Goal: Task Accomplishment & Management: Manage account settings

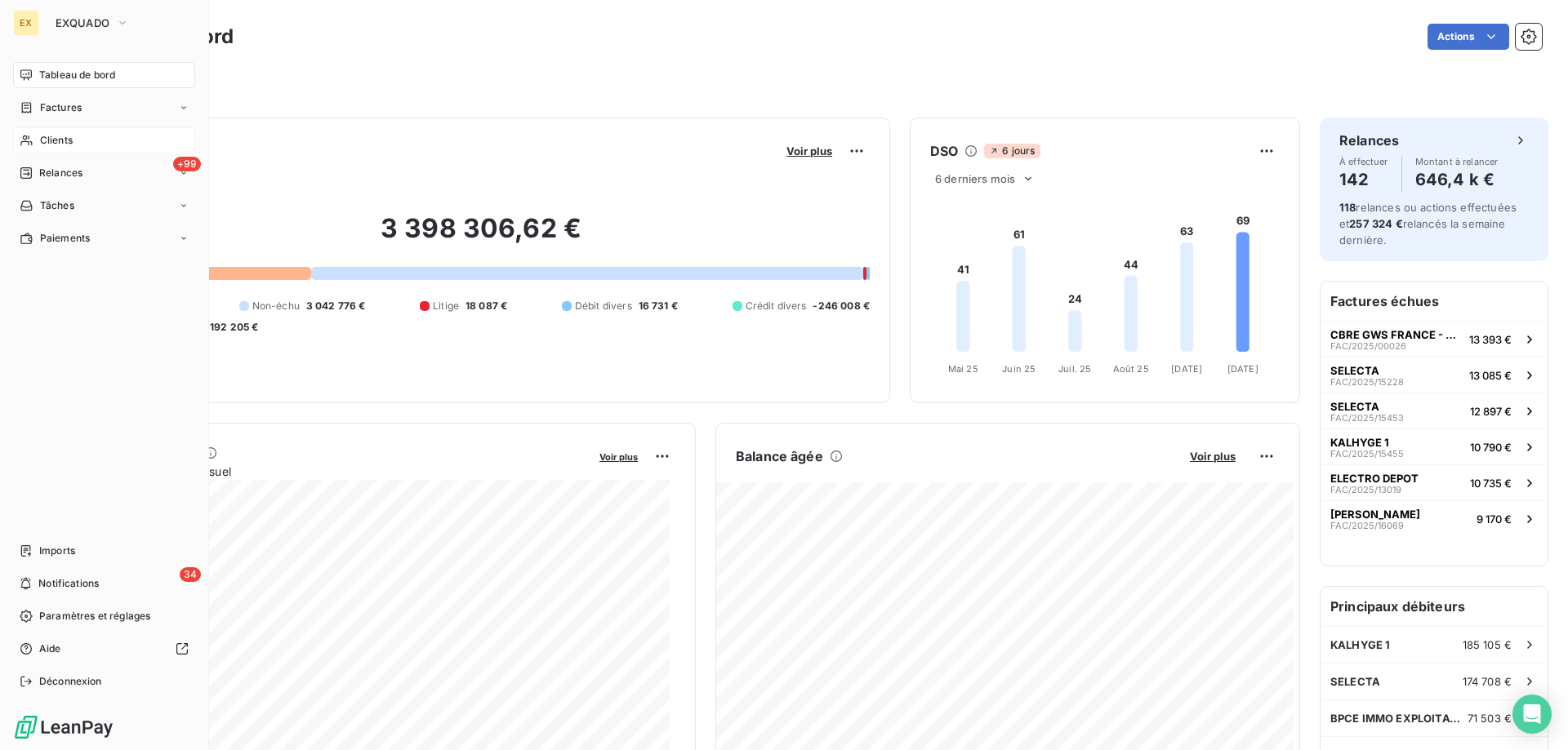
click at [40, 139] on span "Clients" at bounding box center [56, 140] width 33 height 15
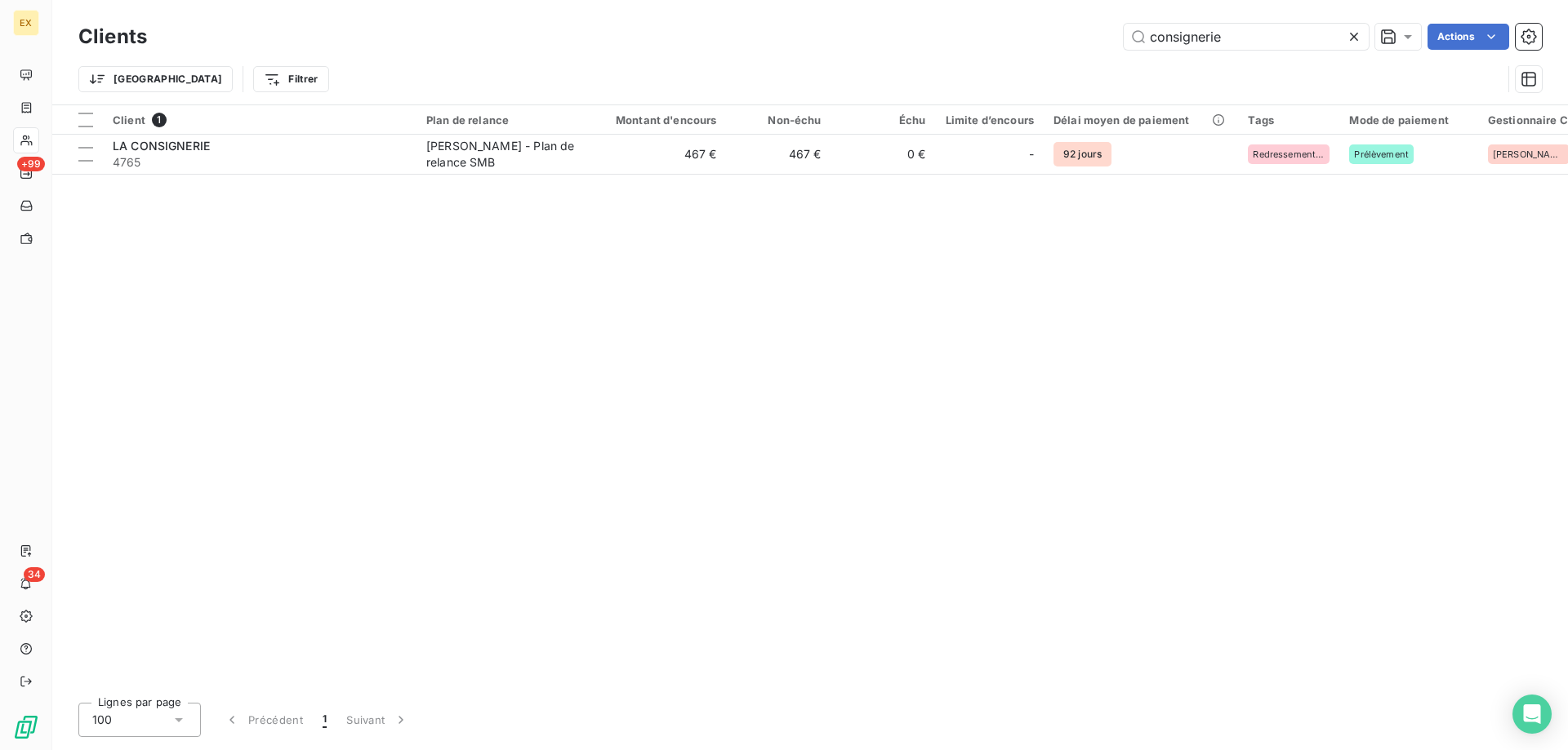
drag, startPoint x: 1241, startPoint y: 36, endPoint x: 1067, endPoint y: 39, distance: 174.0
click at [1067, 39] on div "consignerie Actions" at bounding box center [854, 37] width 1375 height 26
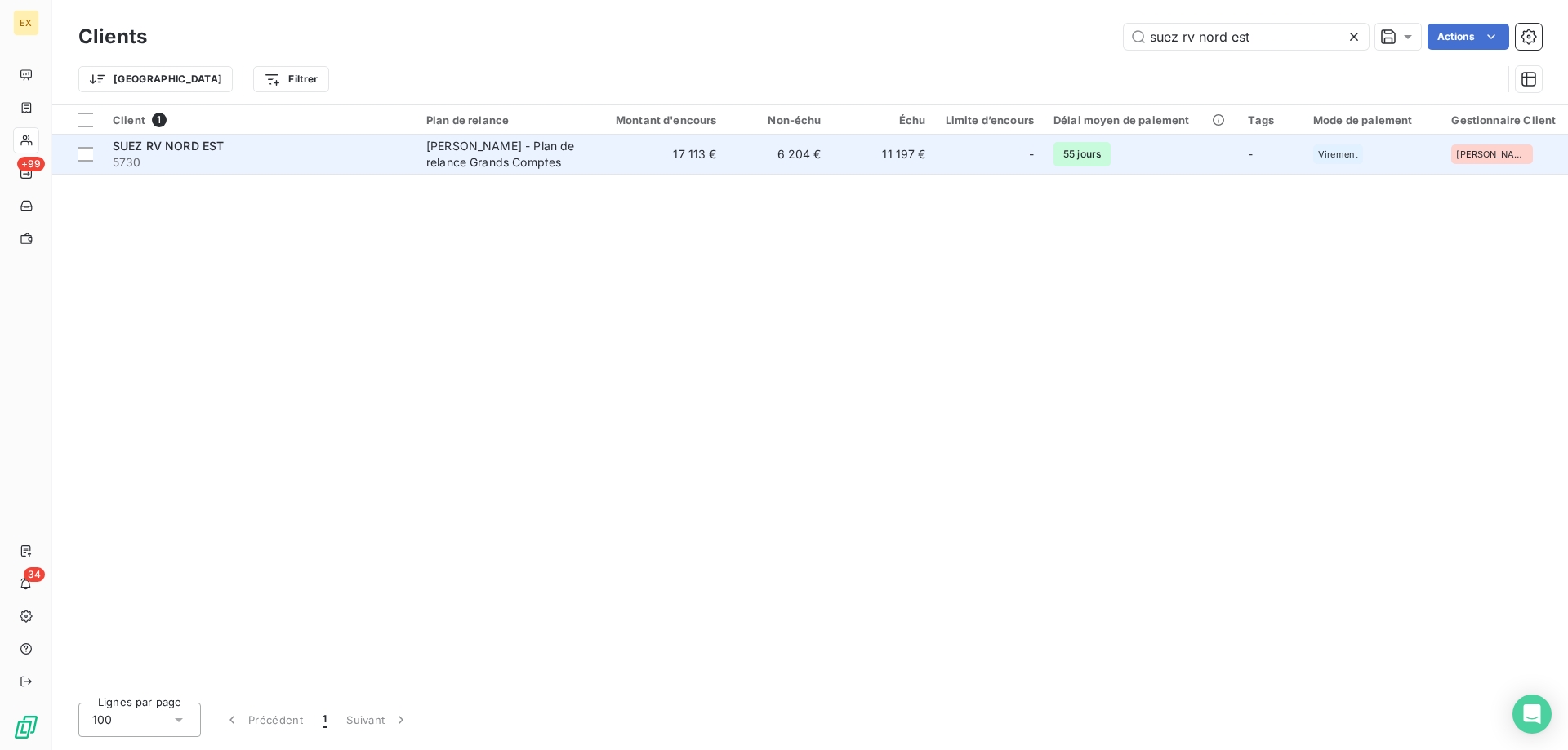
type input "suez rv nord est"
click at [347, 167] on span "5730" at bounding box center [259, 162] width 294 height 17
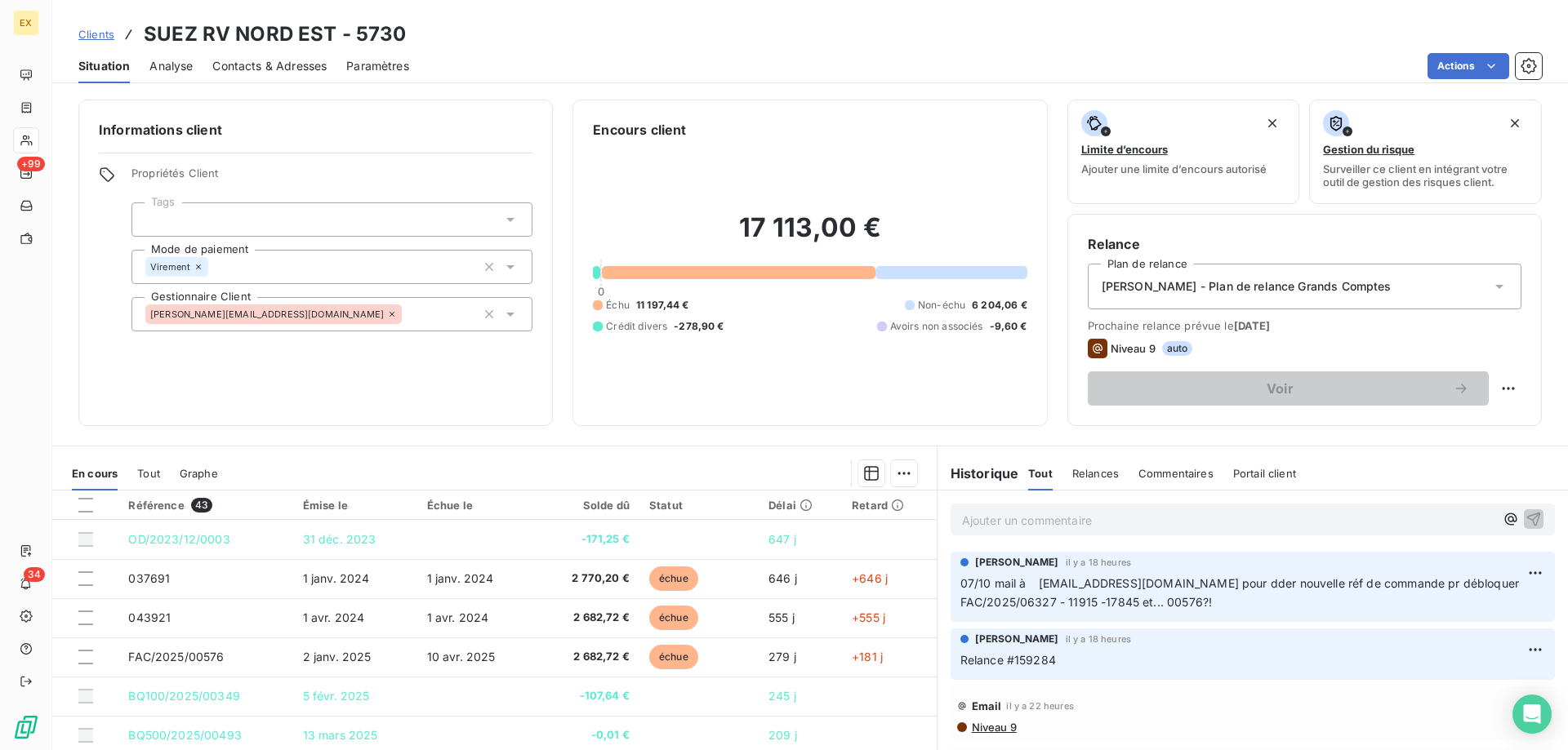
click at [1016, 513] on p "Ajouter un commentaire ﻿" at bounding box center [1228, 520] width 533 height 20
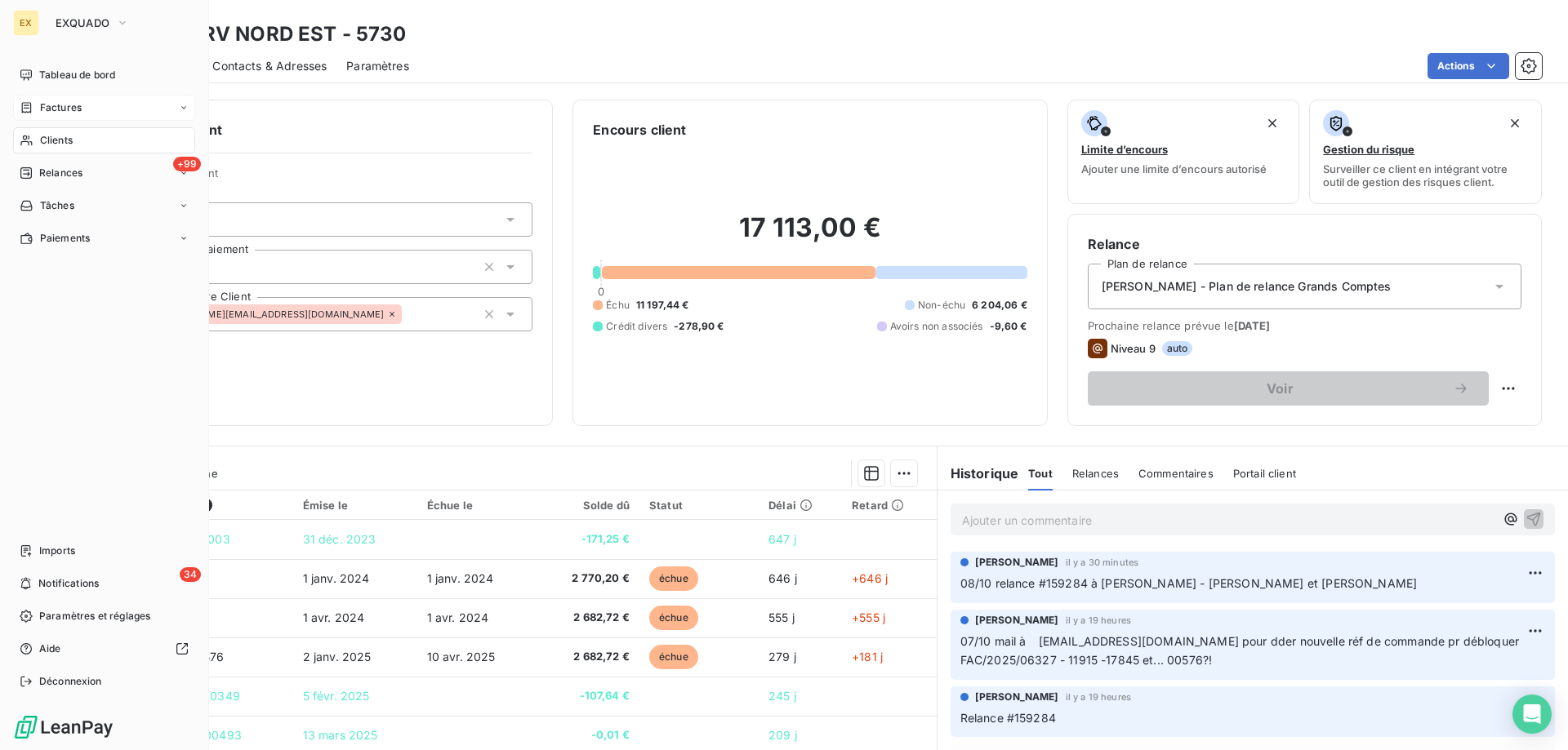
click at [33, 114] on icon at bounding box center [26, 108] width 14 height 13
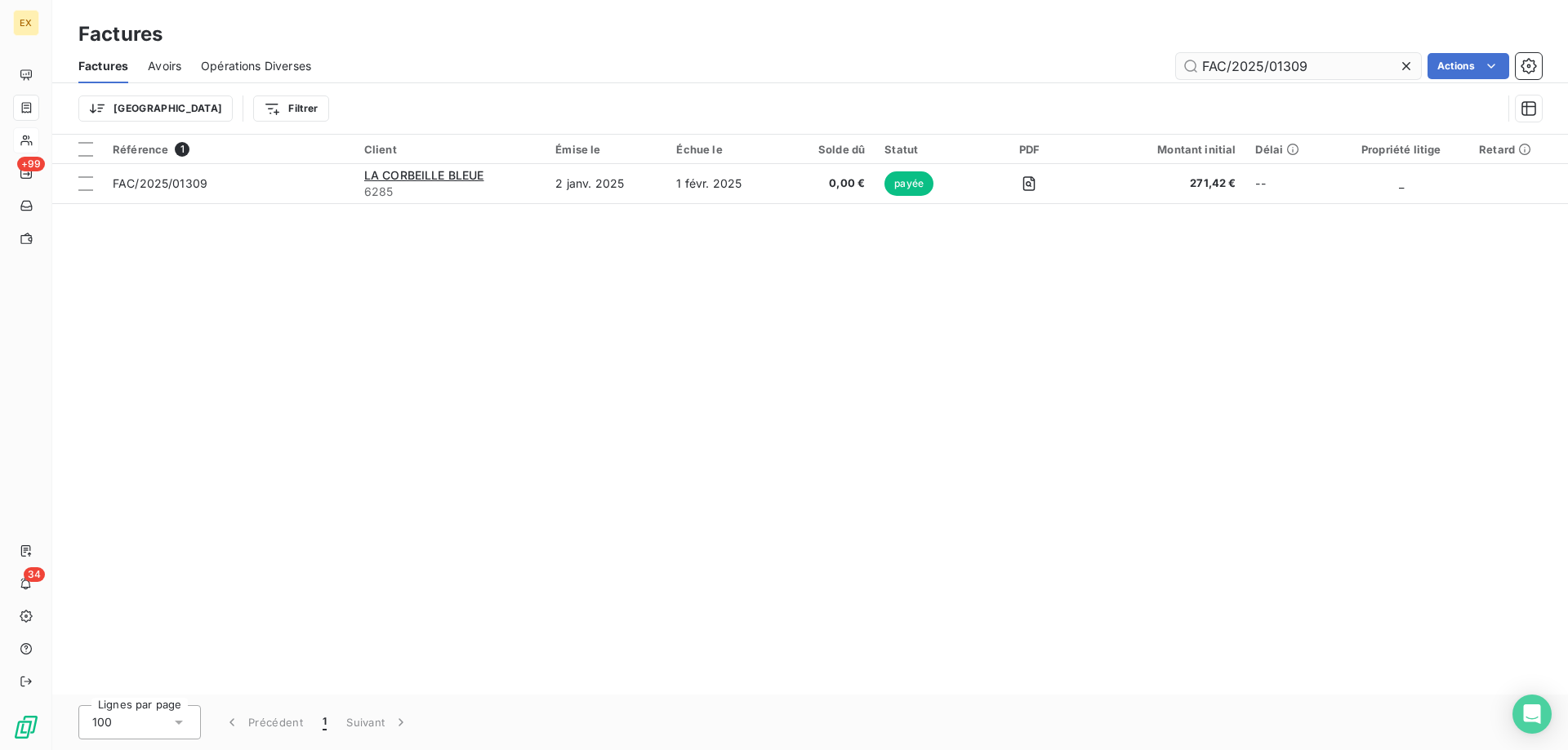
click at [1261, 63] on input "FAC/2025/01309" at bounding box center [1298, 66] width 245 height 26
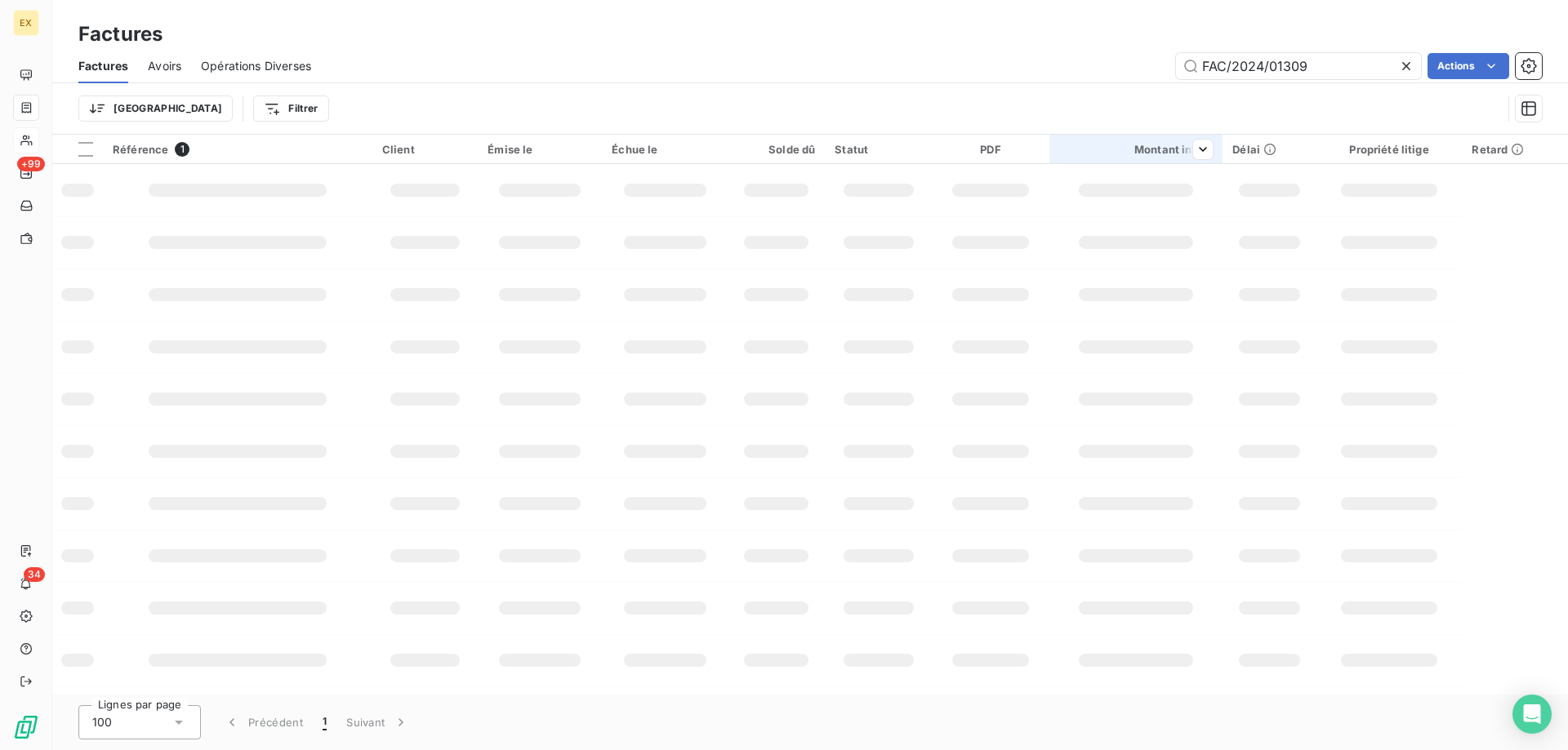
type input "FAC/2024/01309"
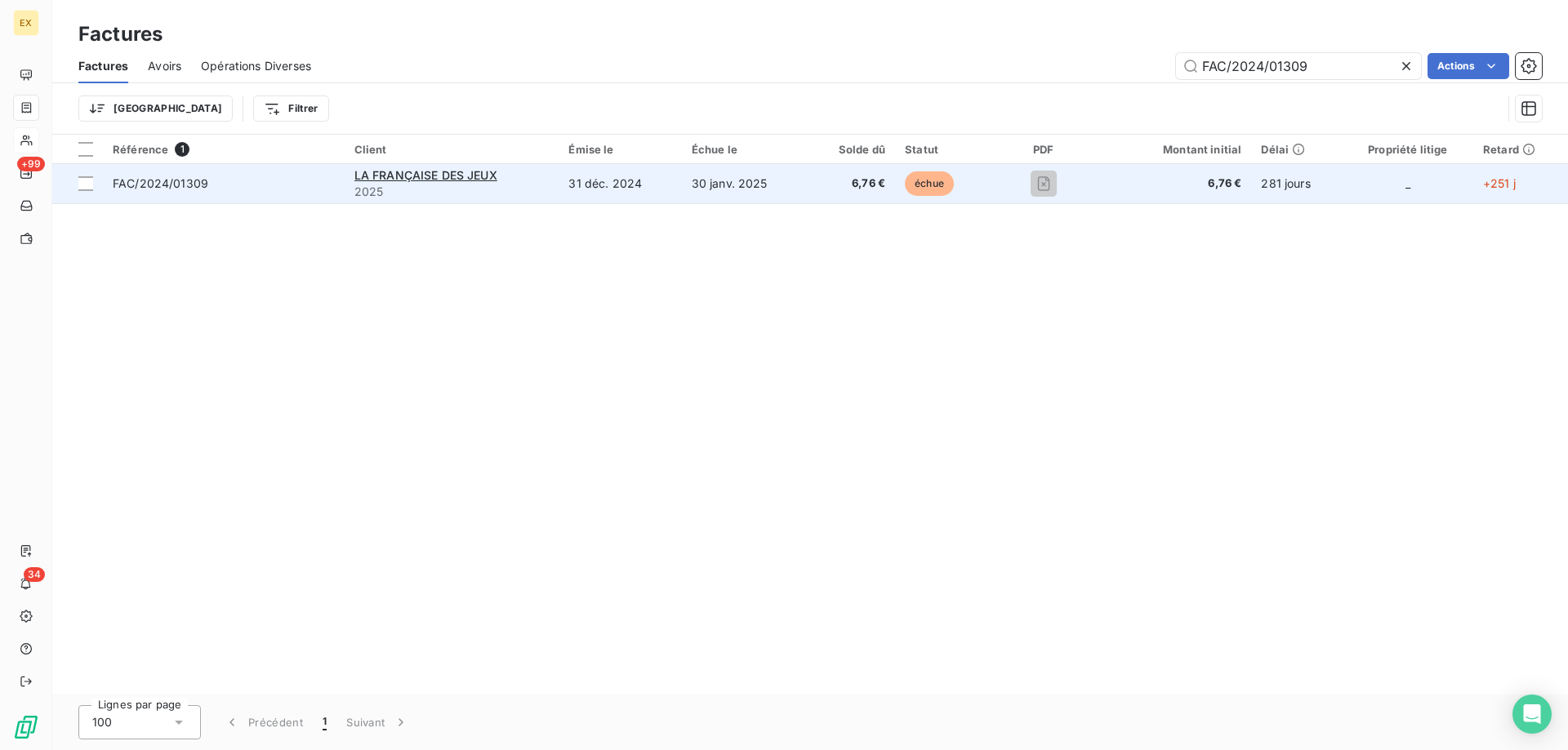
click at [287, 191] on span "FAC/2024/01309" at bounding box center [224, 183] width 222 height 17
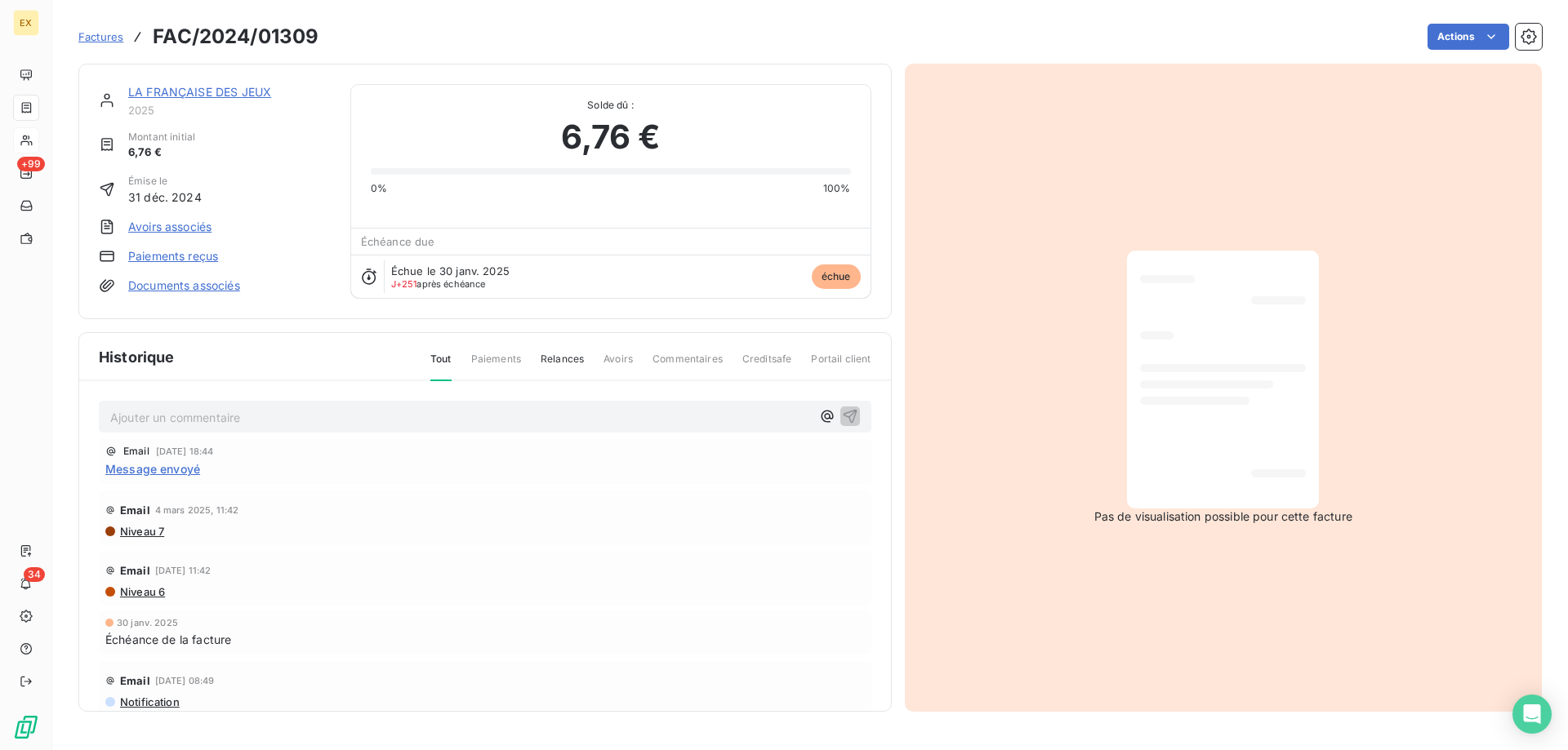
click at [162, 94] on link "LA FRANÇAISE DES JEUX" at bounding box center [199, 92] width 143 height 14
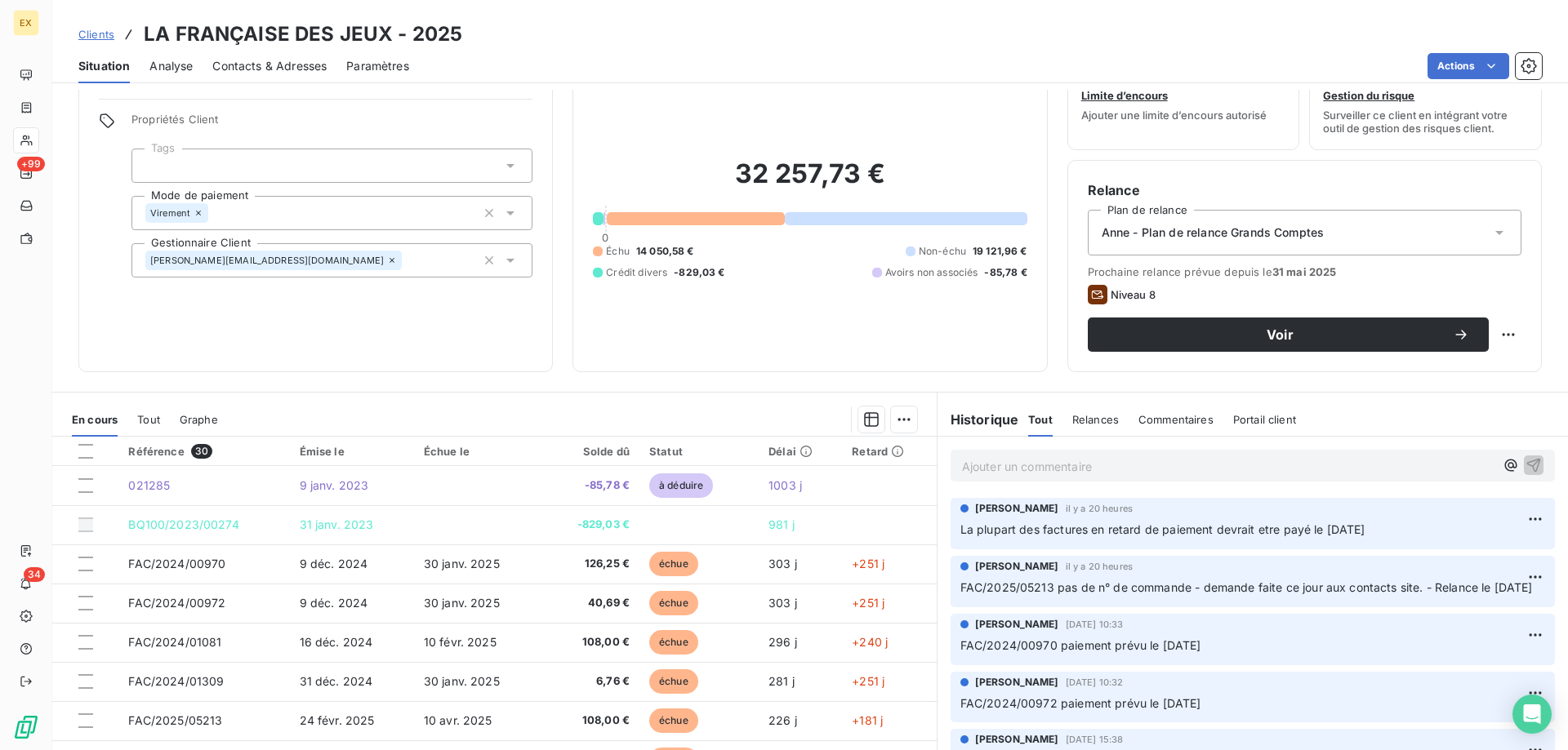
scroll to position [82, 0]
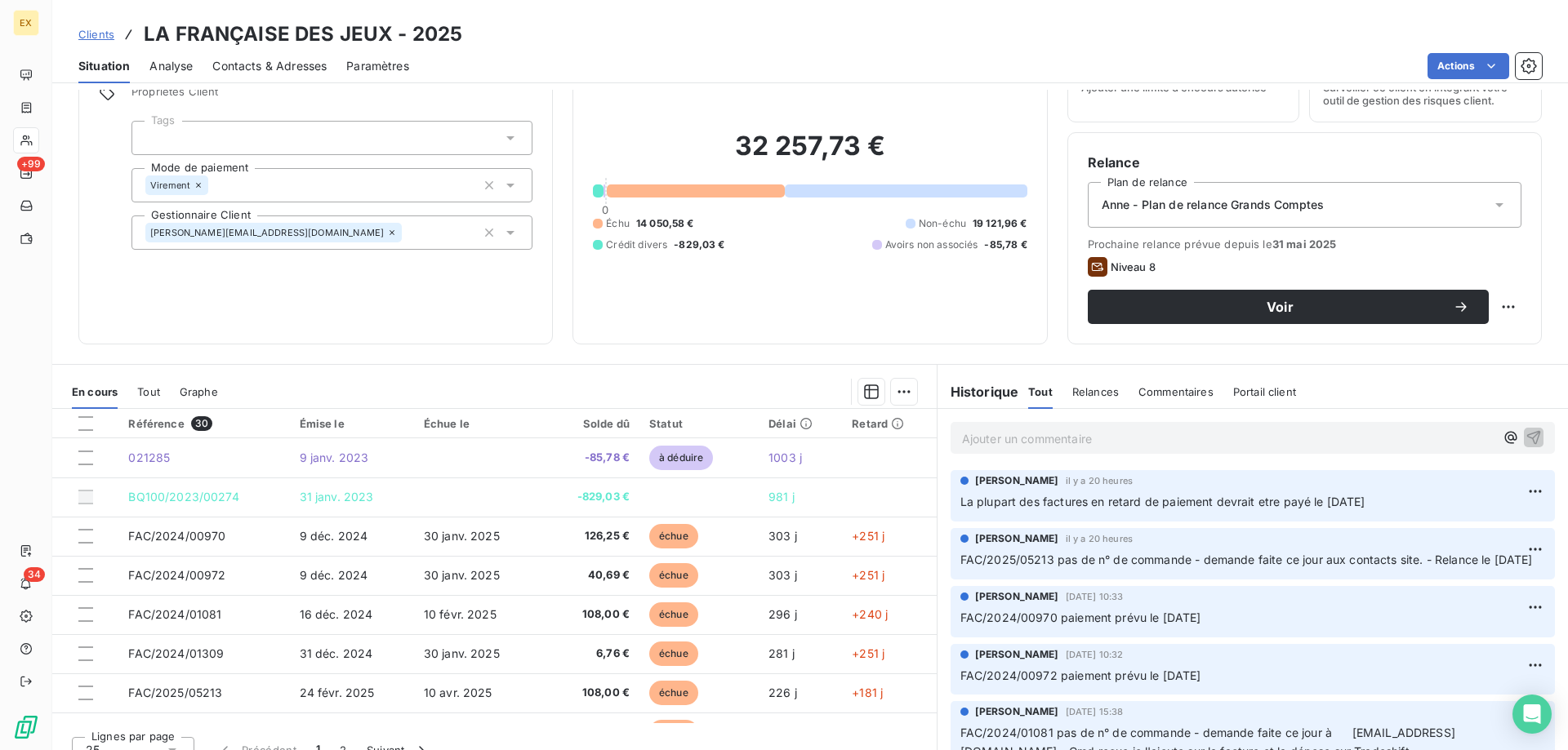
click at [1032, 445] on p "Ajouter un commentaire ﻿" at bounding box center [1228, 438] width 533 height 20
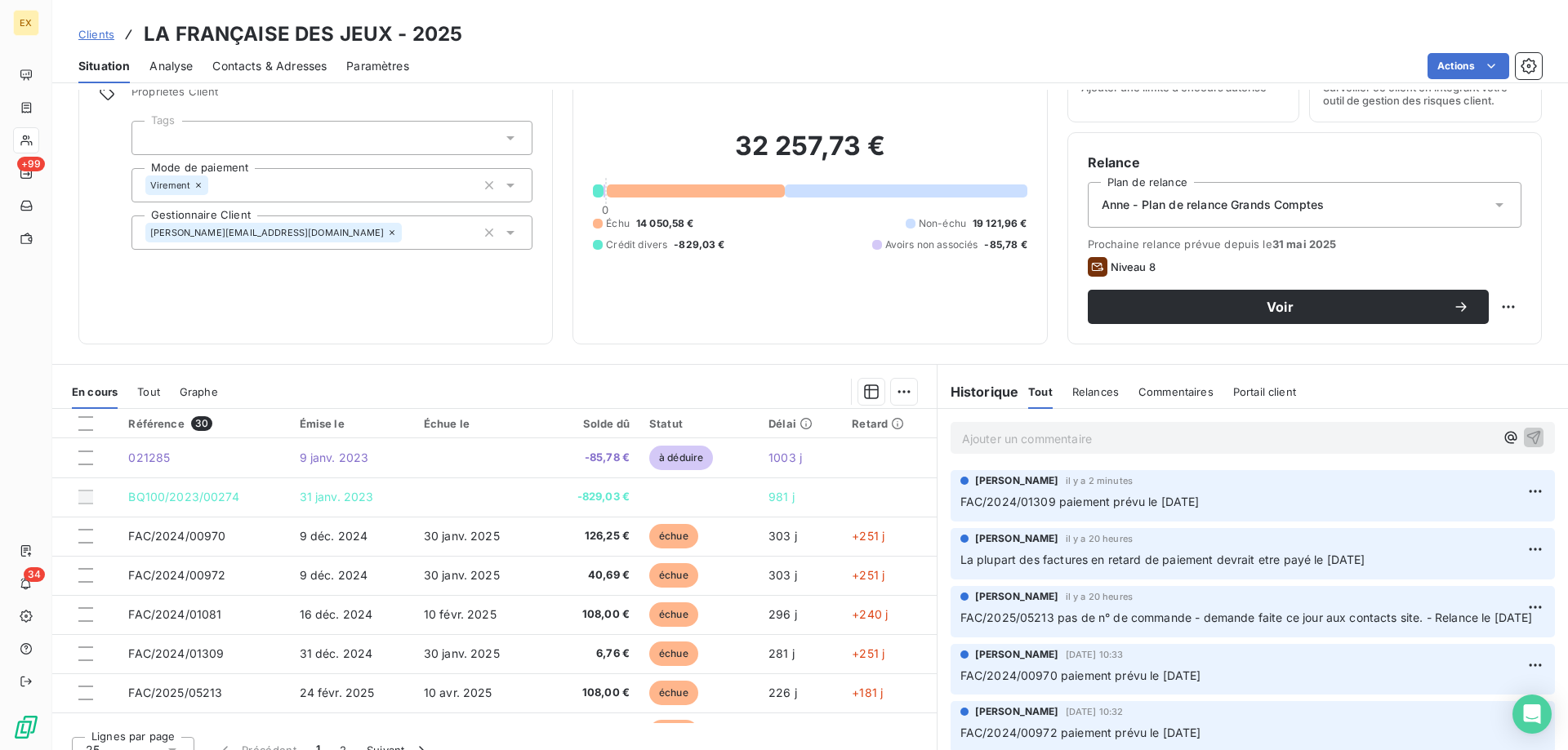
click at [1013, 437] on p "Ajouter un commentaire ﻿" at bounding box center [1228, 438] width 533 height 20
click at [1527, 434] on icon "button" at bounding box center [1534, 437] width 14 height 14
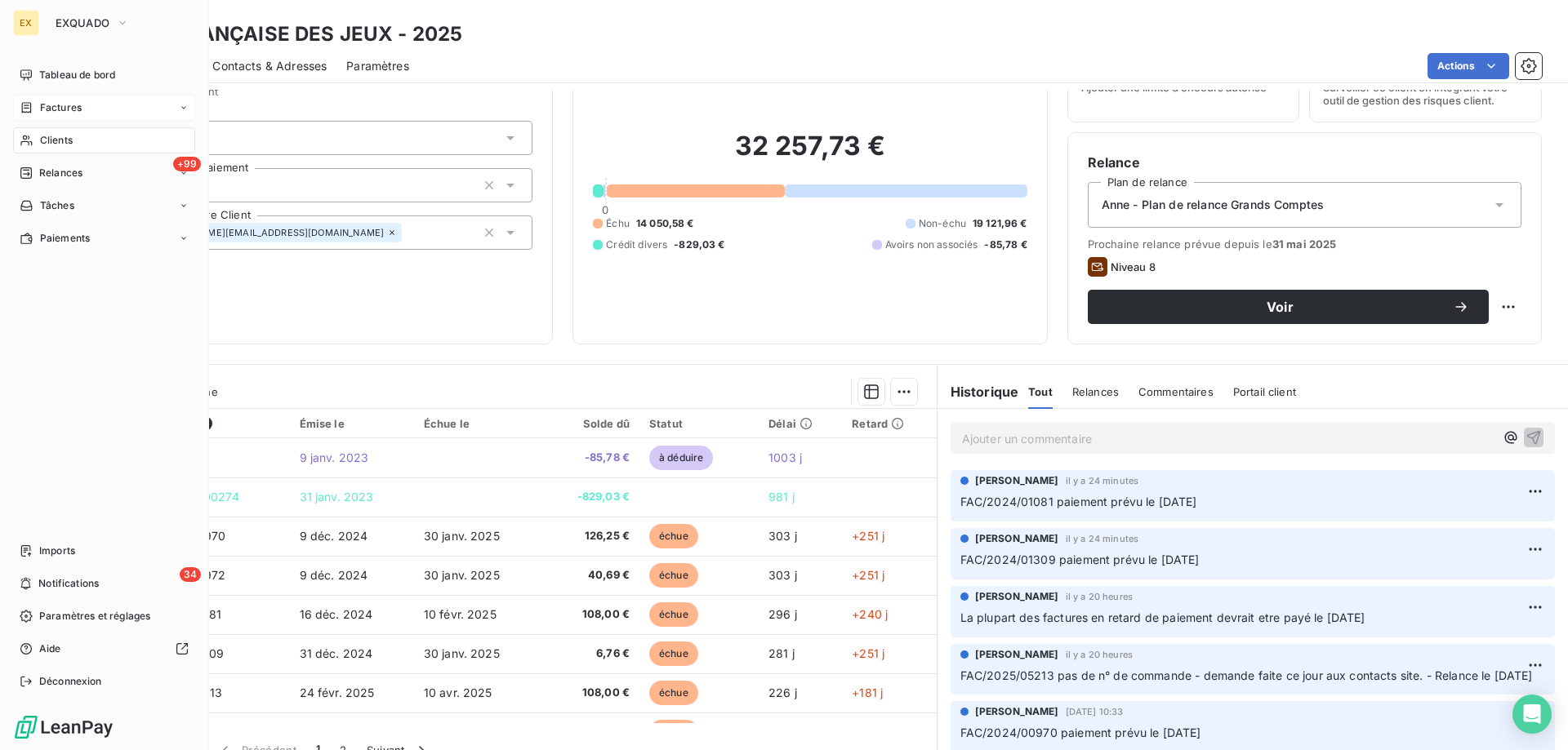
click at [34, 107] on div "Factures" at bounding box center [50, 108] width 62 height 15
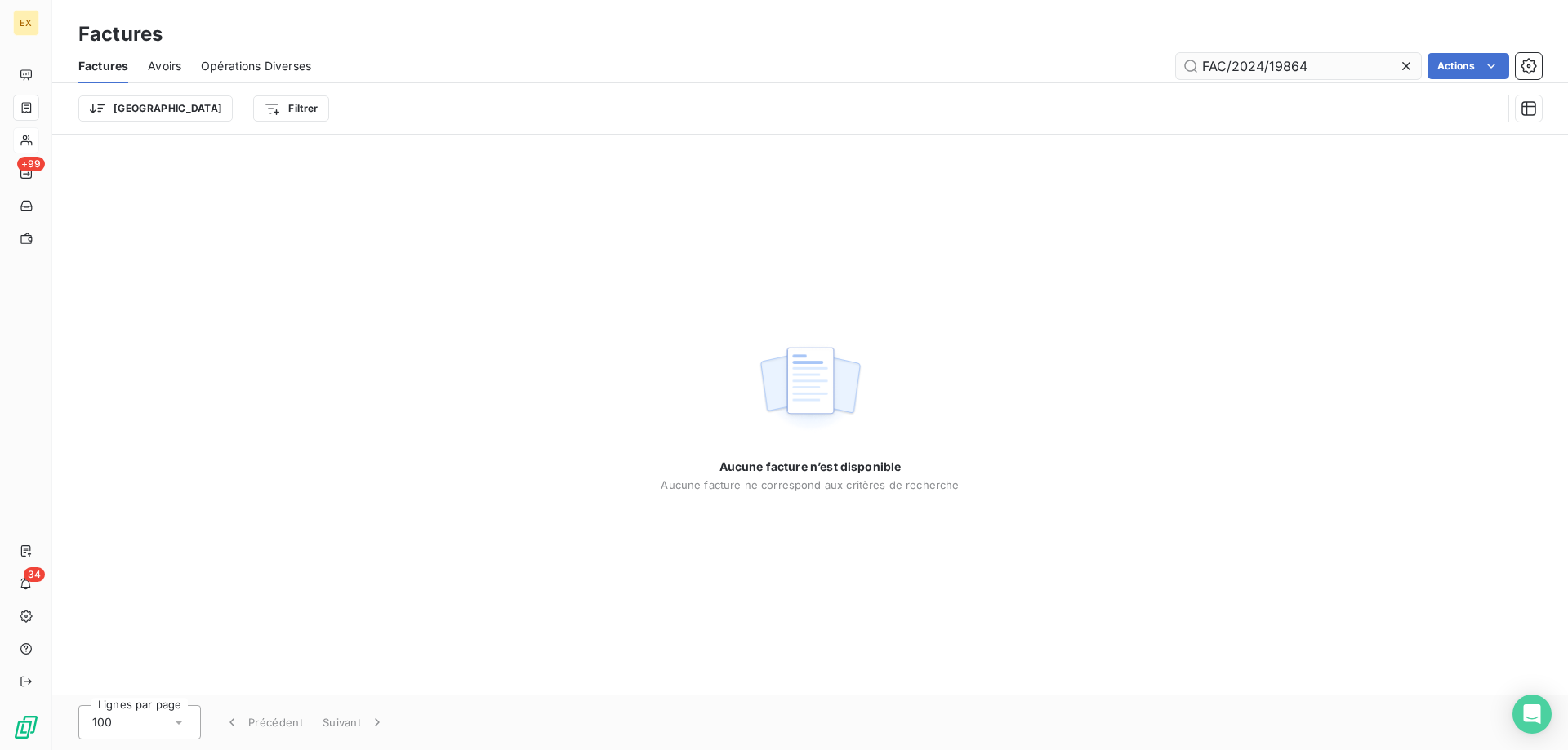
drag, startPoint x: 1261, startPoint y: 62, endPoint x: 1253, endPoint y: 63, distance: 8.1
click at [1253, 63] on input "FAC/2024/19864" at bounding box center [1298, 66] width 245 height 26
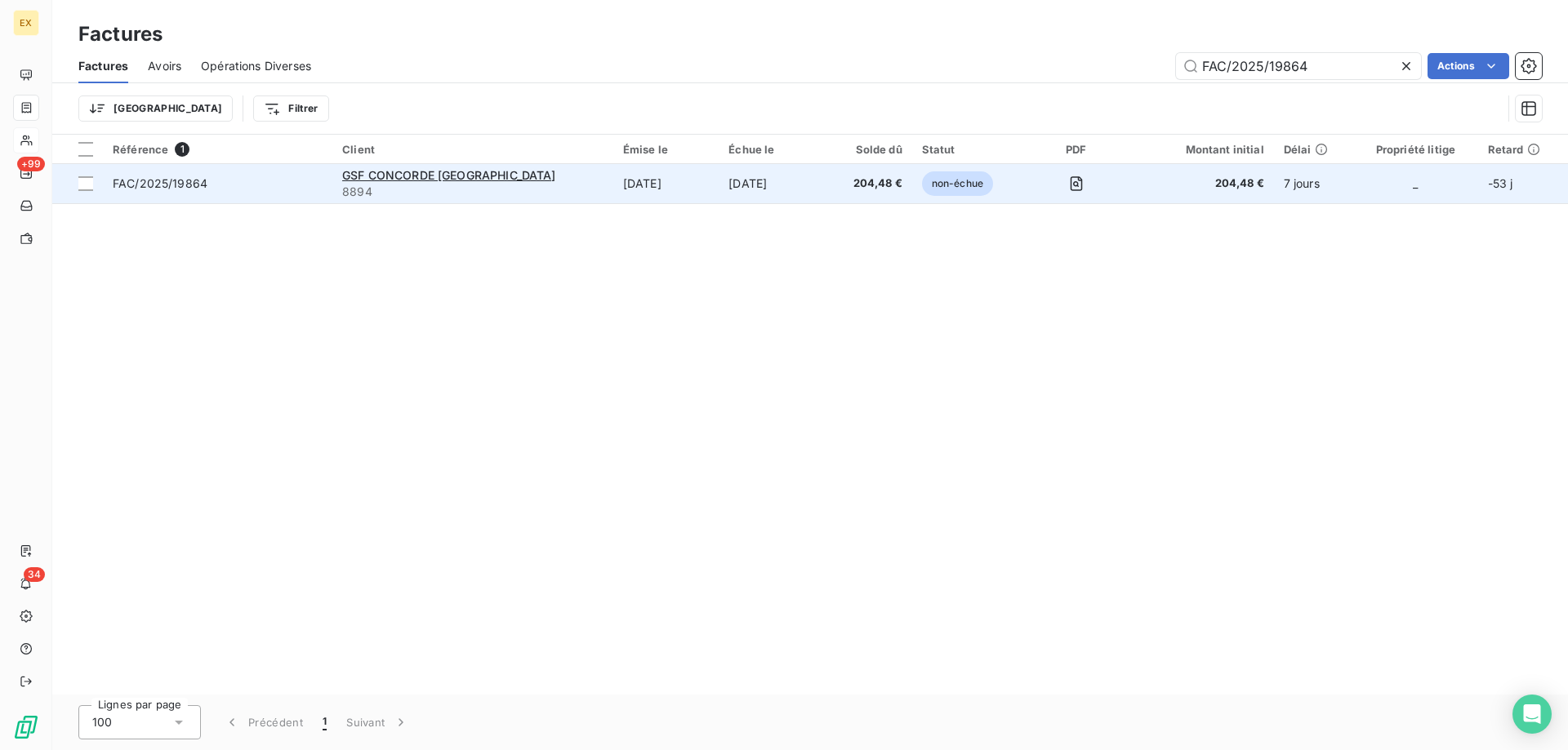
type input "FAC/2025/19864"
click at [323, 178] on span "FAC/2025/19864" at bounding box center [218, 183] width 210 height 17
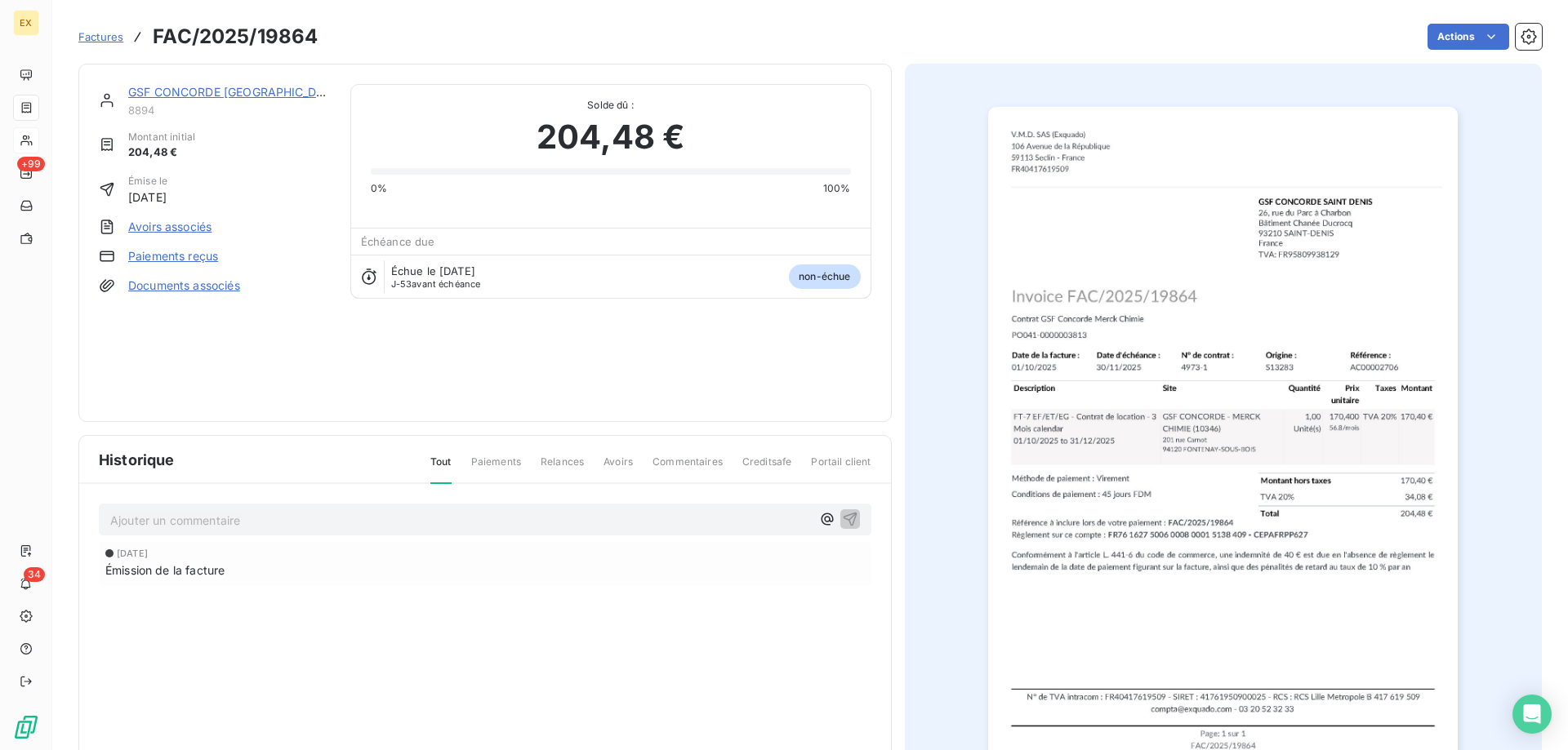
click at [215, 99] on div "GSF CONCORDE [GEOGRAPHIC_DATA]" at bounding box center [229, 92] width 203 height 17
click at [213, 93] on link "GSF CONCORDE [GEOGRAPHIC_DATA]" at bounding box center [235, 92] width 215 height 14
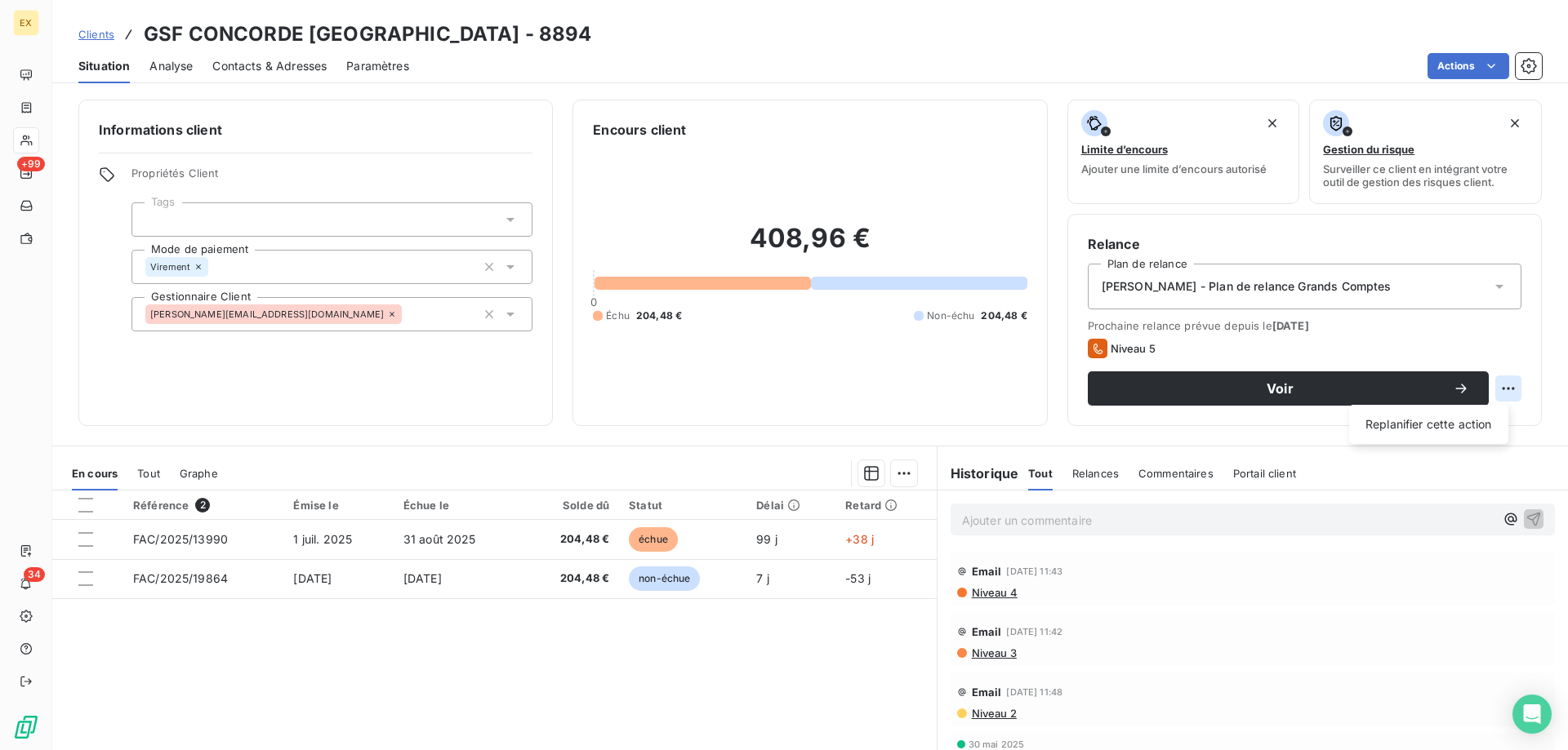
click at [1496, 385] on html "EX +99 34 Clients GSF CONCORDE SAINT DENIS - 8894 Situation Analyse Contacts & …" at bounding box center [784, 375] width 1568 height 750
click at [1467, 421] on div "Replanifier cette action" at bounding box center [1429, 425] width 146 height 26
select select "9"
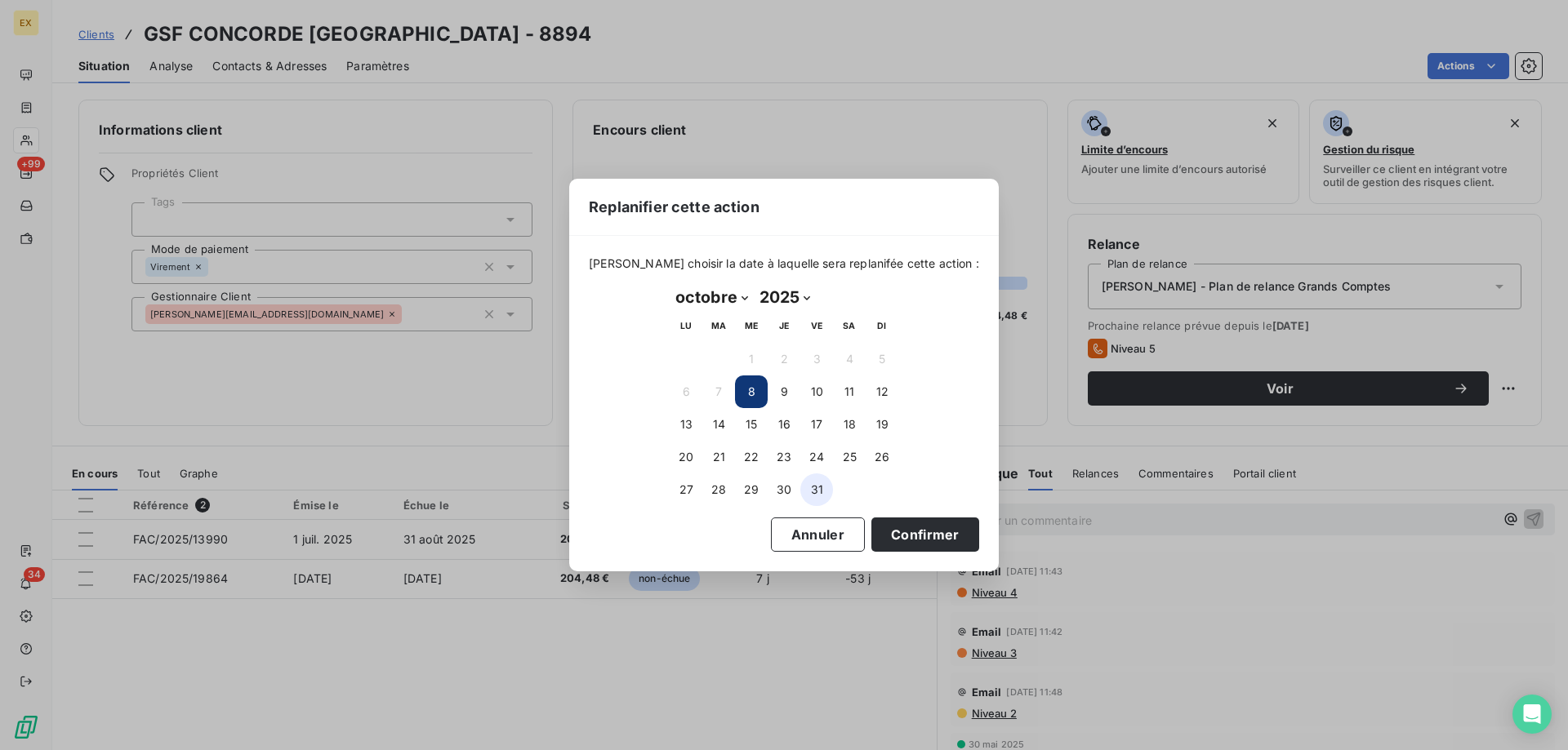
click at [820, 494] on button "31" at bounding box center [817, 489] width 33 height 33
click at [885, 524] on button "Confirmer" at bounding box center [925, 534] width 108 height 34
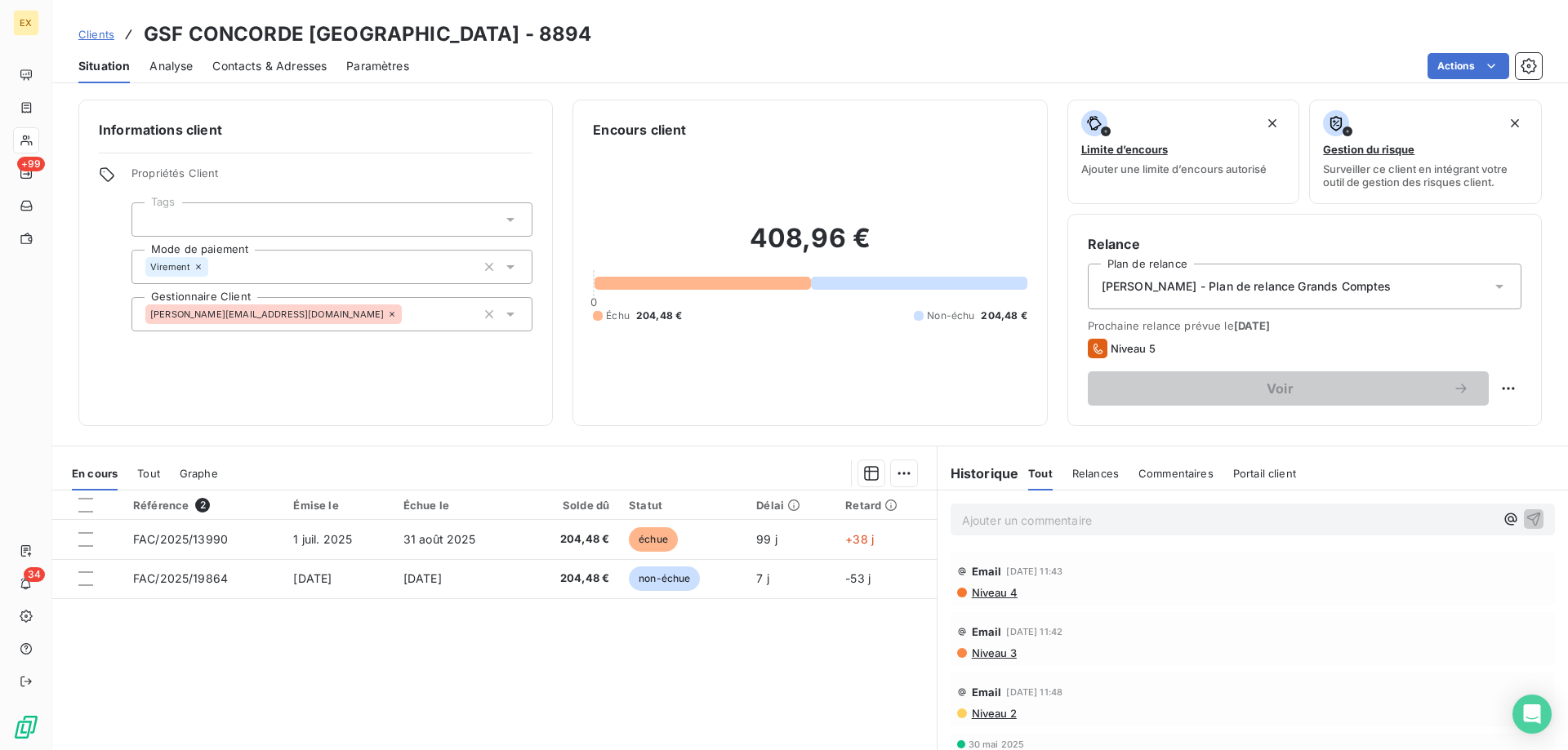
click at [1075, 527] on p "Ajouter un commentaire ﻿" at bounding box center [1228, 520] width 533 height 20
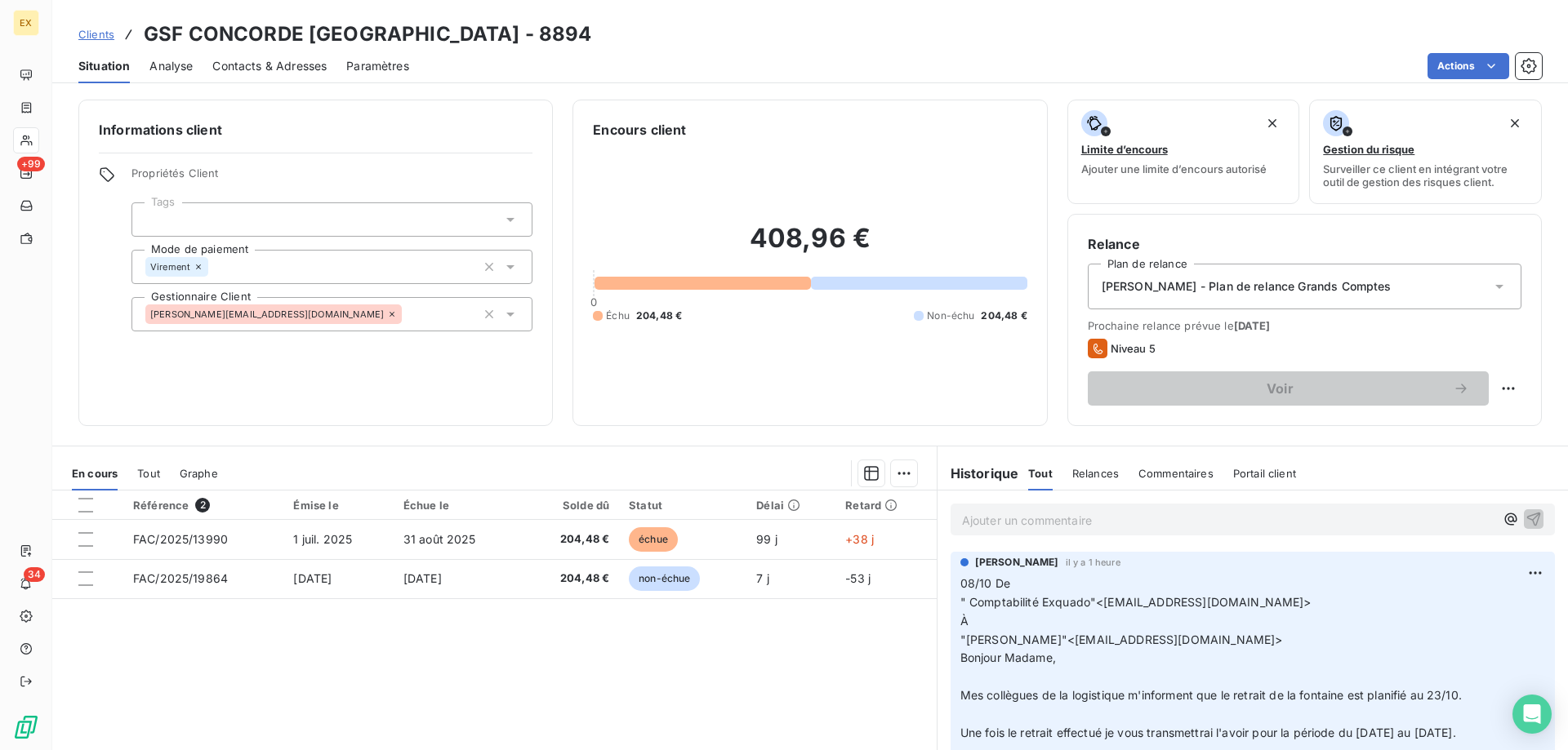
click at [103, 30] on span "Clients" at bounding box center [96, 33] width 36 height 13
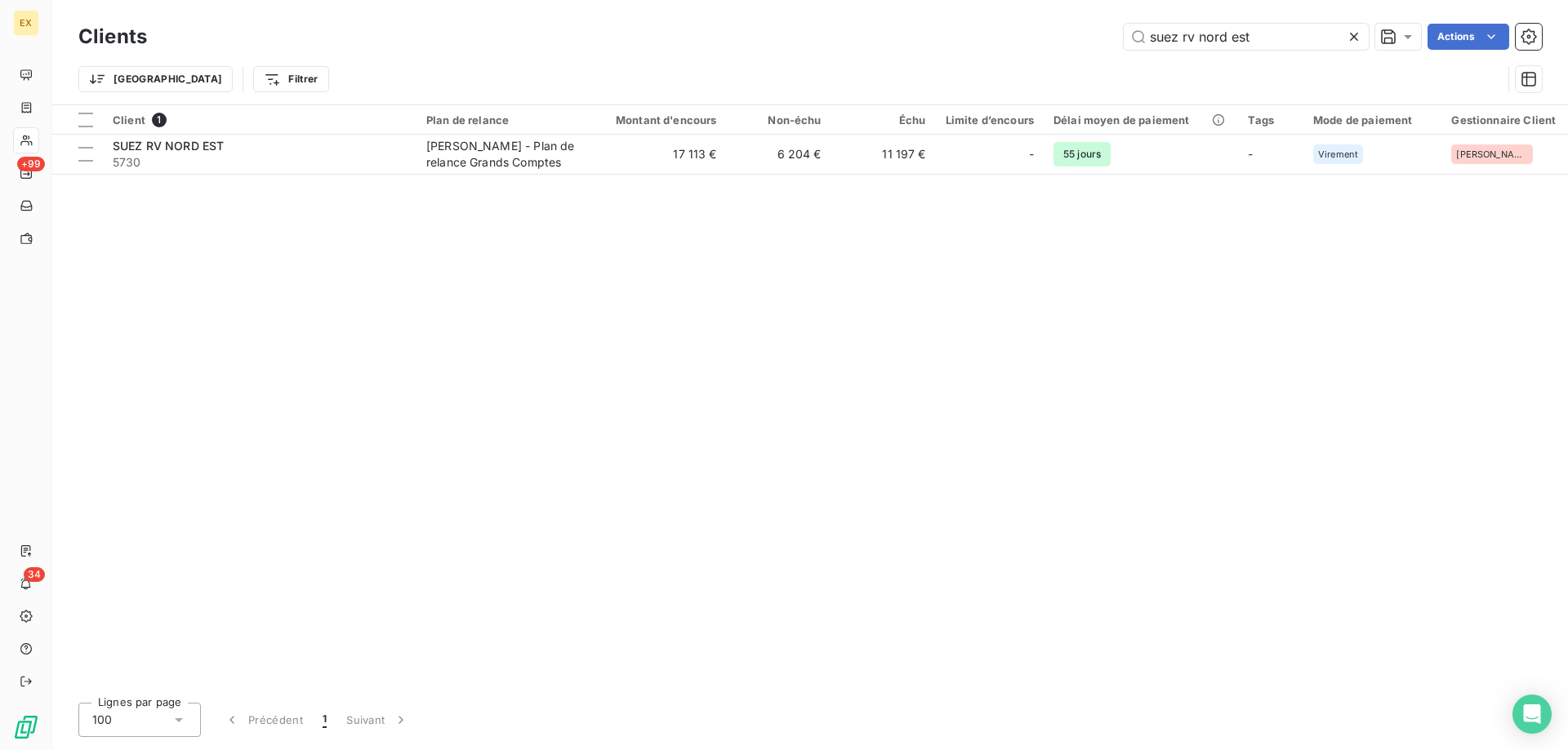
drag, startPoint x: 1266, startPoint y: 39, endPoint x: 1103, endPoint y: 37, distance: 163.0
click at [1104, 40] on div "suez rv nord est Actions" at bounding box center [854, 37] width 1375 height 26
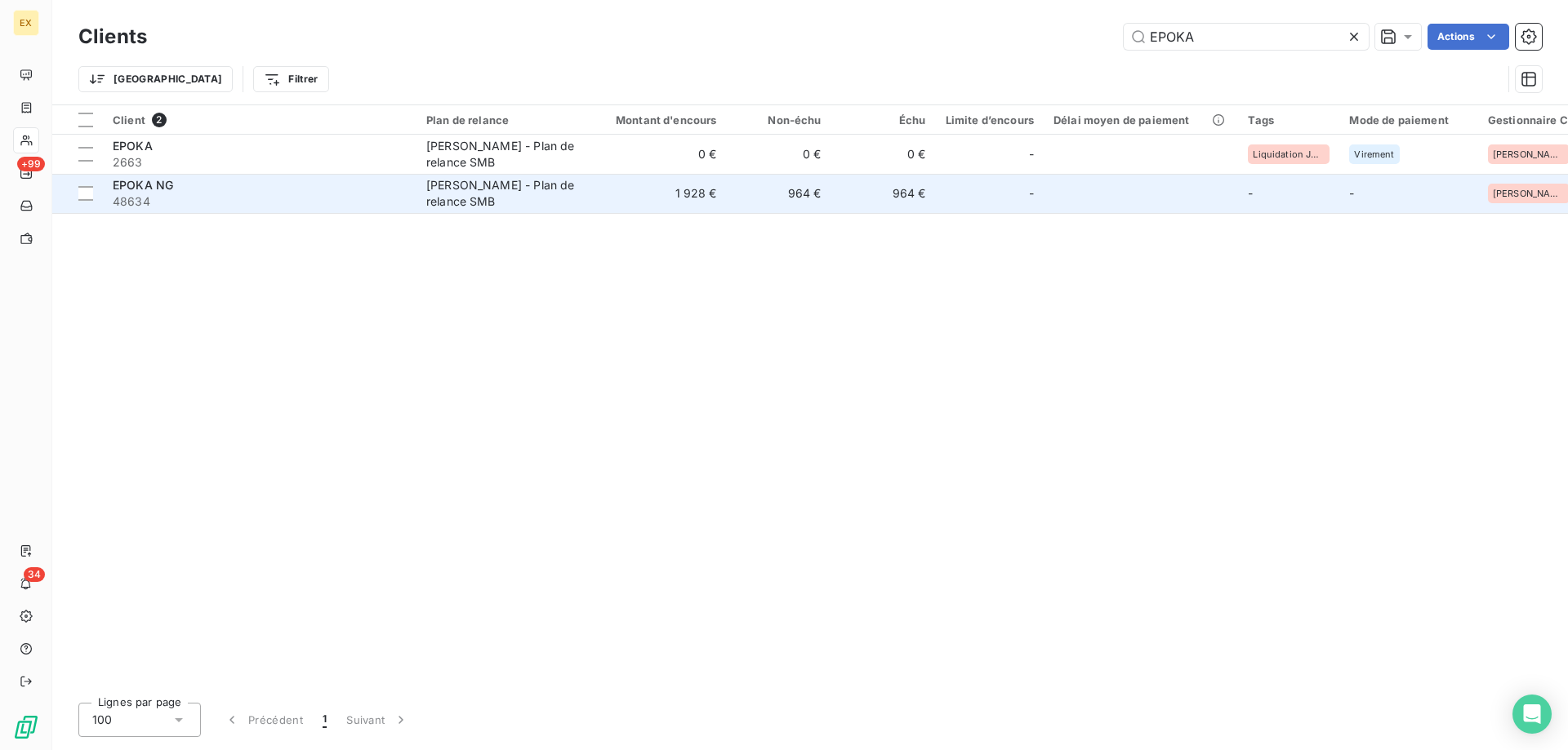
type input "EPOKA"
click at [311, 205] on span "48634" at bounding box center [259, 201] width 294 height 17
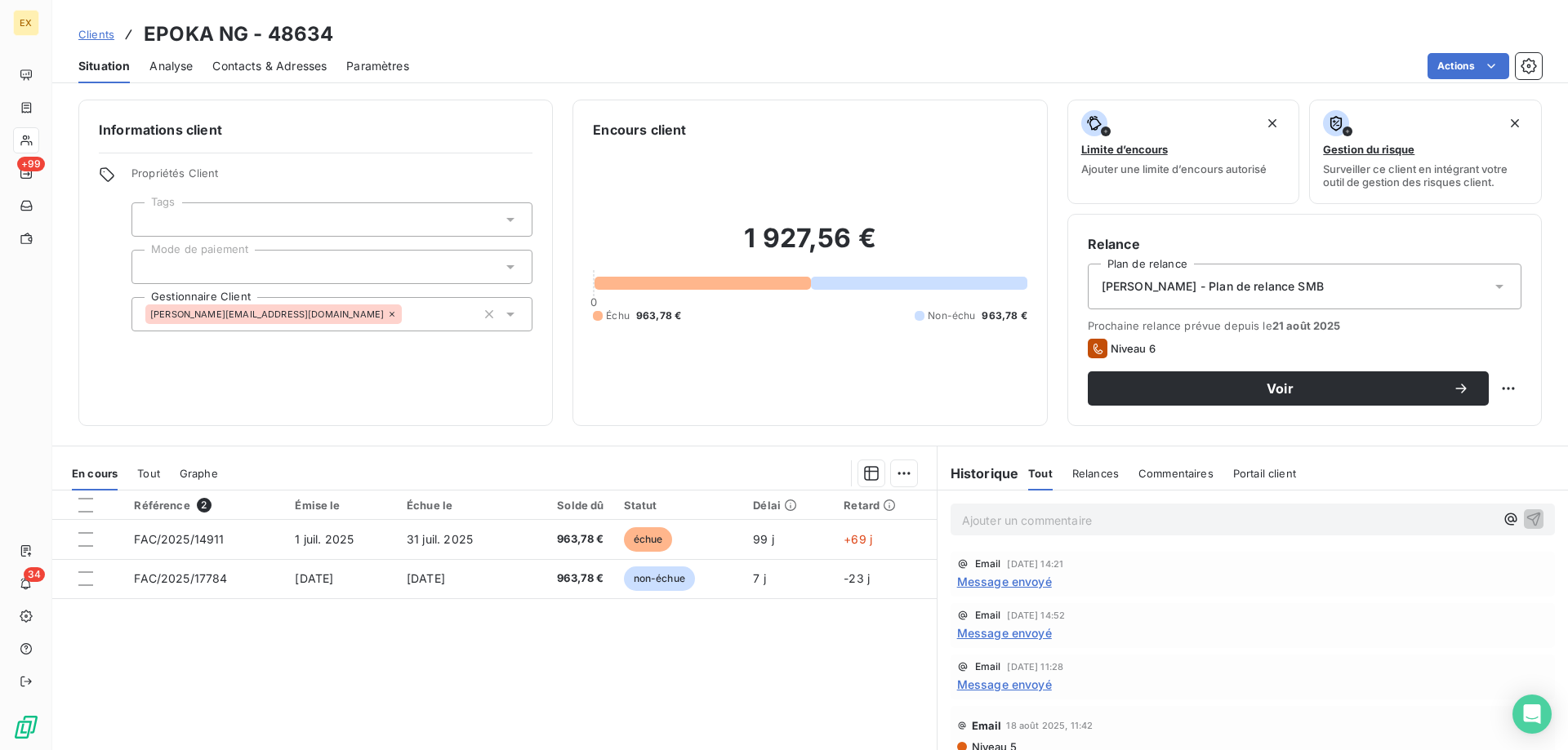
click at [1002, 579] on span "Message envoyé" at bounding box center [1004, 581] width 94 height 17
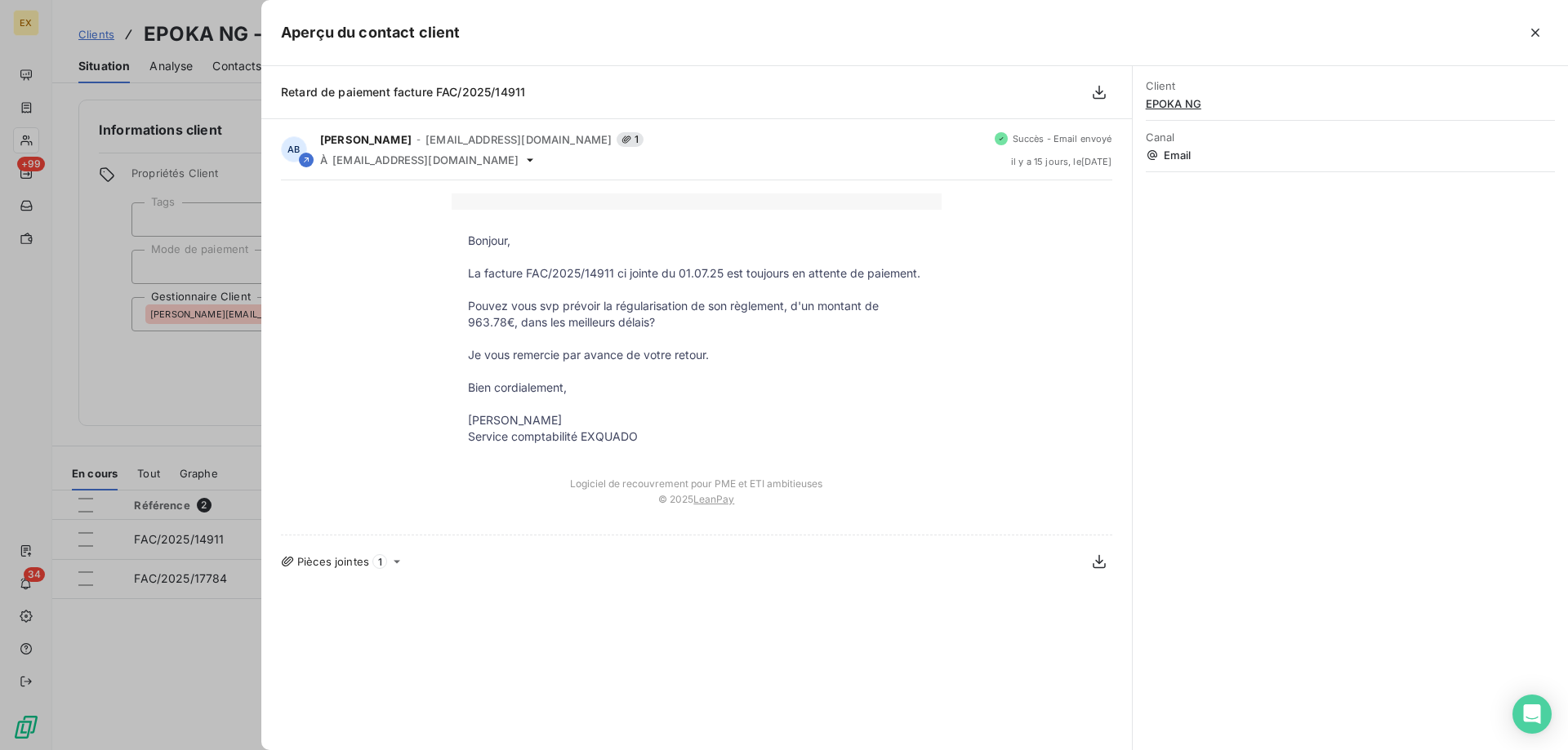
click at [241, 391] on div at bounding box center [784, 375] width 1568 height 750
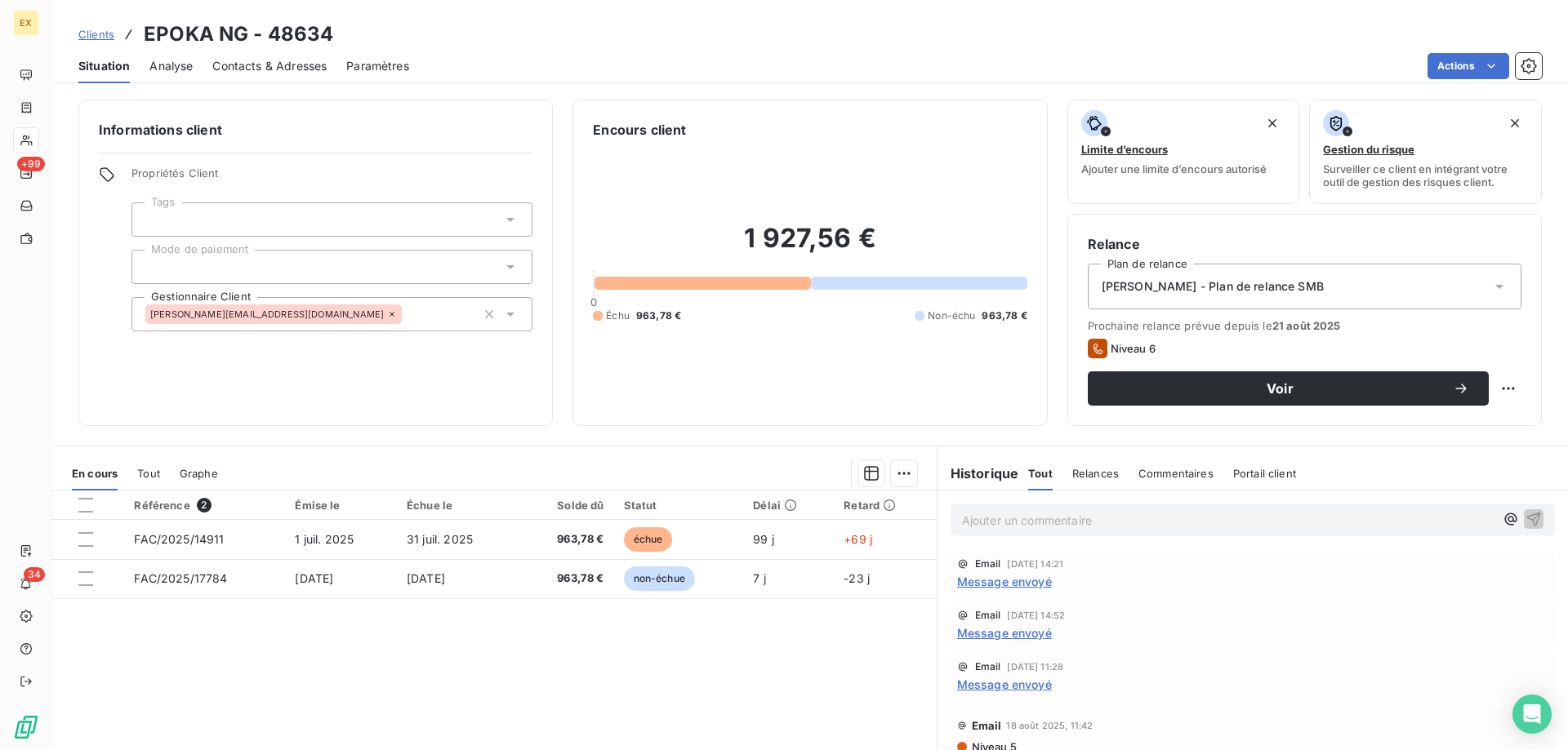
click at [274, 62] on span "Contacts & Adresses" at bounding box center [270, 66] width 115 height 17
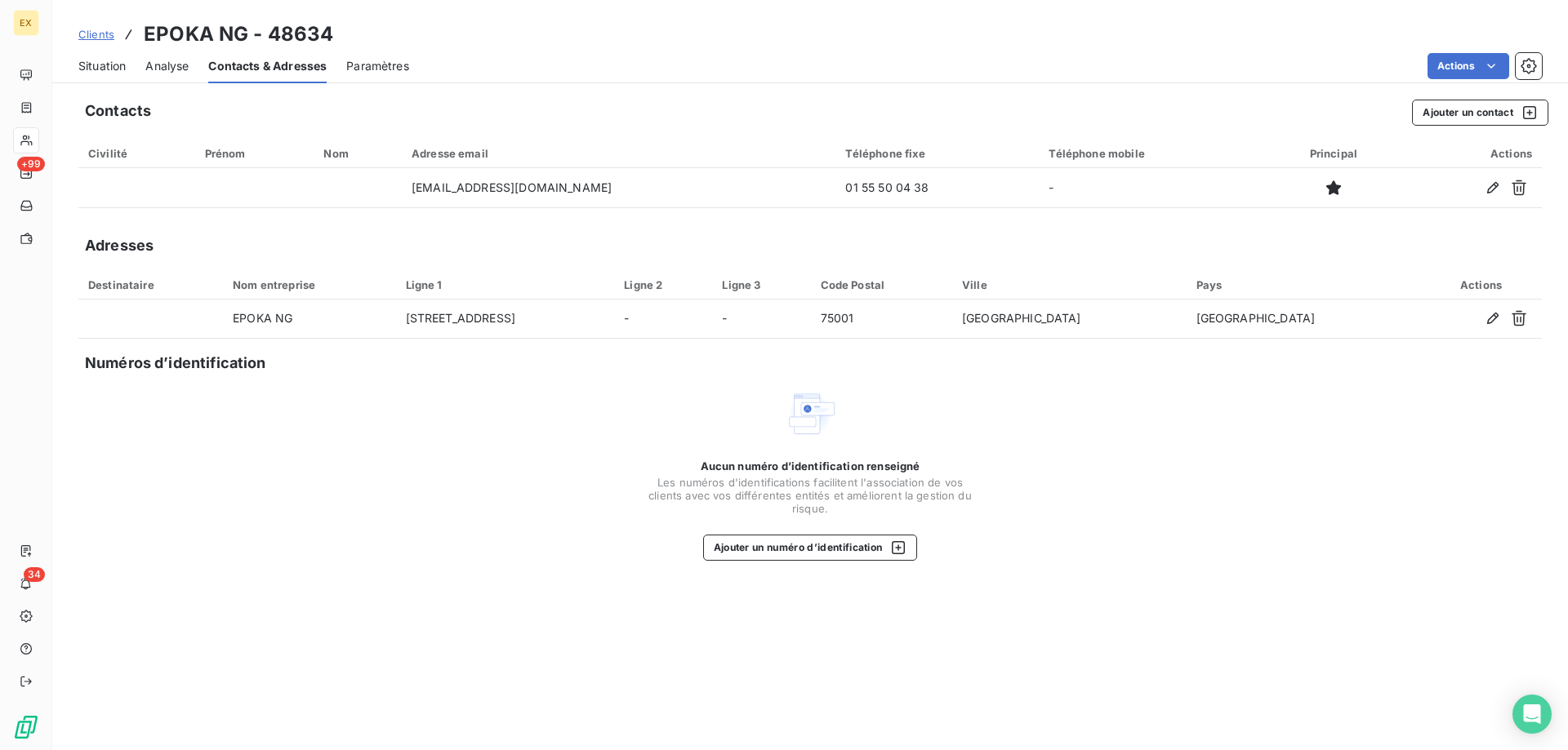
click at [113, 75] on div "Situation" at bounding box center [102, 66] width 48 height 34
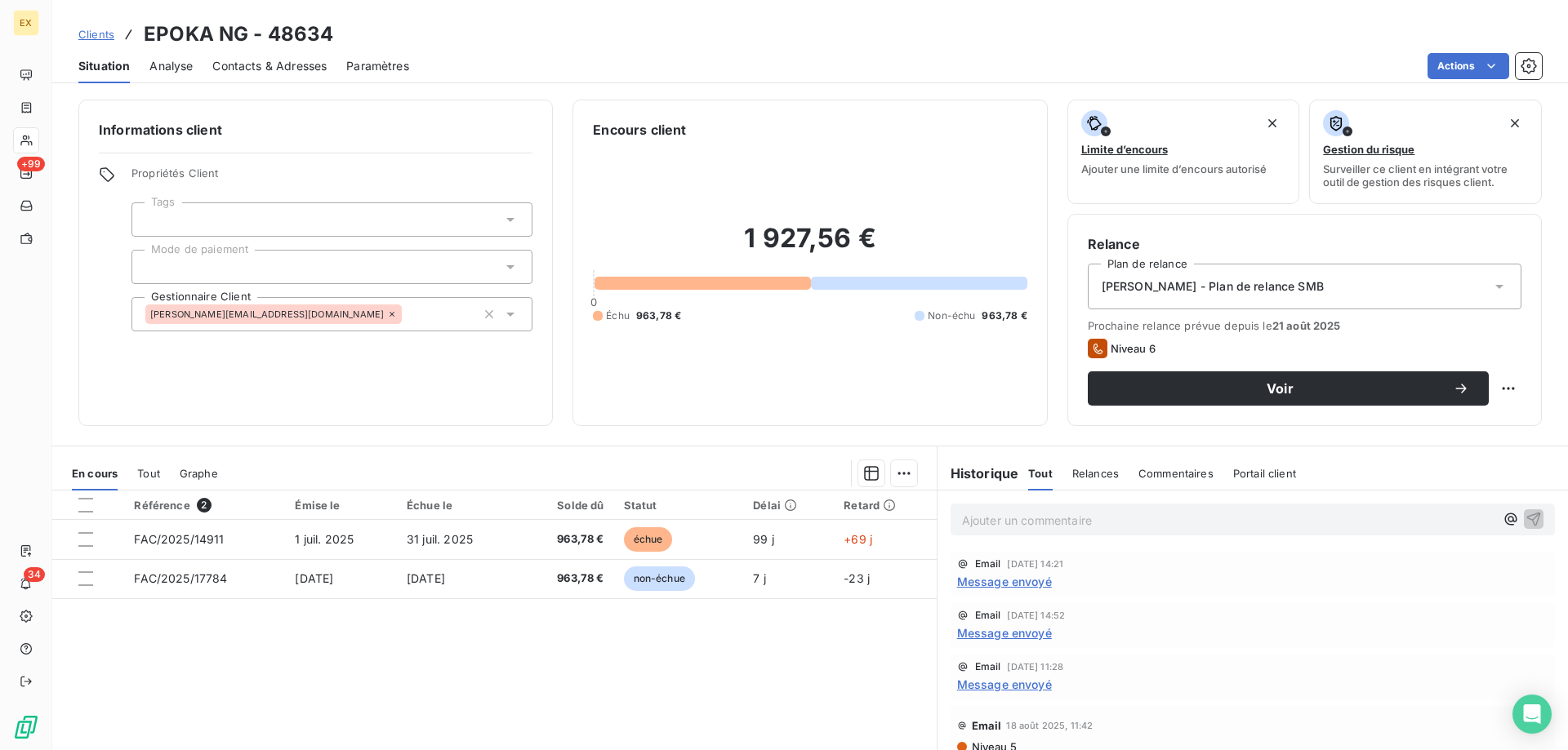
click at [979, 623] on div "Email 15 sept. 2025, 14:52 Message envoyé" at bounding box center [1252, 626] width 591 height 32
click at [985, 632] on span "Message envoyé" at bounding box center [1004, 632] width 94 height 17
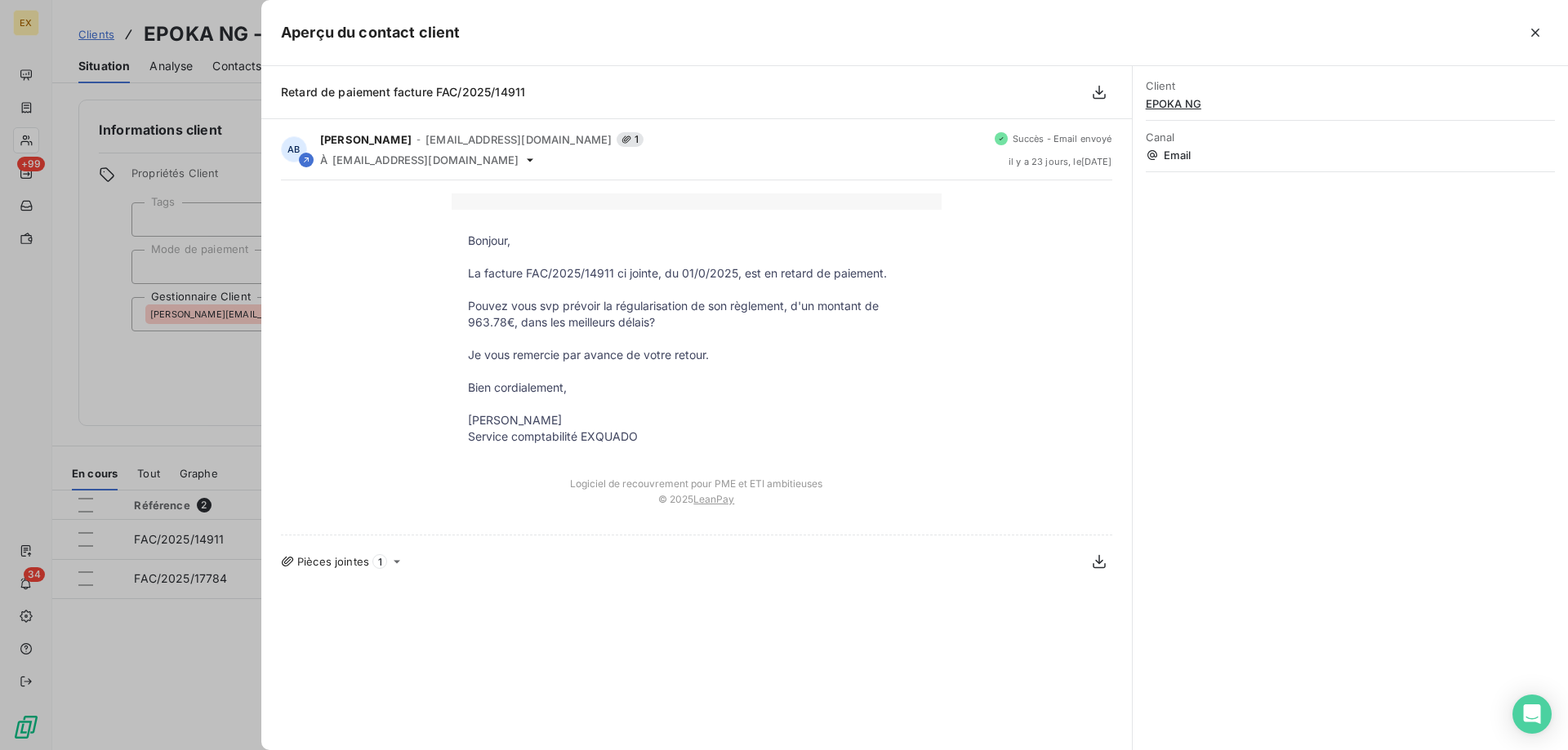
click at [167, 466] on div at bounding box center [784, 375] width 1568 height 750
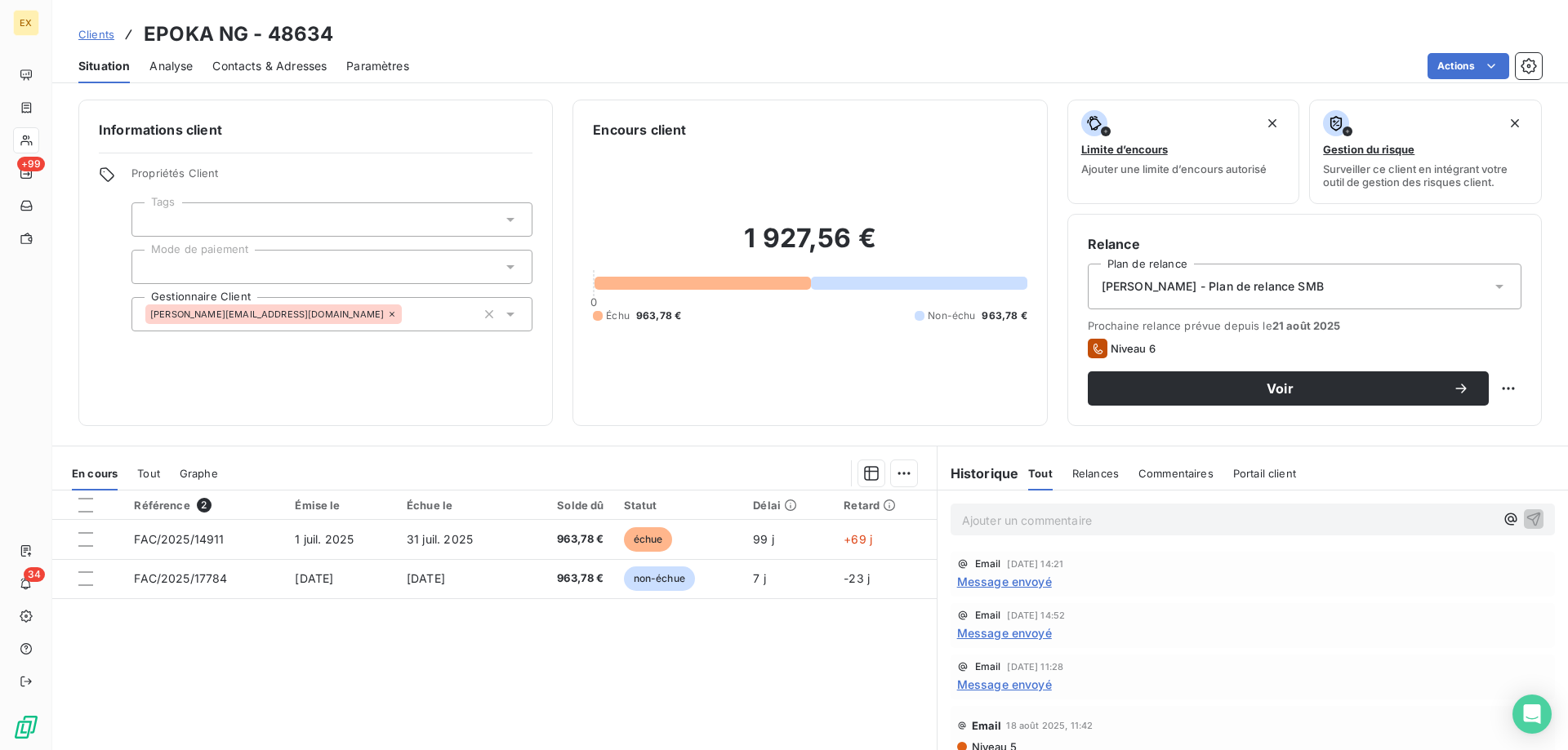
click at [980, 577] on span "Message envoyé" at bounding box center [1004, 581] width 94 height 17
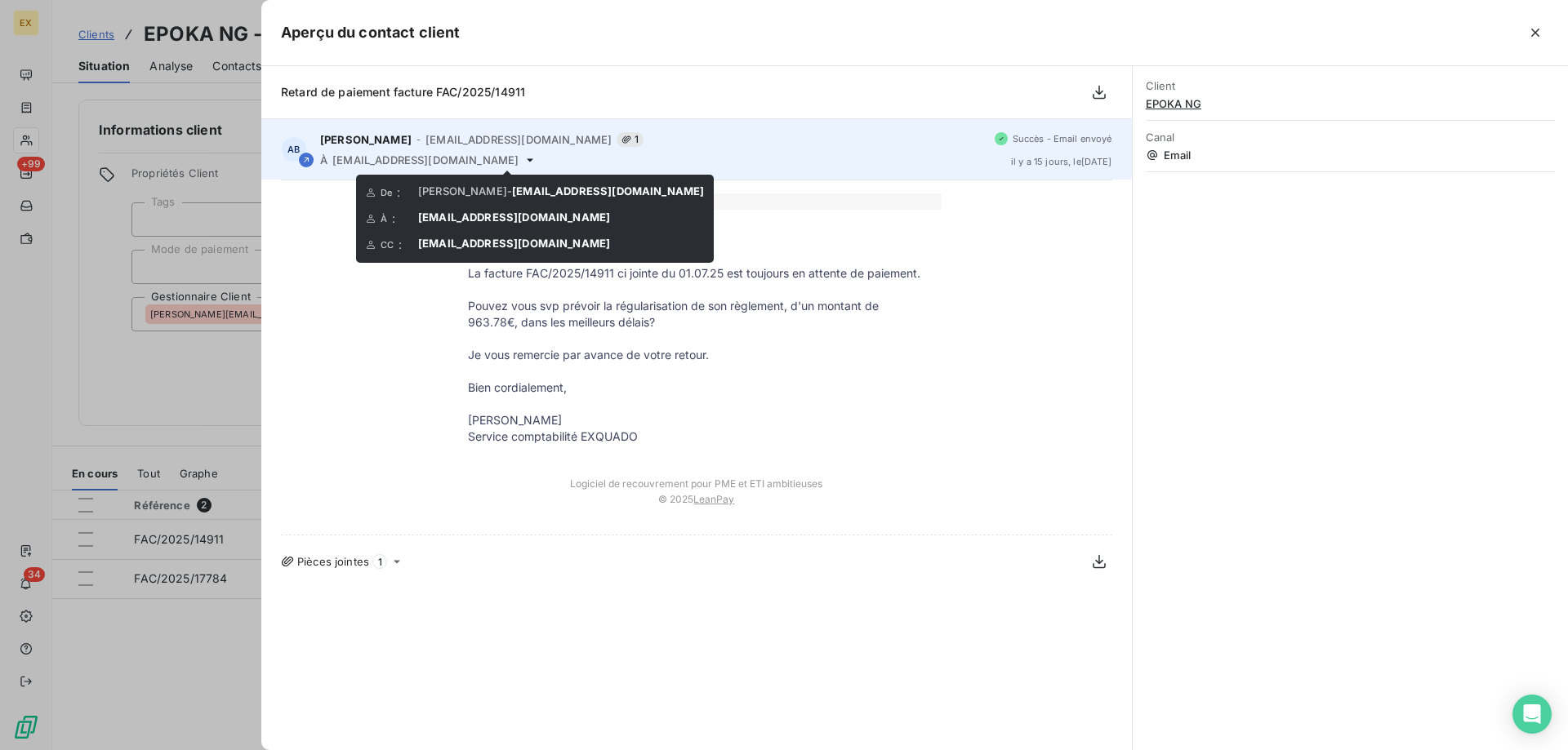
click at [524, 160] on icon at bounding box center [530, 160] width 13 height 13
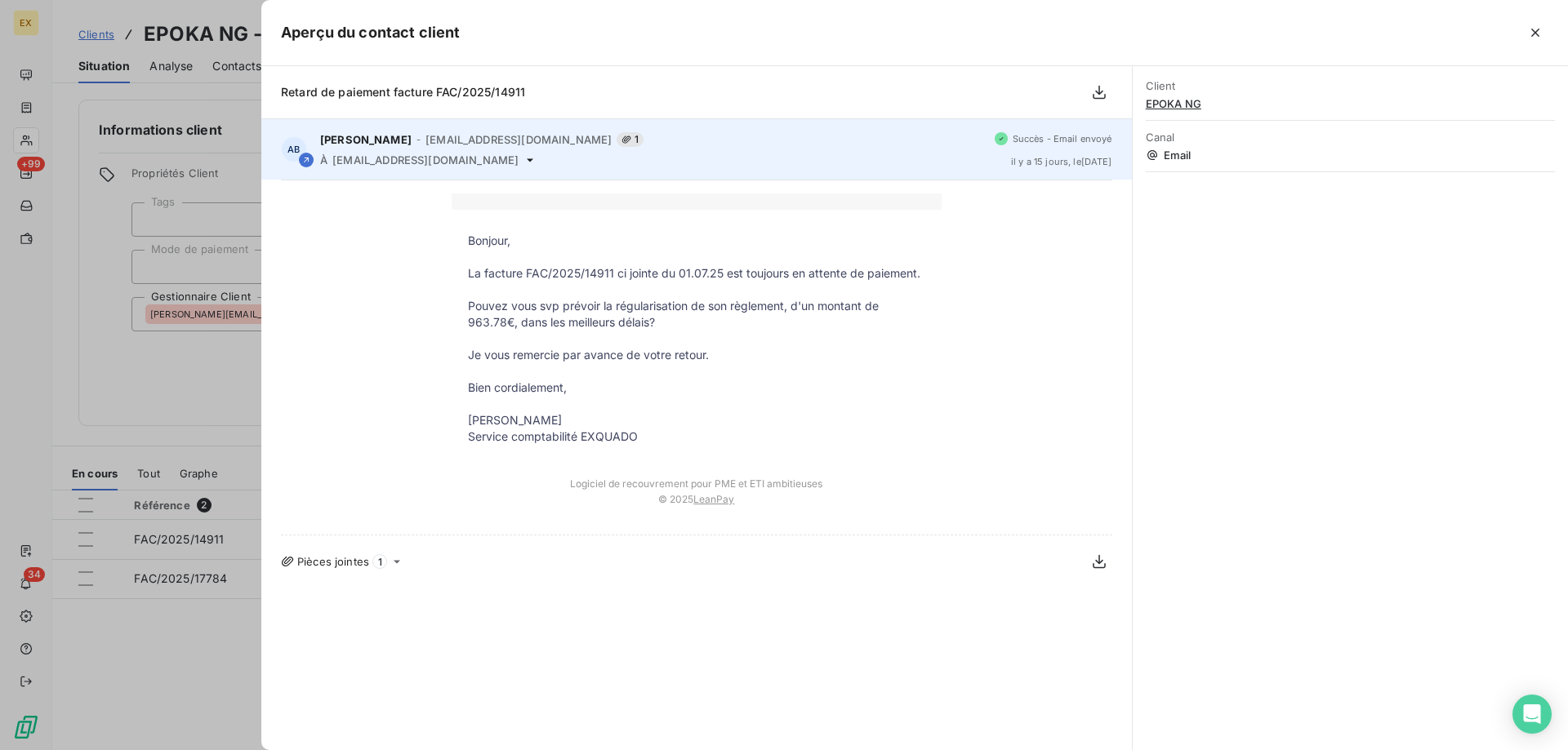
click at [524, 158] on icon at bounding box center [530, 160] width 13 height 13
click at [439, 161] on span "compta-fournisseurs@epoka.fr" at bounding box center [425, 160] width 186 height 13
click at [487, 164] on span "compta-fournisseurs@epoka.fr" at bounding box center [425, 160] width 186 height 13
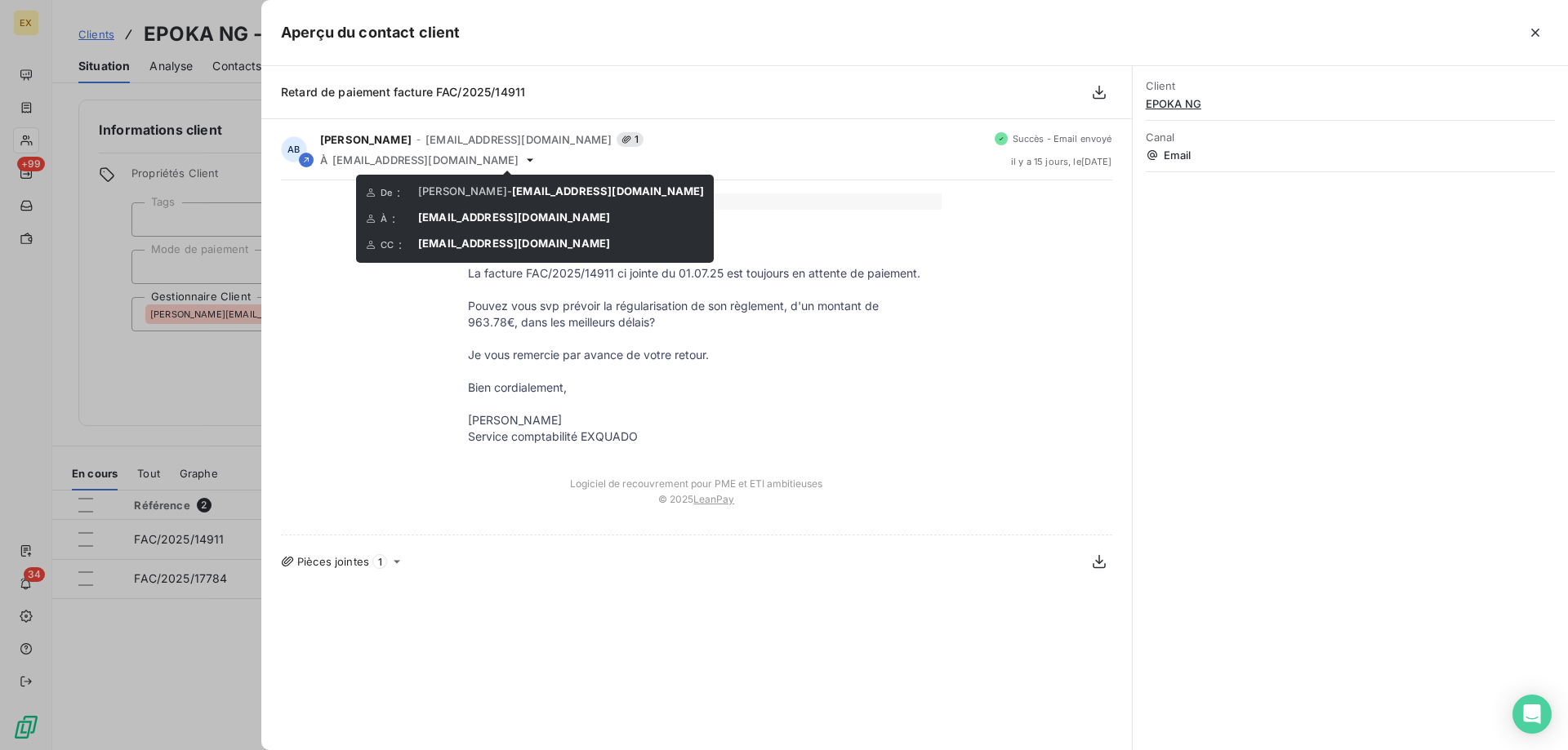
drag, startPoint x: 537, startPoint y: 242, endPoint x: 407, endPoint y: 241, distance: 130.0
click at [407, 241] on div "CC : jmehrvar@mantu.com" at bounding box center [534, 245] width 338 height 17
drag, startPoint x: 415, startPoint y: 249, endPoint x: 596, endPoint y: 256, distance: 181.1
click at [592, 256] on div "De : Alicia BARONHEID - support@exquado.com À : compta-fournisseurs@epoka.fr CC…" at bounding box center [535, 219] width 358 height 88
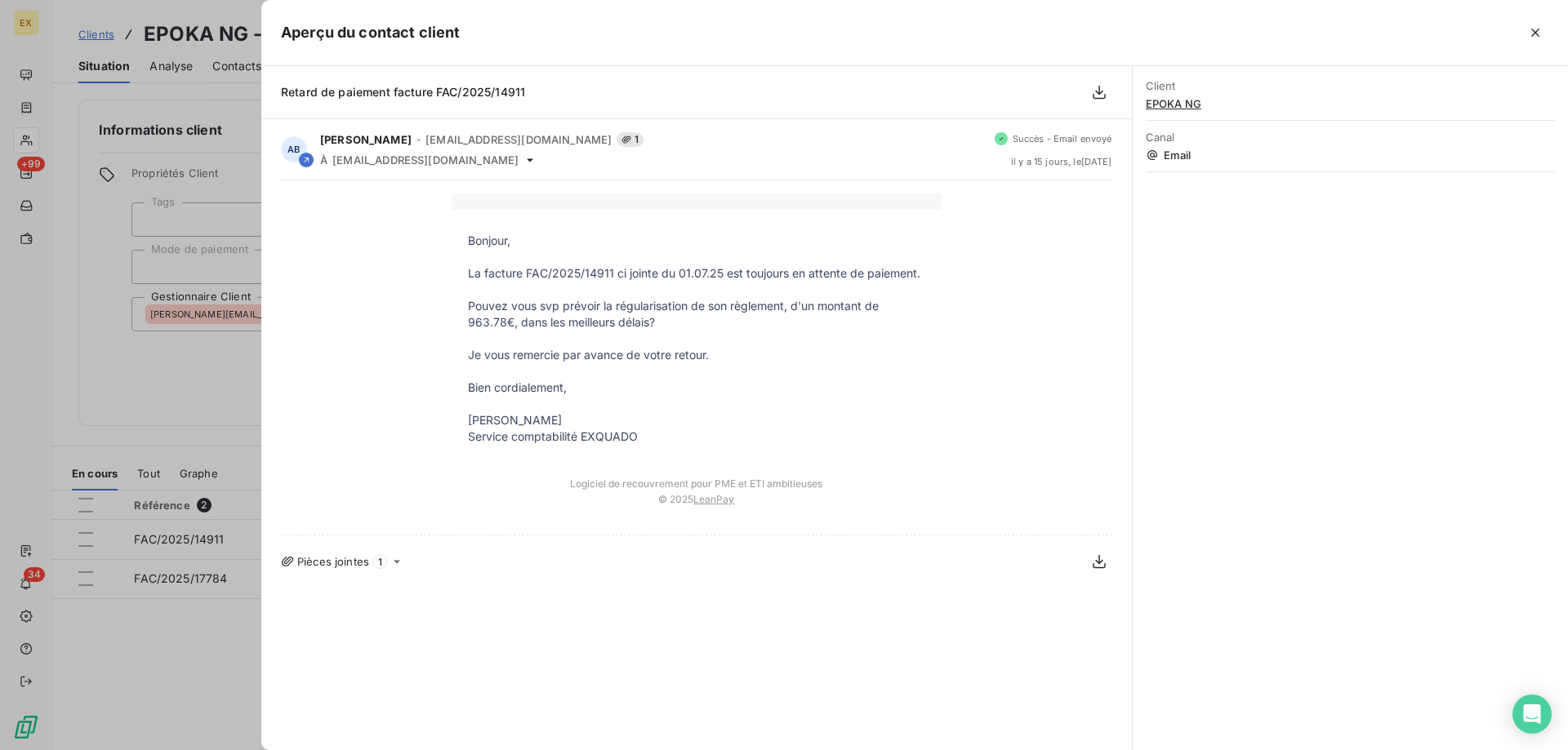
click at [152, 289] on div at bounding box center [784, 375] width 1568 height 750
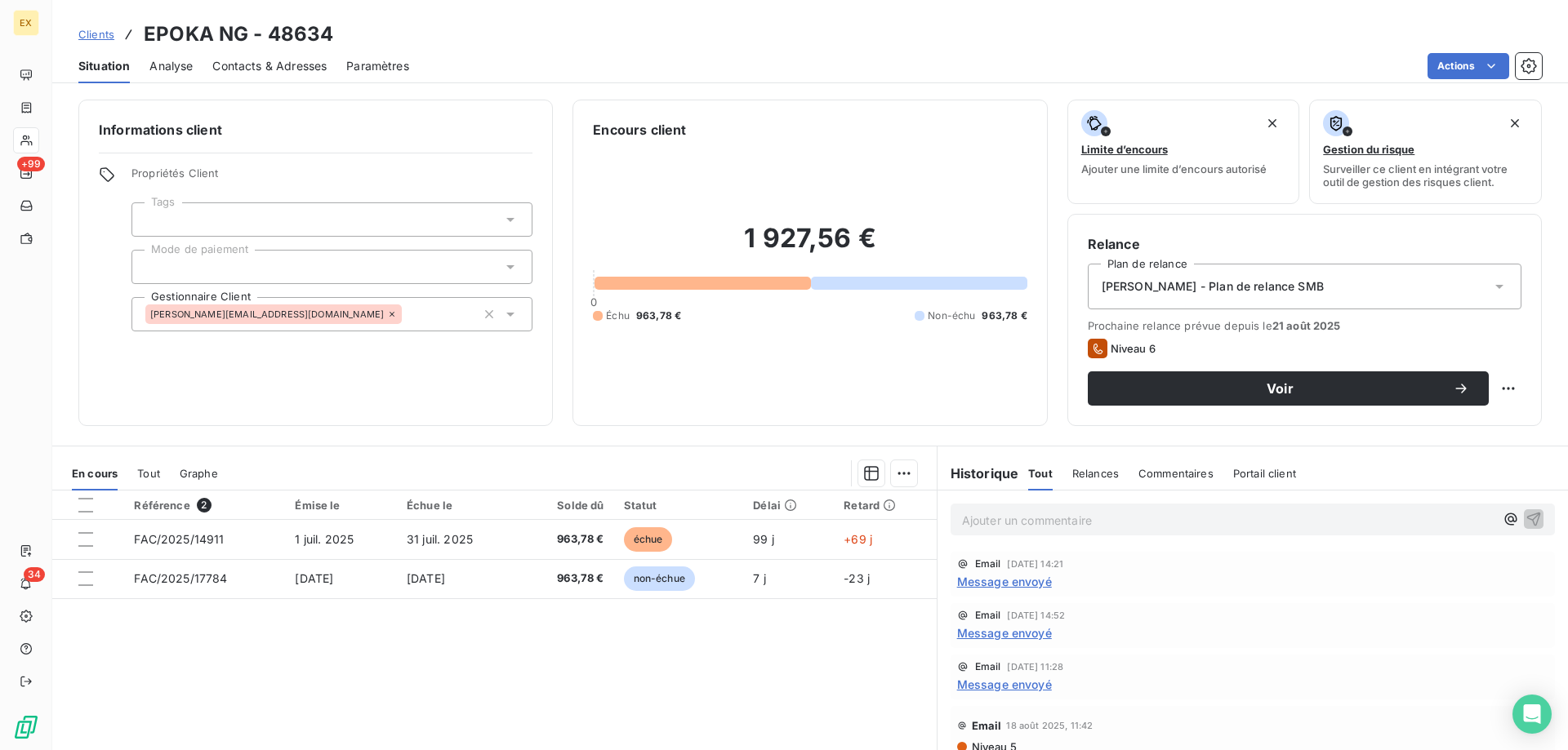
click at [267, 68] on span "Contacts & Adresses" at bounding box center [270, 66] width 115 height 17
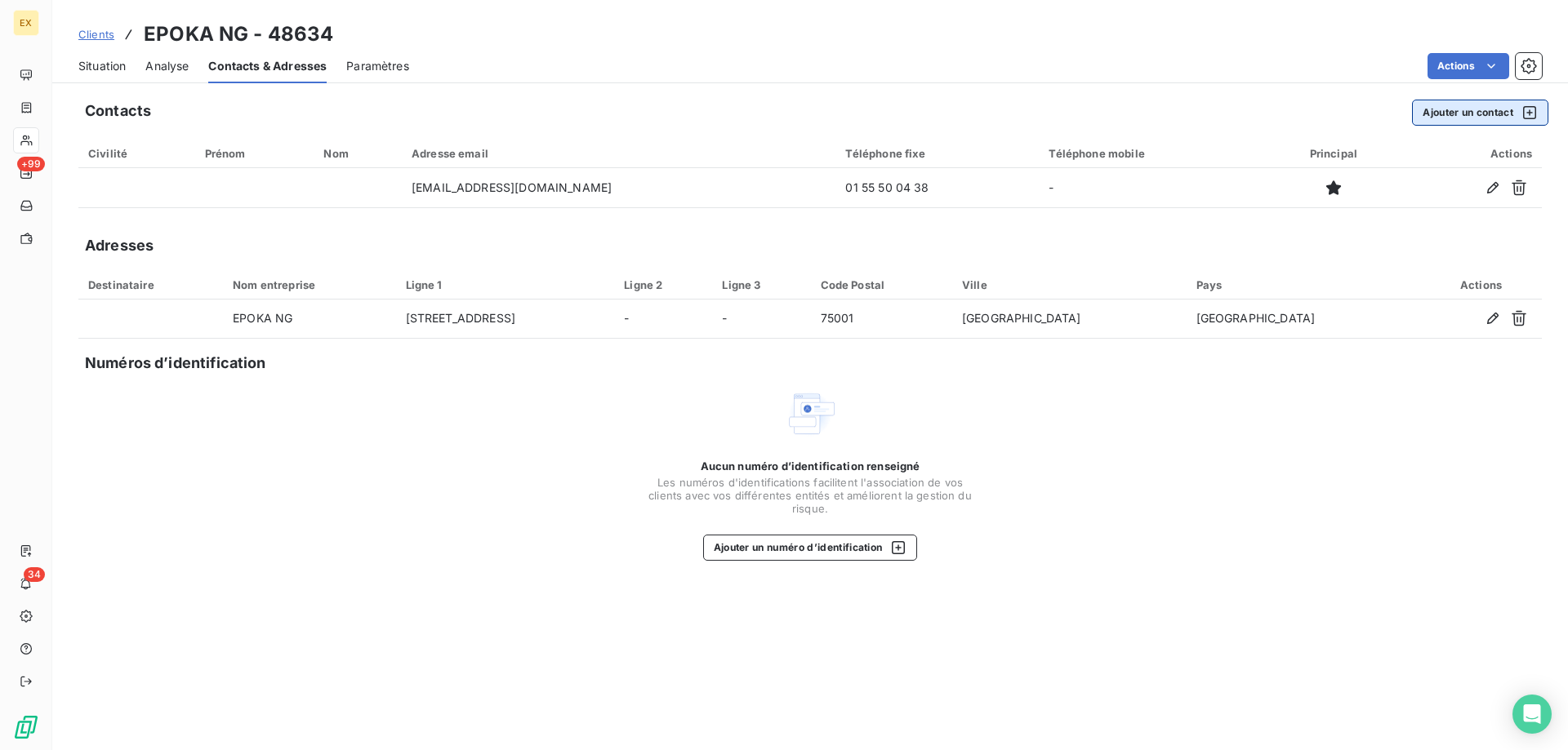
click at [1486, 116] on button "Ajouter un contact" at bounding box center [1480, 113] width 137 height 26
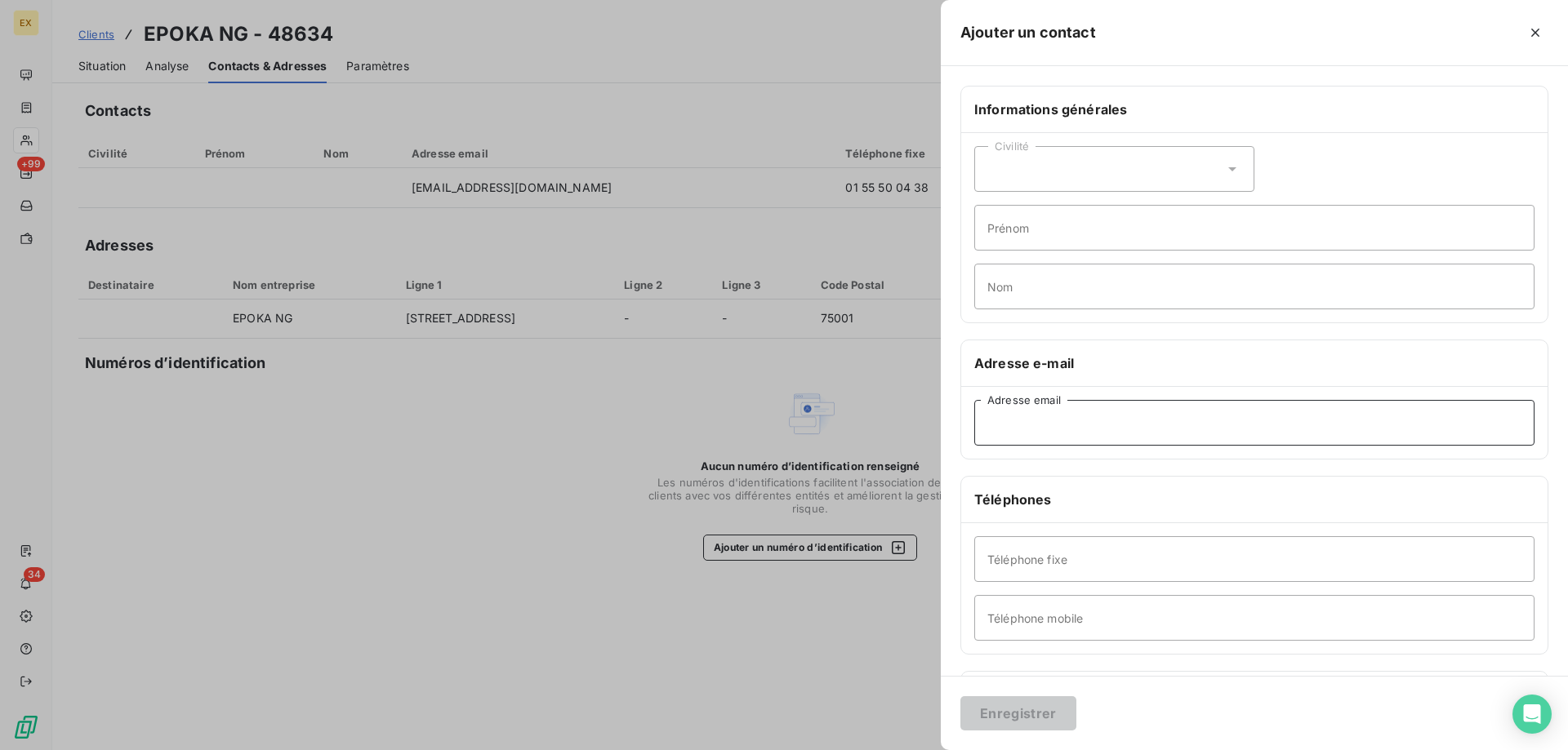
click at [1027, 419] on input "Adresse email" at bounding box center [1254, 423] width 560 height 46
paste input "jmehrvar@mantu.com"
type input "jmehrvar@mantu.com"
click at [1034, 236] on input "Prénom" at bounding box center [1254, 227] width 560 height 46
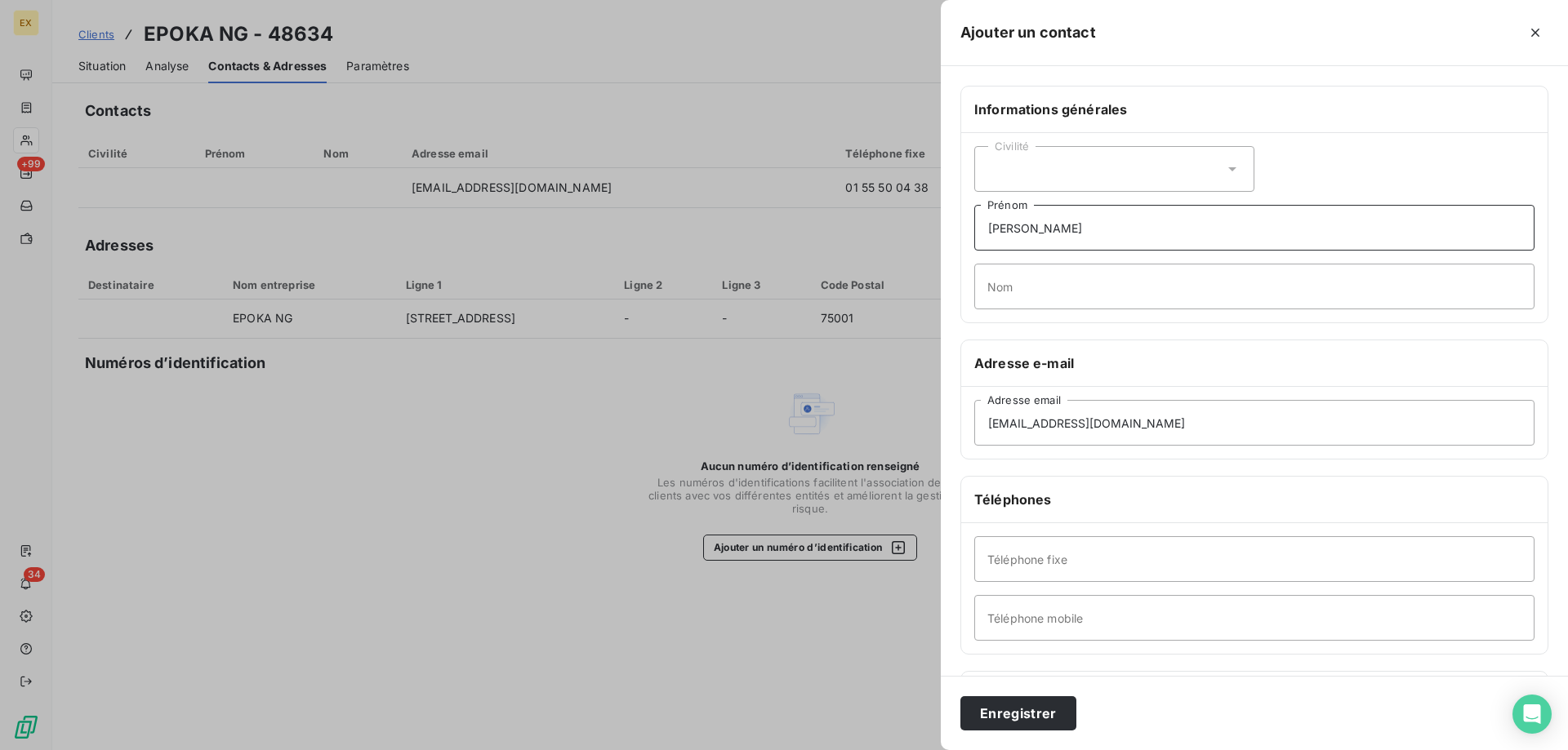
type input "Julia"
type input "MEHRVAR"
click at [1016, 713] on button "Enregistrer" at bounding box center [1018, 713] width 116 height 34
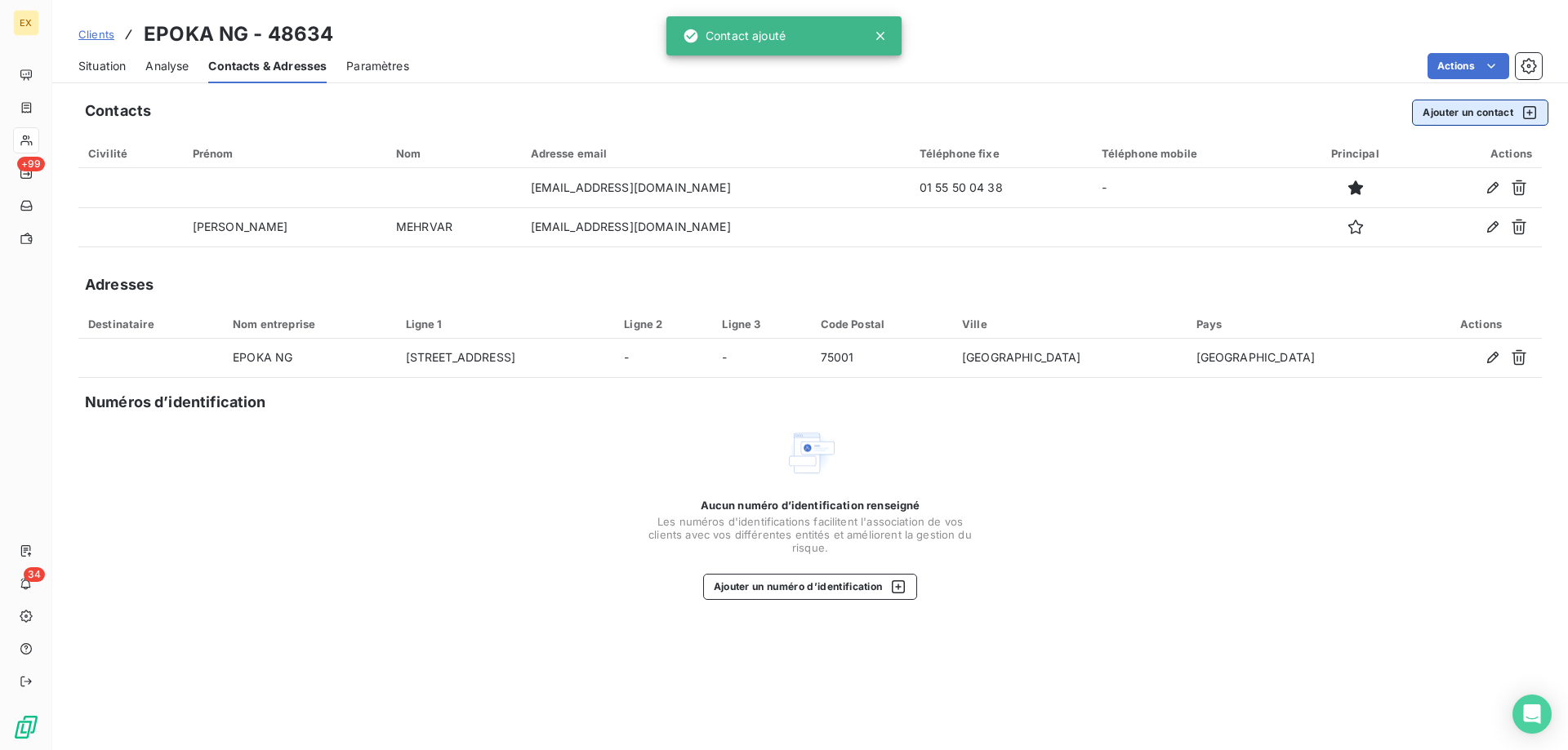
click at [1475, 120] on button "Ajouter un contact" at bounding box center [1480, 113] width 137 height 26
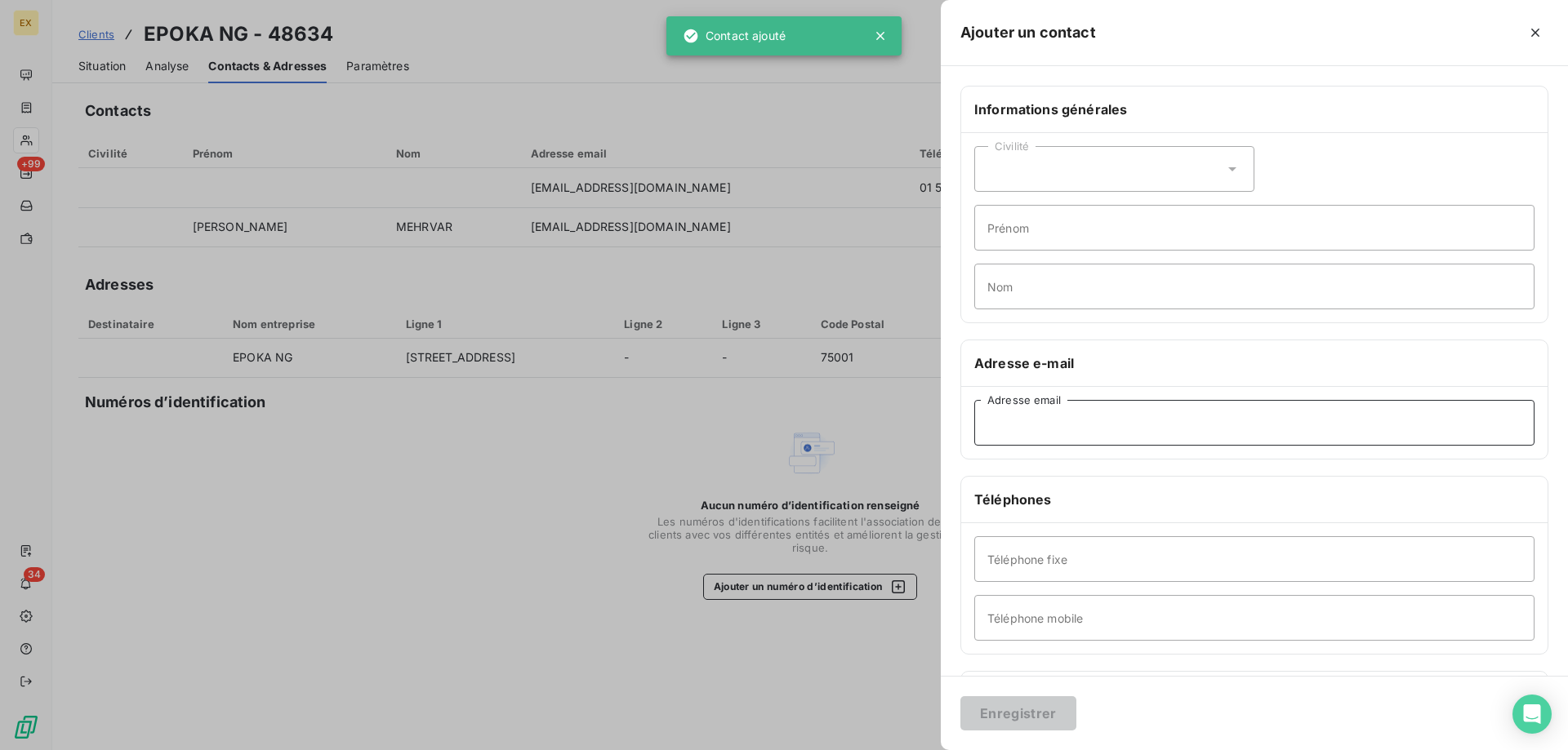
click at [1094, 433] on input "Adresse email" at bounding box center [1254, 423] width 560 height 46
paste input "emarghani@mantu.com"
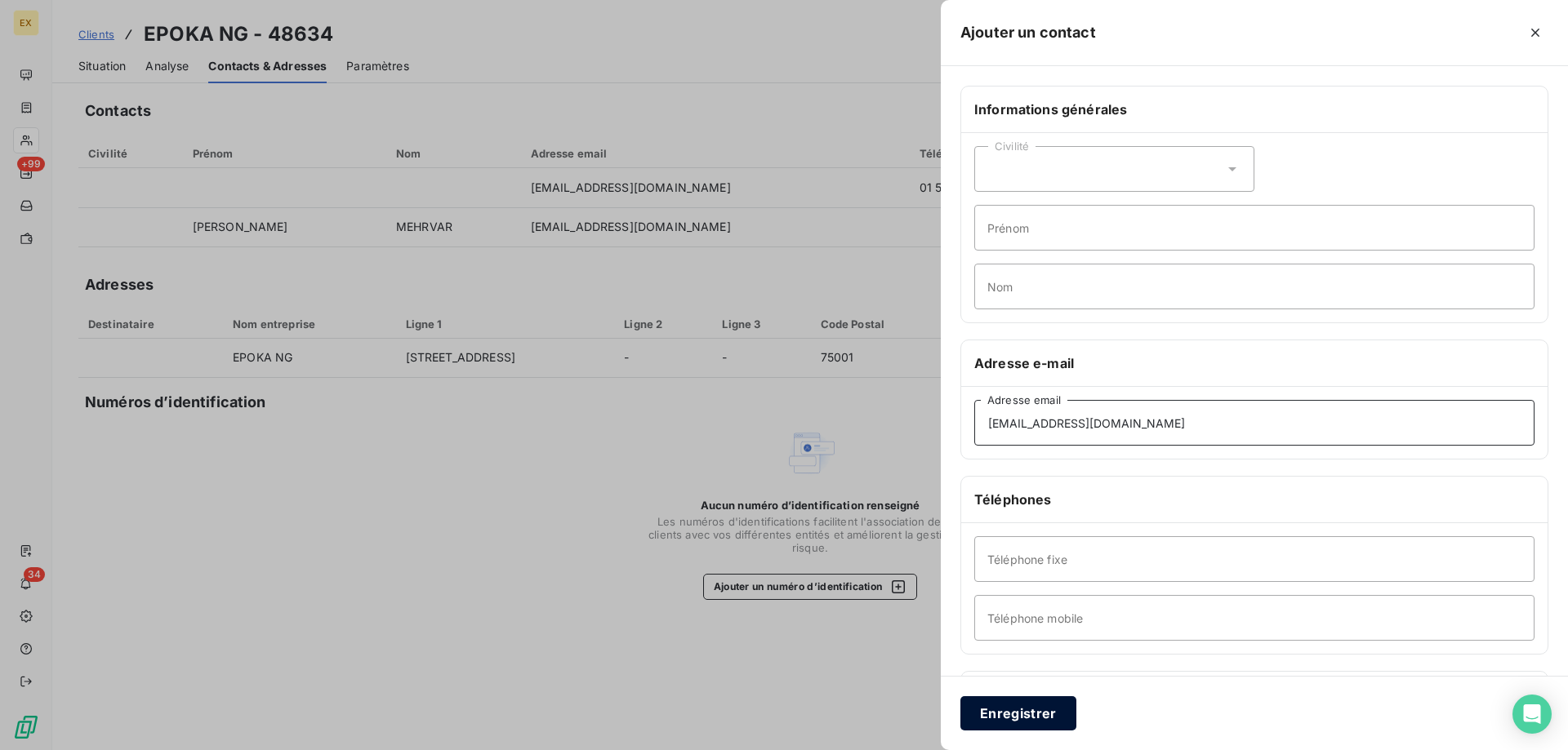
type input "emarghani@mantu.com"
click at [1010, 714] on button "Enregistrer" at bounding box center [1018, 713] width 116 height 34
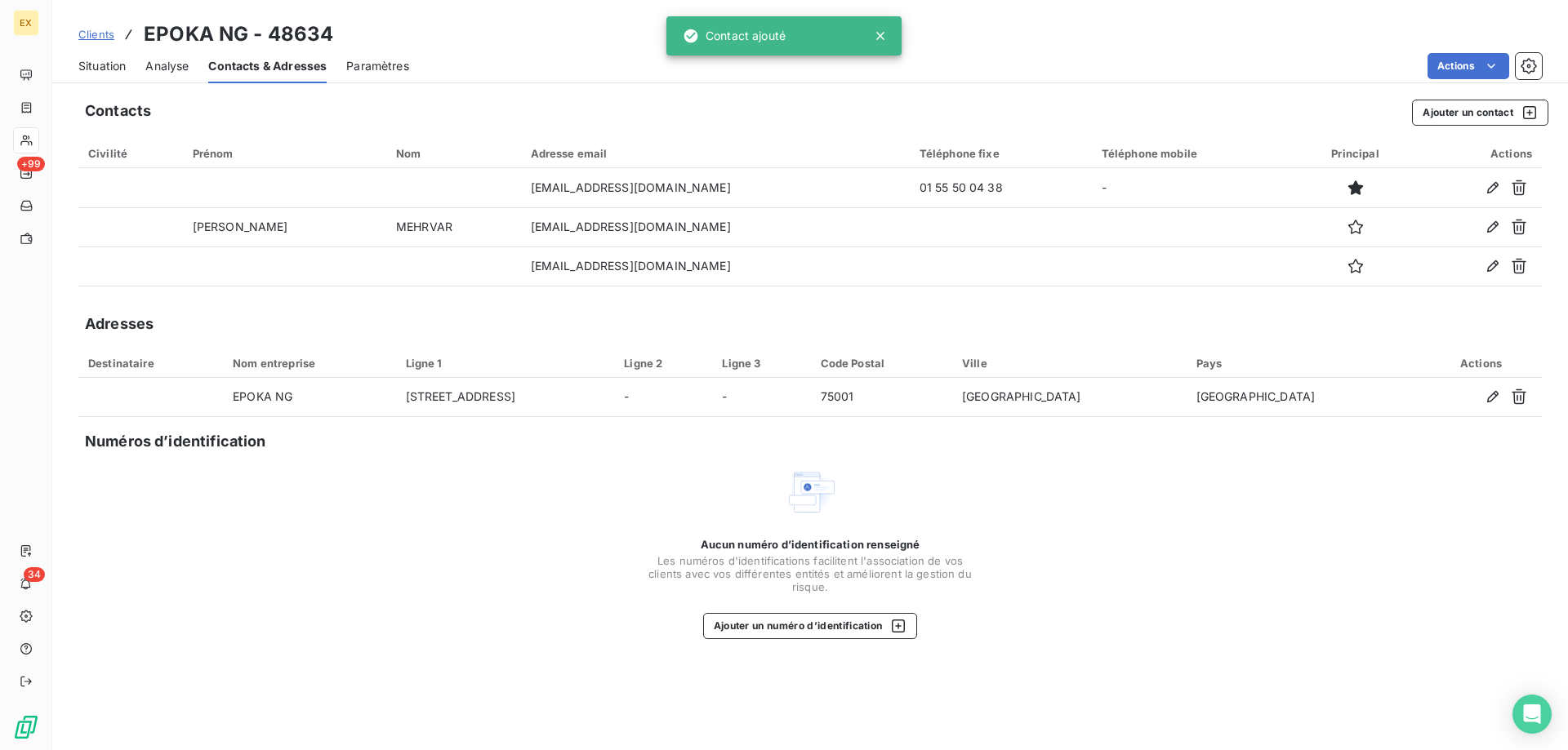
click at [101, 61] on span "Situation" at bounding box center [102, 66] width 48 height 17
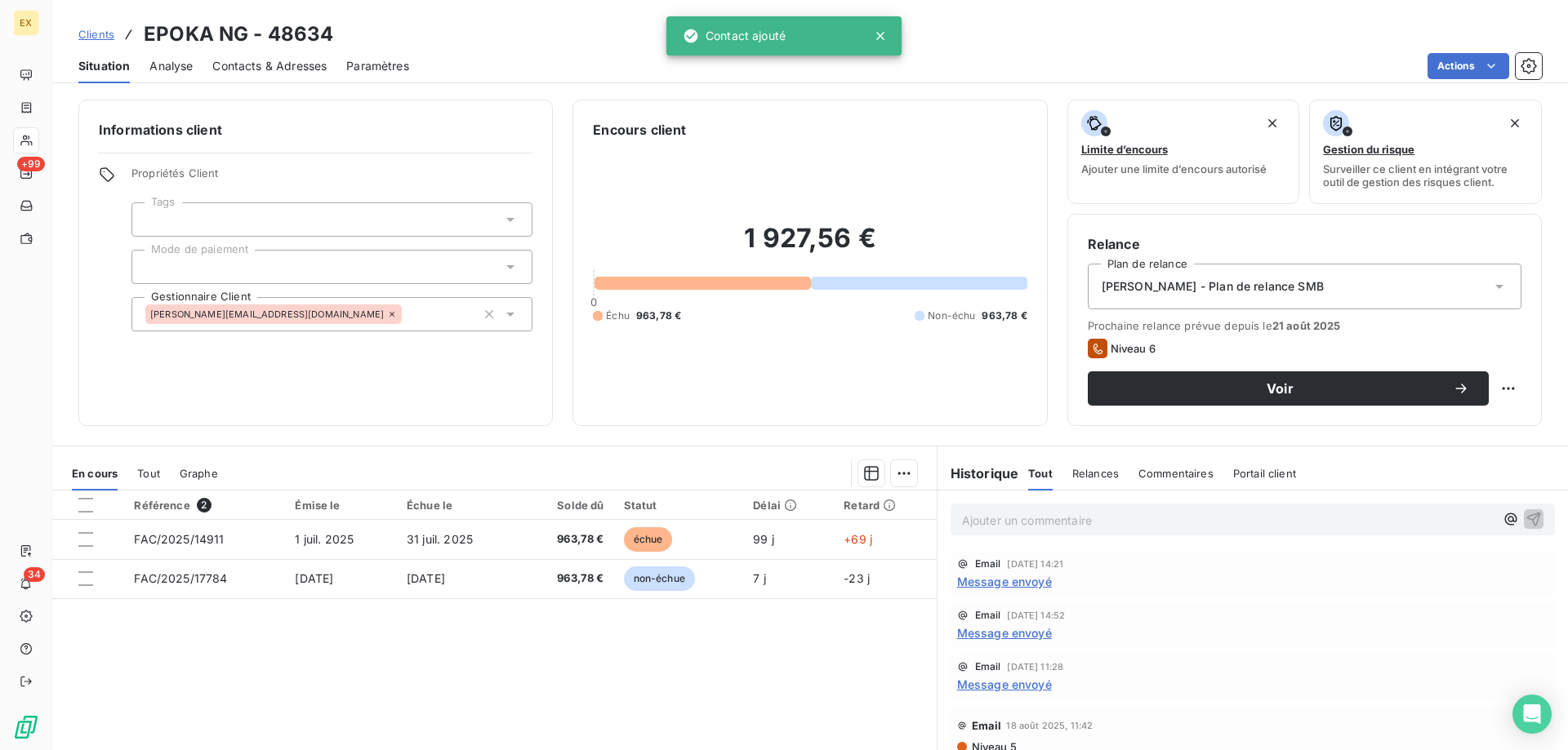
click at [1350, 297] on div "[PERSON_NAME] - Plan de relance SMB" at bounding box center [1304, 286] width 434 height 46
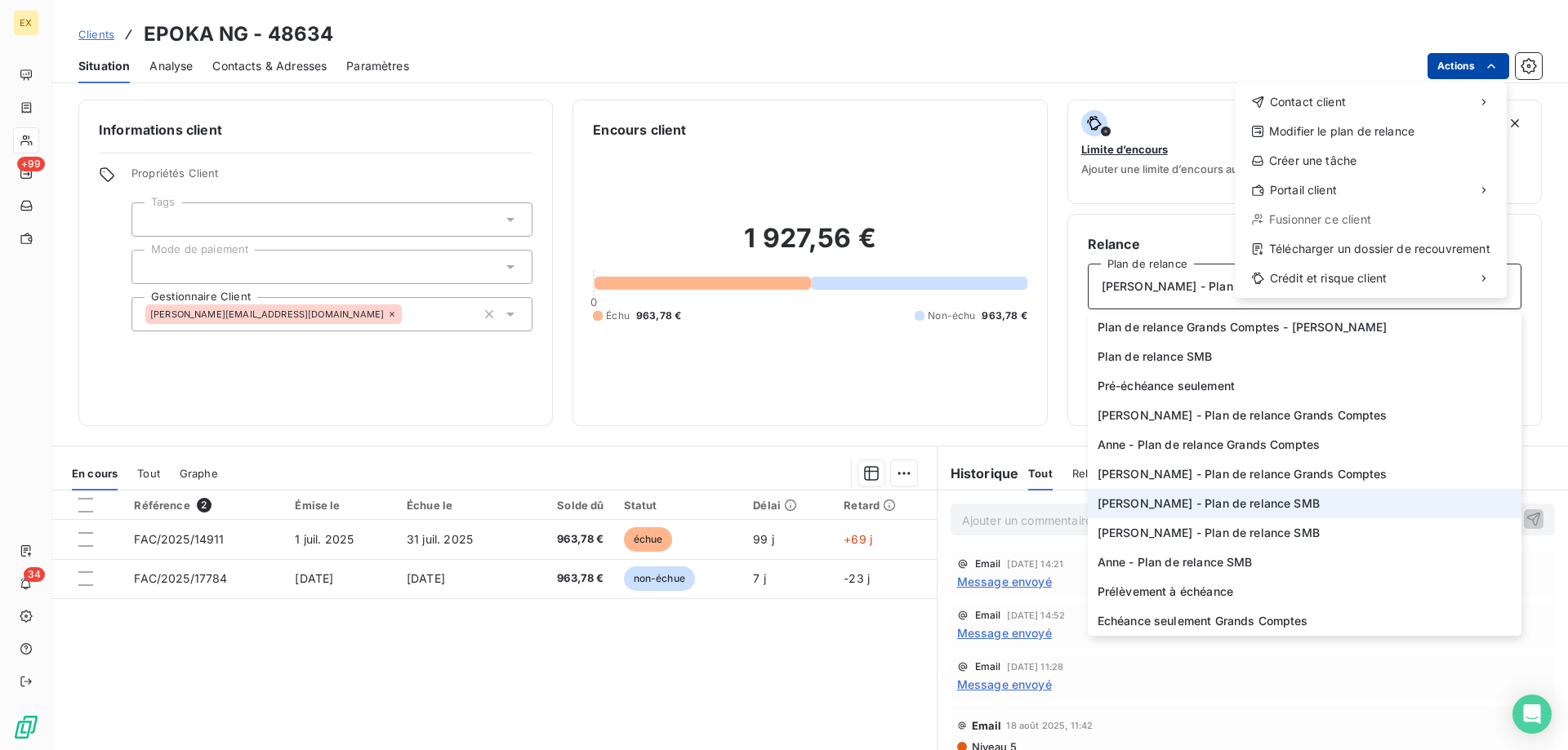
click at [1468, 55] on html "EX +99 34 Clients EPOKA NG - 48634 Situation Analyse Contacts & Adresses Paramè…" at bounding box center [784, 375] width 1568 height 750
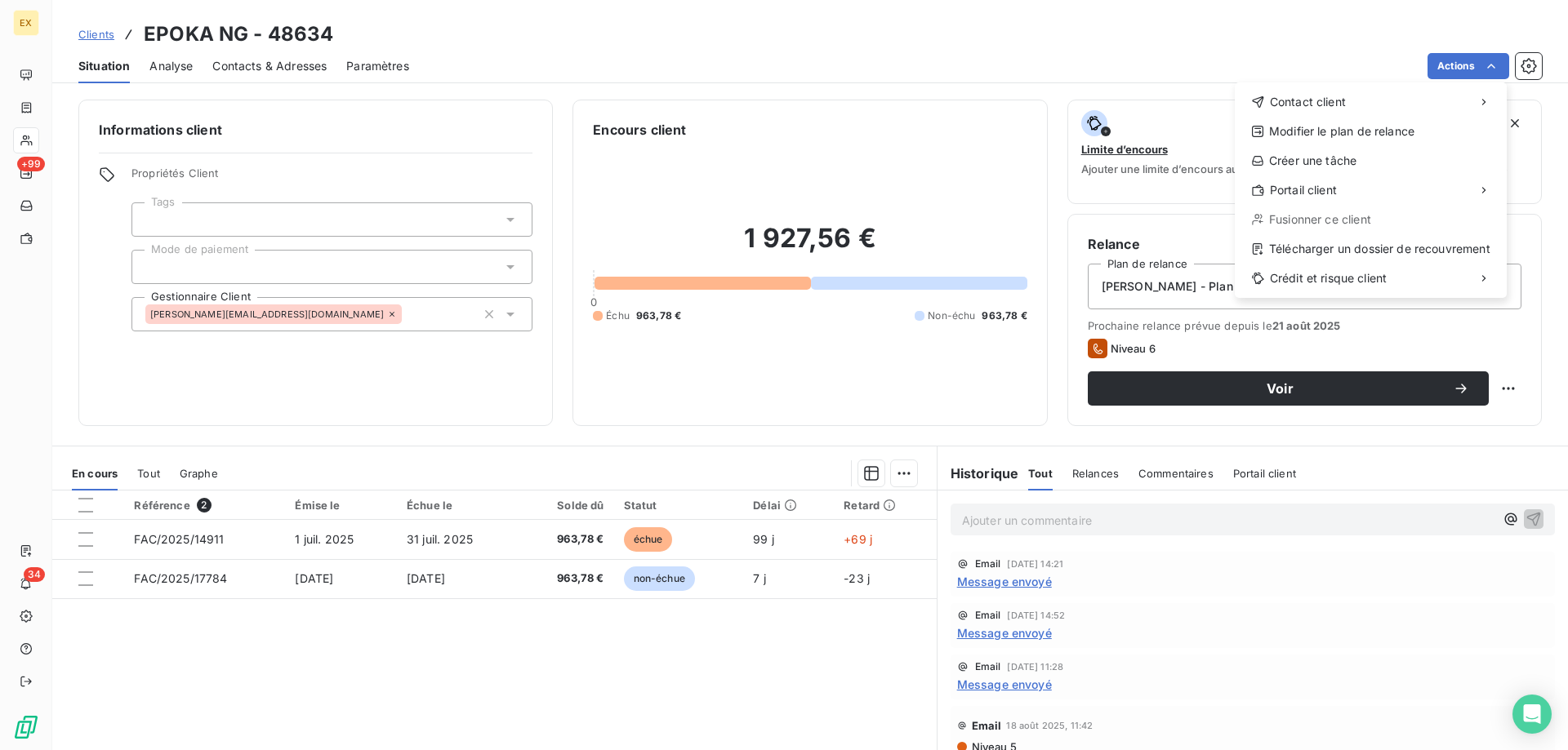
click at [1004, 571] on html "EX +99 34 Clients EPOKA NG - 48634 Situation Analyse Contacts & Adresses Paramè…" at bounding box center [784, 375] width 1568 height 750
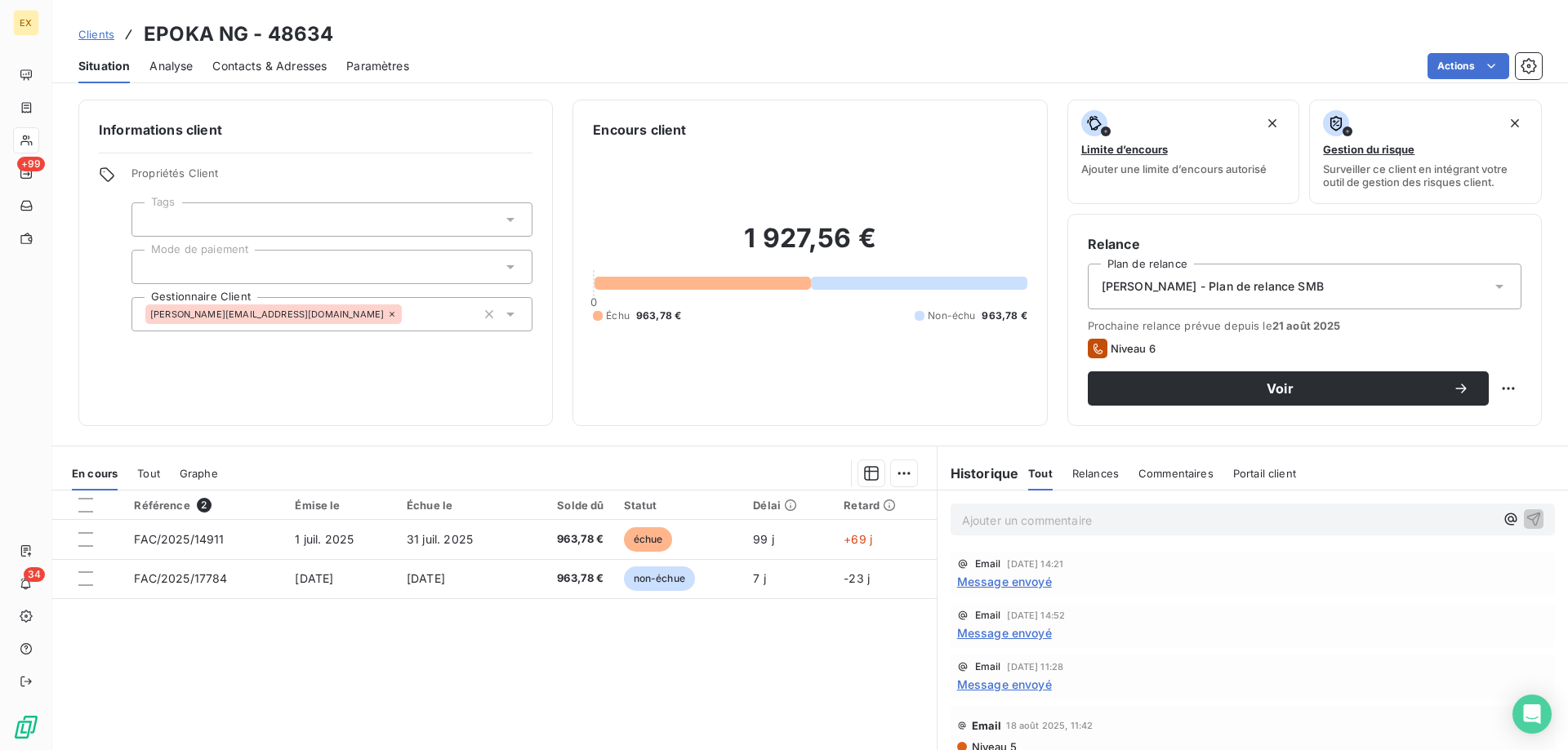
click at [1000, 575] on span "Message envoyé" at bounding box center [1004, 581] width 94 height 17
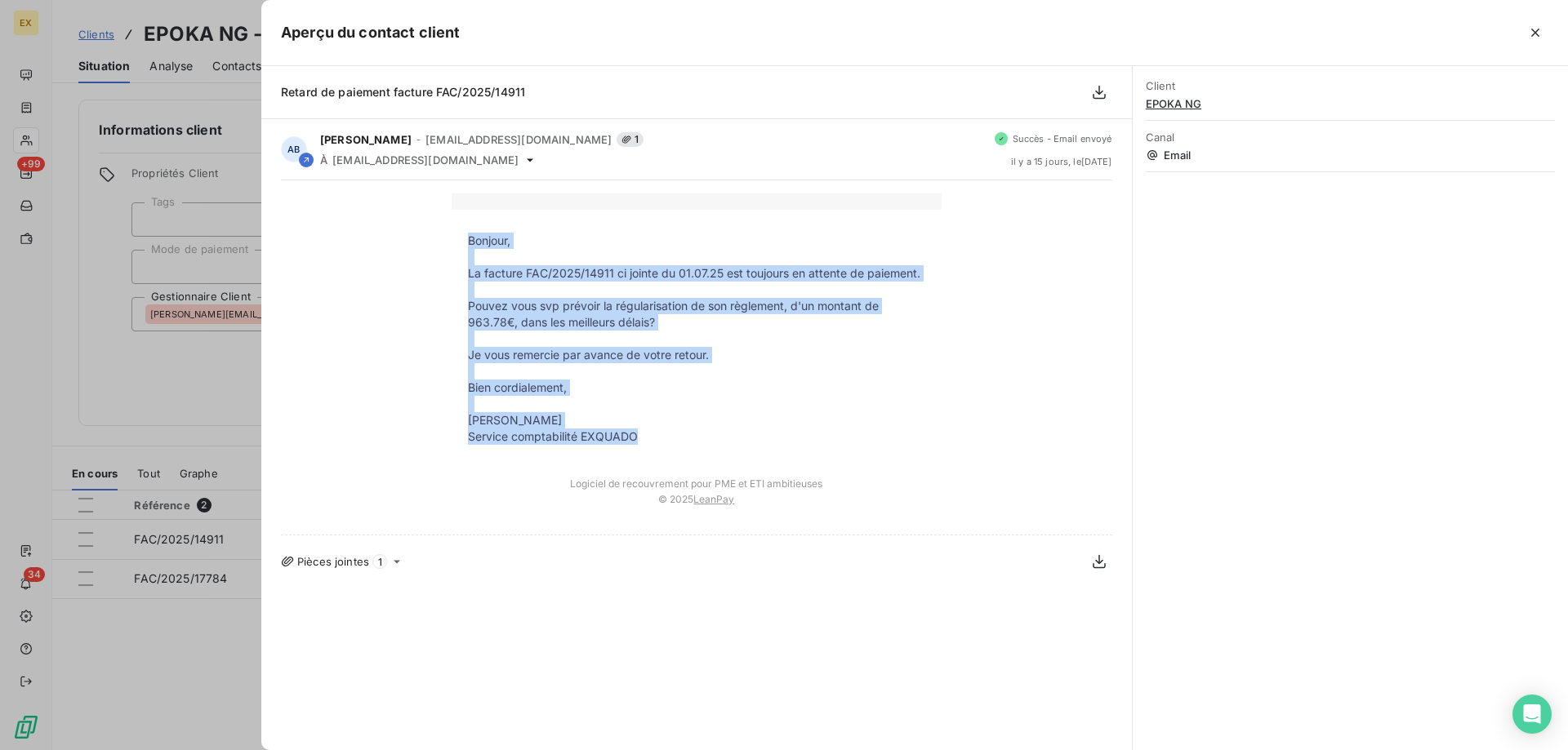
copy tbody "Bonjour, La facture FAC/2025/14911 ci jointe du 01.07.25 est toujours en attent…"
drag, startPoint x: 678, startPoint y: 442, endPoint x: 469, endPoint y: 239, distance: 291.4
click at [469, 239] on tbody "Bonjour, La facture FAC/2025/14911 ci jointe du 01.07.25 est toujours en attent…" at bounding box center [697, 338] width 490 height 212
click at [1543, 33] on button "button" at bounding box center [1535, 33] width 26 height 26
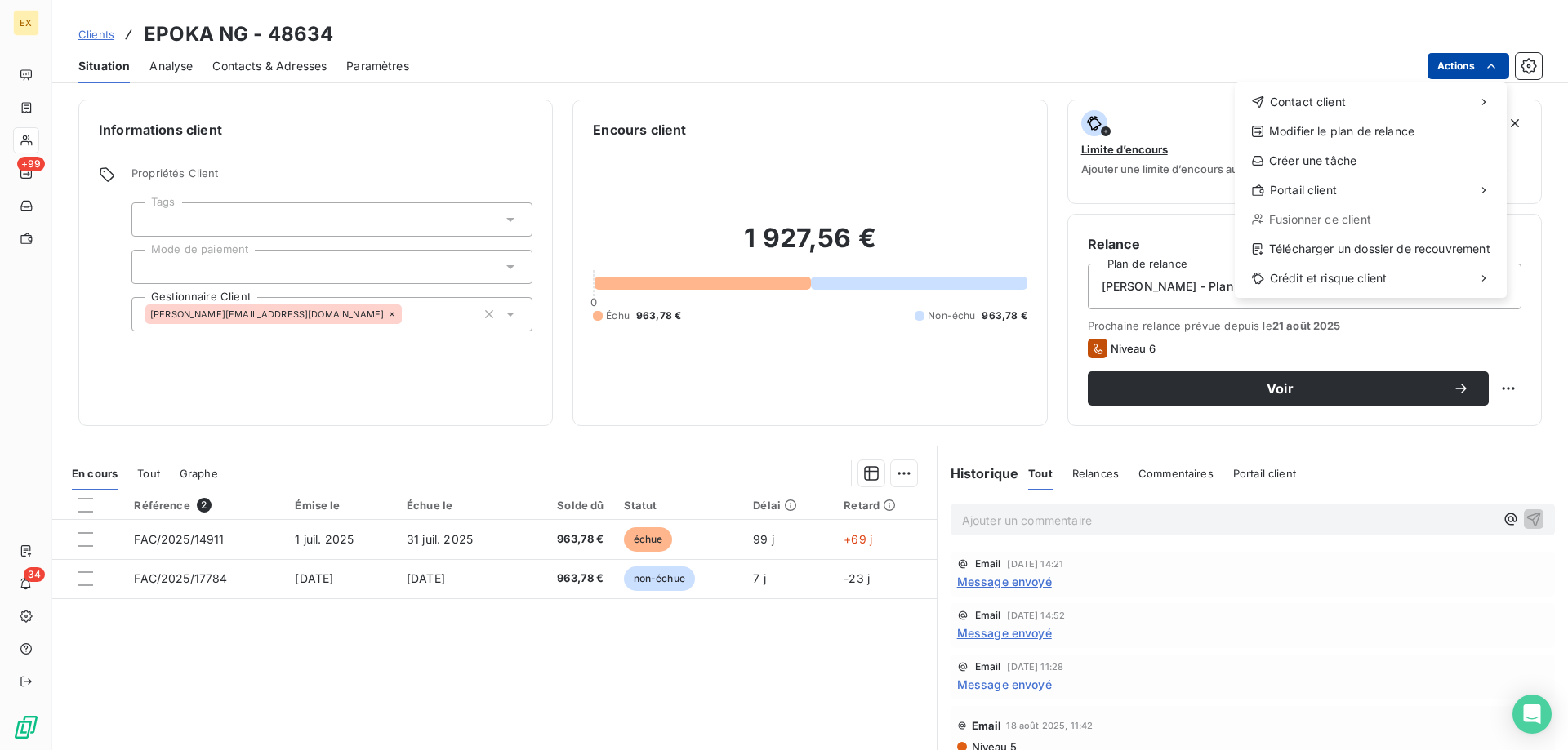
click at [1496, 63] on html "EX +99 34 Clients EPOKA NG - 48634 Situation Analyse Contacts & Adresses Paramè…" at bounding box center [784, 375] width 1568 height 750
click at [1157, 110] on div "Envoyer un email" at bounding box center [1113, 108] width 219 height 26
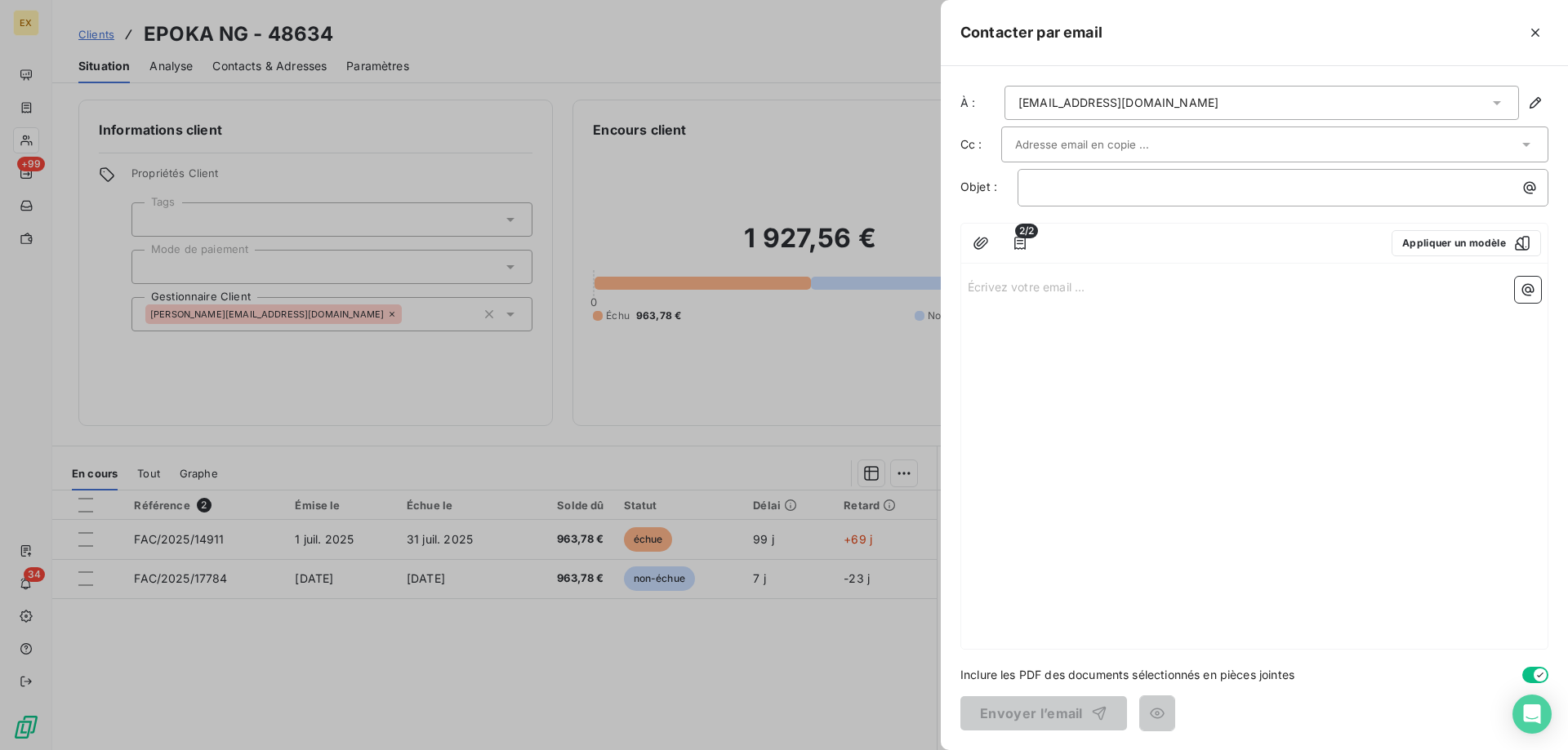
click at [1064, 142] on input "text" at bounding box center [1102, 145] width 175 height 25
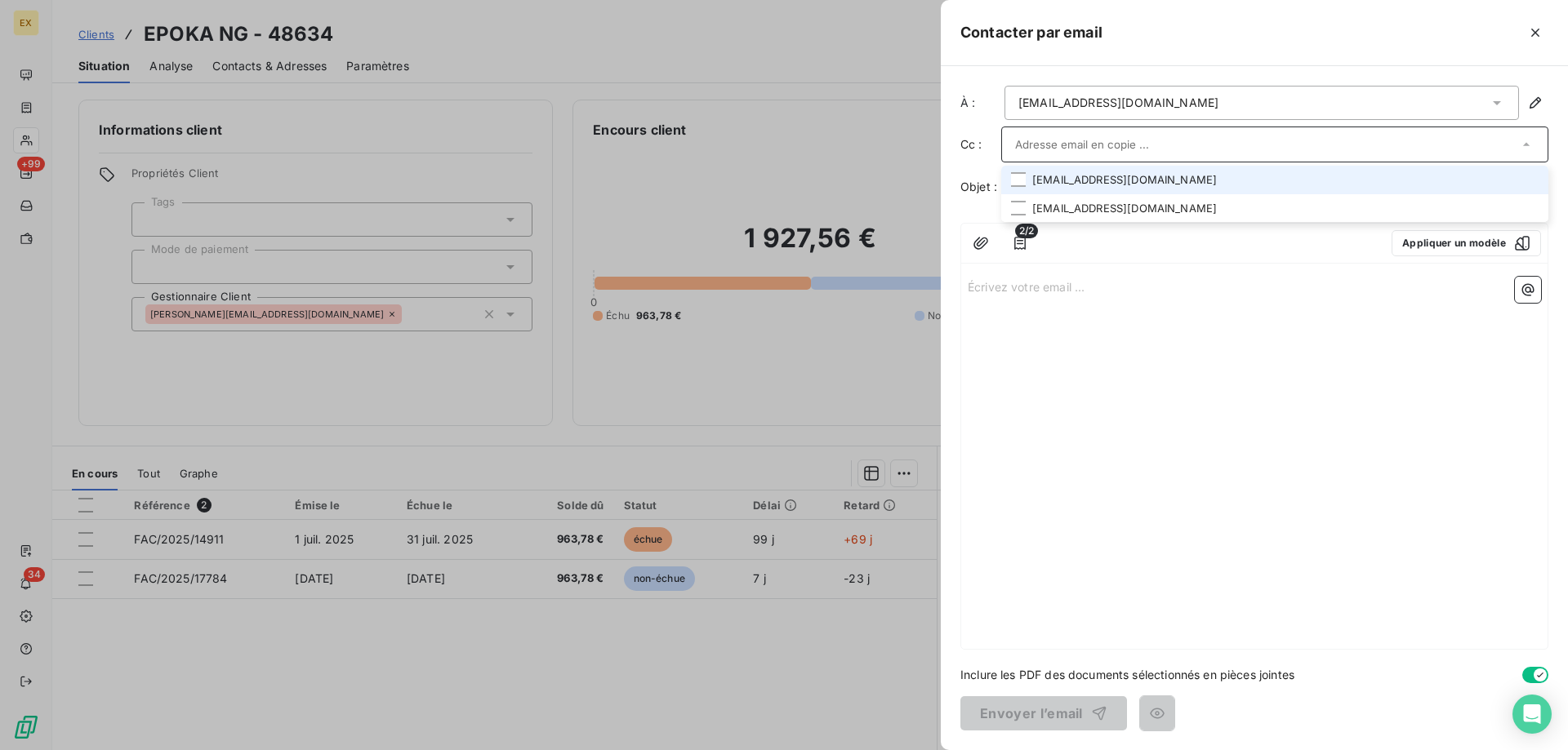
click at [1069, 111] on div "compta-fournisseurs@epoka.fr" at bounding box center [1118, 102] width 200 height 17
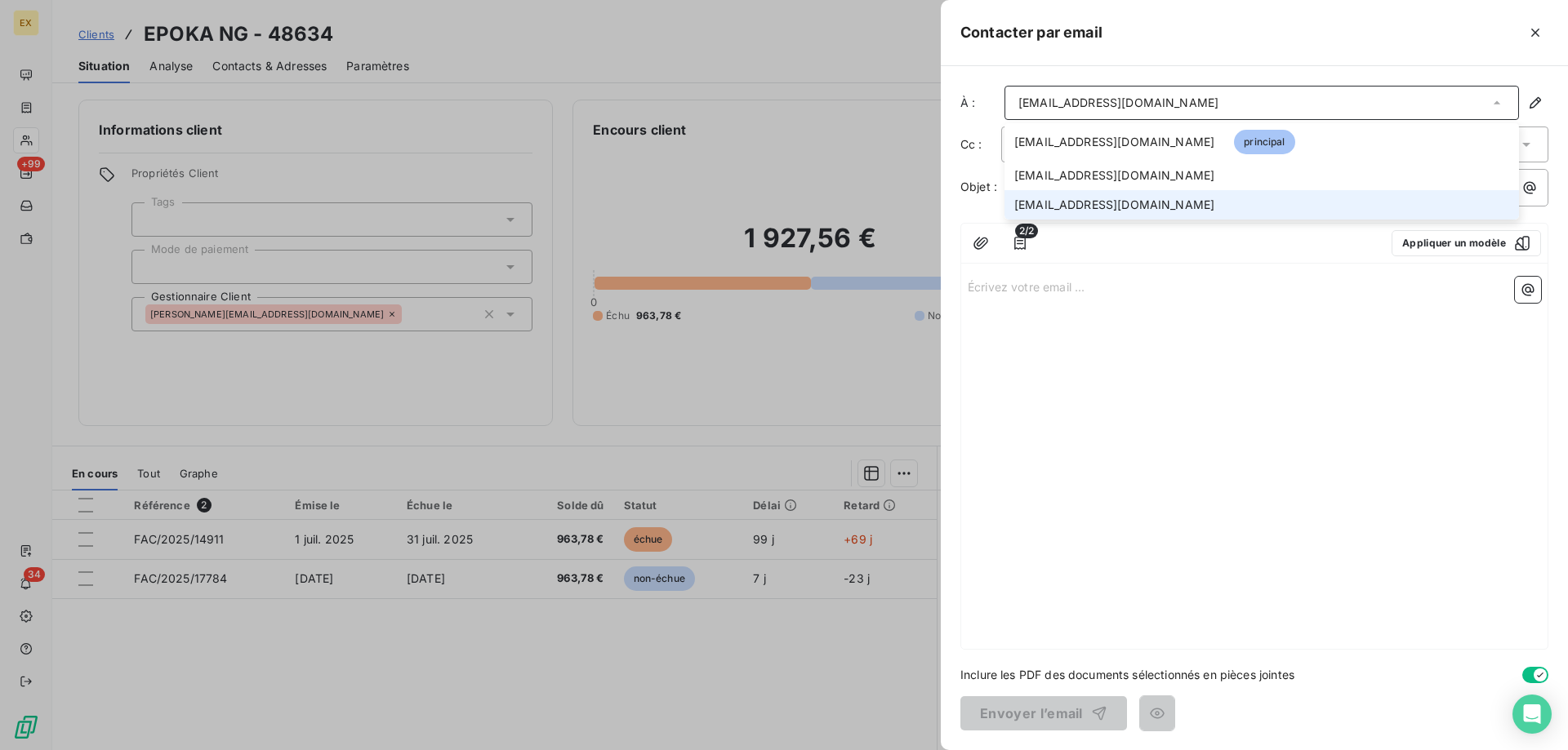
click at [1047, 211] on span "emarghani@mantu.com" at bounding box center [1114, 204] width 200 height 17
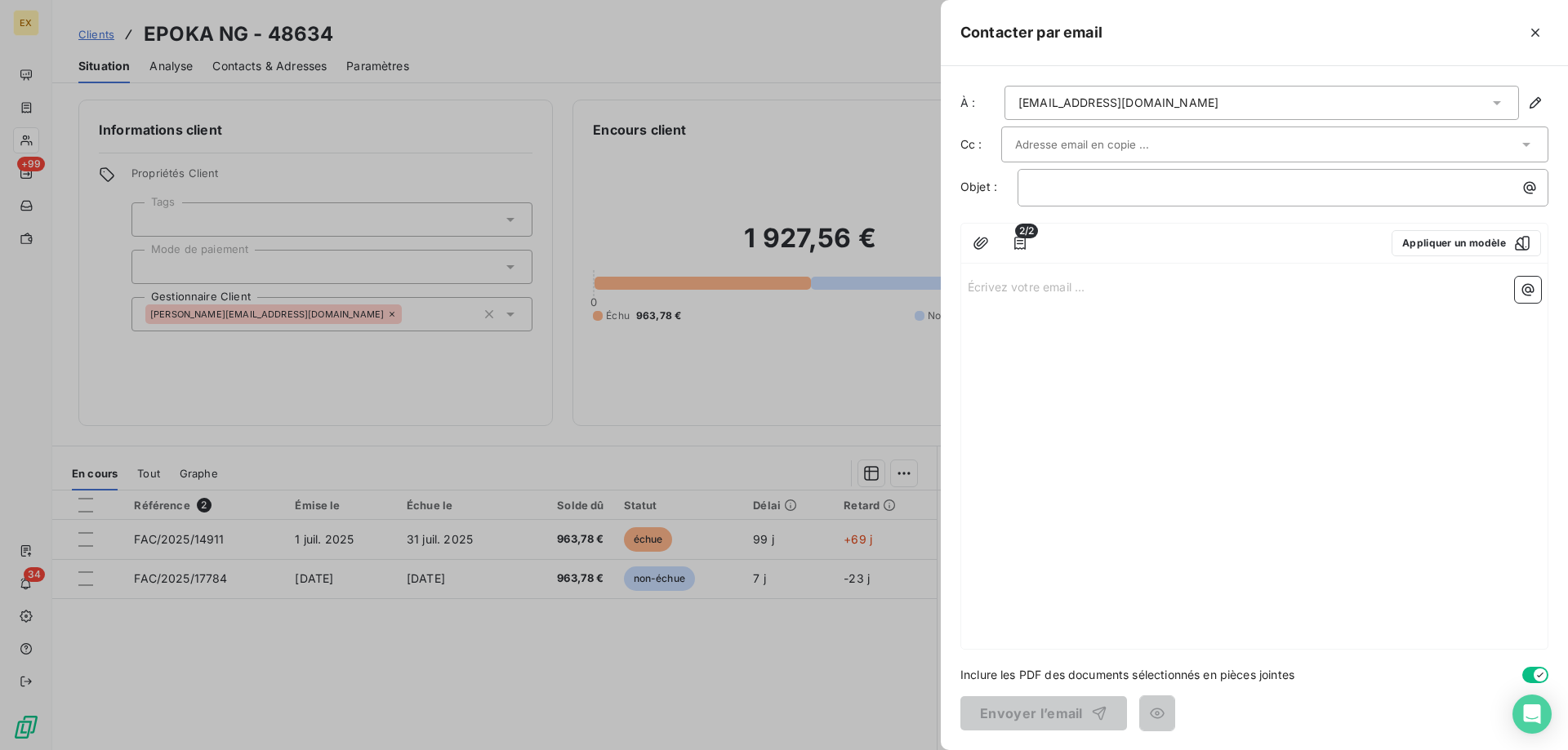
click at [1069, 145] on input "text" at bounding box center [1102, 145] width 175 height 25
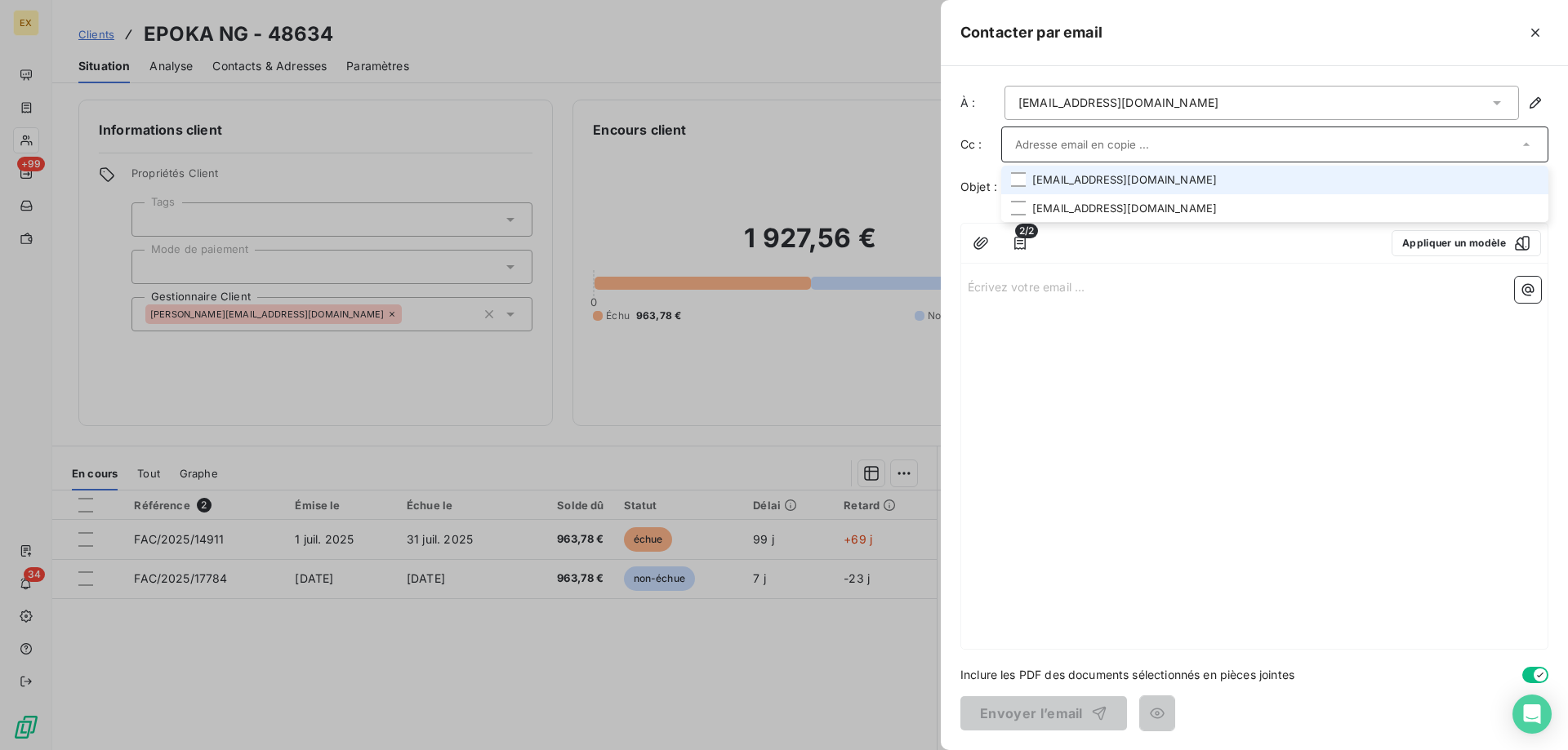
click at [1070, 180] on li "compta-fournisseurs@epoka.fr" at bounding box center [1274, 180] width 547 height 28
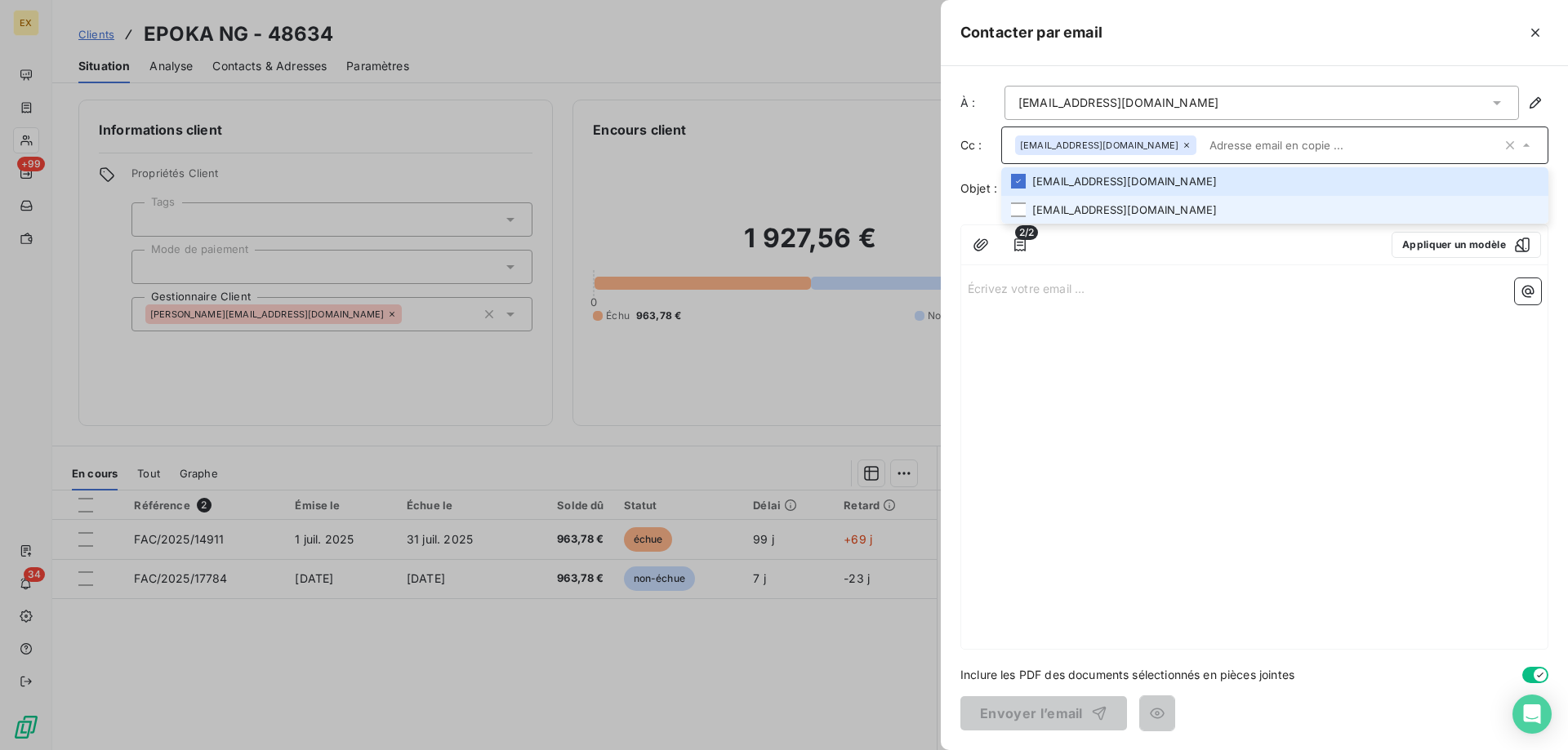
click at [1066, 204] on li "jmehrvar@mantu.com" at bounding box center [1274, 210] width 547 height 28
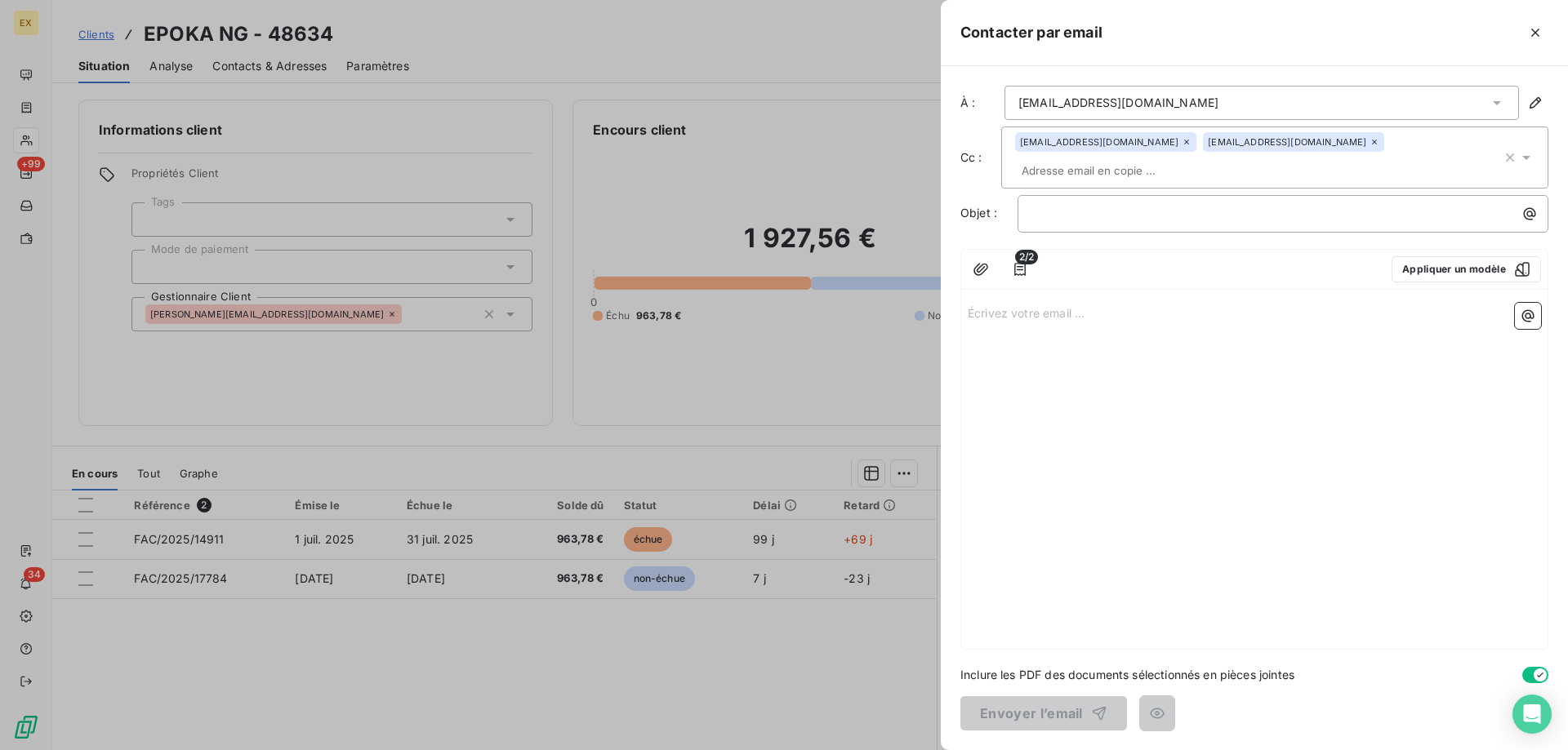
click at [1086, 306] on div "Écrivez votre email ... ﻿" at bounding box center [1254, 472] width 586 height 353
click at [1021, 296] on div "Écrivez votre email ... ﻿" at bounding box center [1254, 472] width 586 height 353
click at [1039, 299] on div "Écrivez votre email ... ﻿" at bounding box center [1254, 472] width 586 height 353
click at [1037, 303] on p "Écrivez votre email ... ﻿" at bounding box center [1254, 312] width 573 height 19
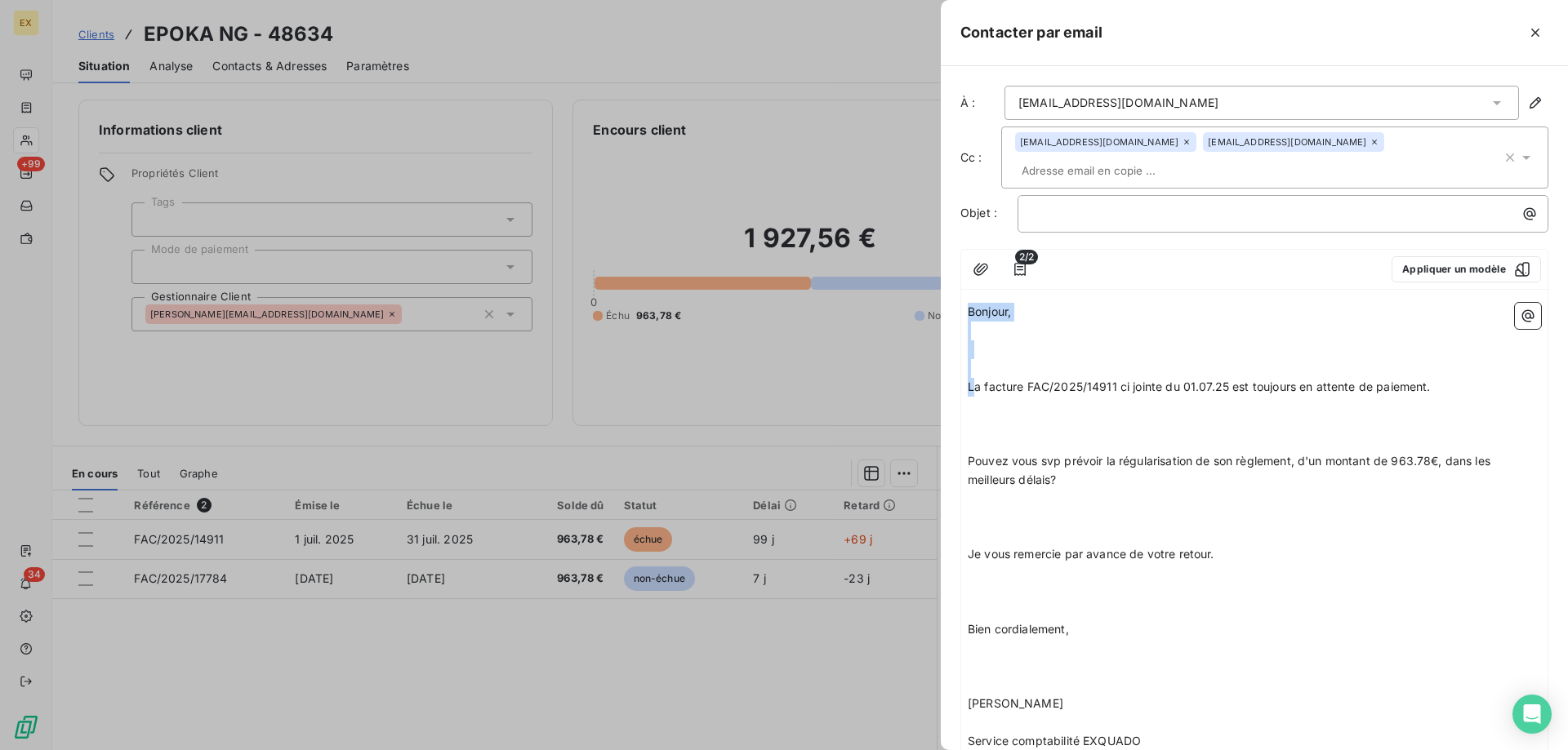
drag, startPoint x: 975, startPoint y: 364, endPoint x: 943, endPoint y: 288, distance: 82.5
click at [943, 288] on div "À : emarghani@mantu.com Cc : compta-fournisseurs@epoka.fr jmehrvar@mantu.com Ob…" at bounding box center [1254, 408] width 627 height 684
drag, startPoint x: 943, startPoint y: 288, endPoint x: 950, endPoint y: 308, distance: 21.2
click at [950, 308] on div "À : emarghani@mantu.com Cc : compta-fournisseurs@epoka.fr jmehrvar@mantu.com Ob…" at bounding box center [1254, 408] width 627 height 684
drag, startPoint x: 980, startPoint y: 364, endPoint x: 952, endPoint y: 319, distance: 53.0
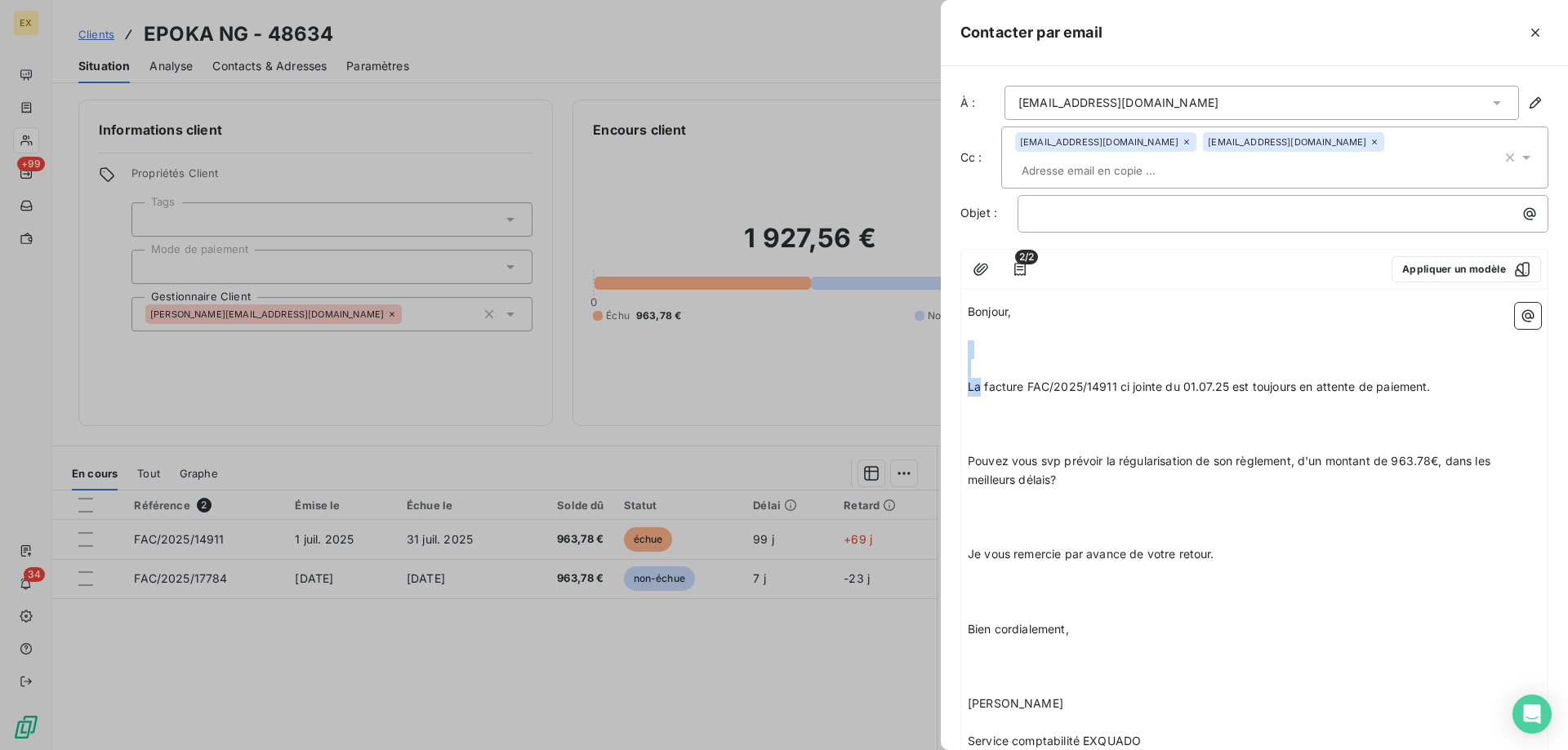
click at [952, 319] on div "À : emarghani@mantu.com Cc : compta-fournisseurs@epoka.fr jmehrvar@mantu.com Ob…" at bounding box center [1254, 408] width 627 height 684
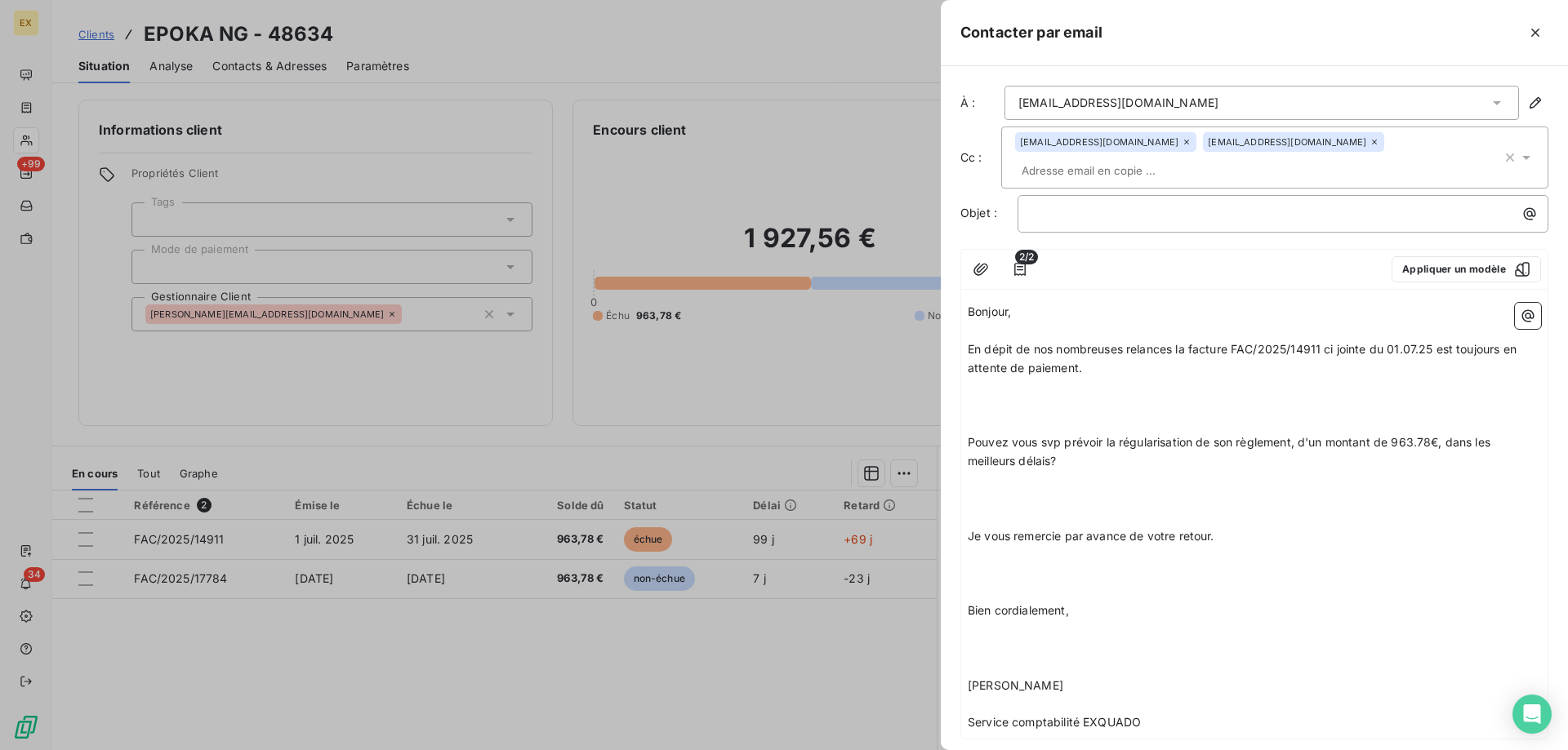
click at [1019, 414] on p "﻿" at bounding box center [1254, 423] width 573 height 19
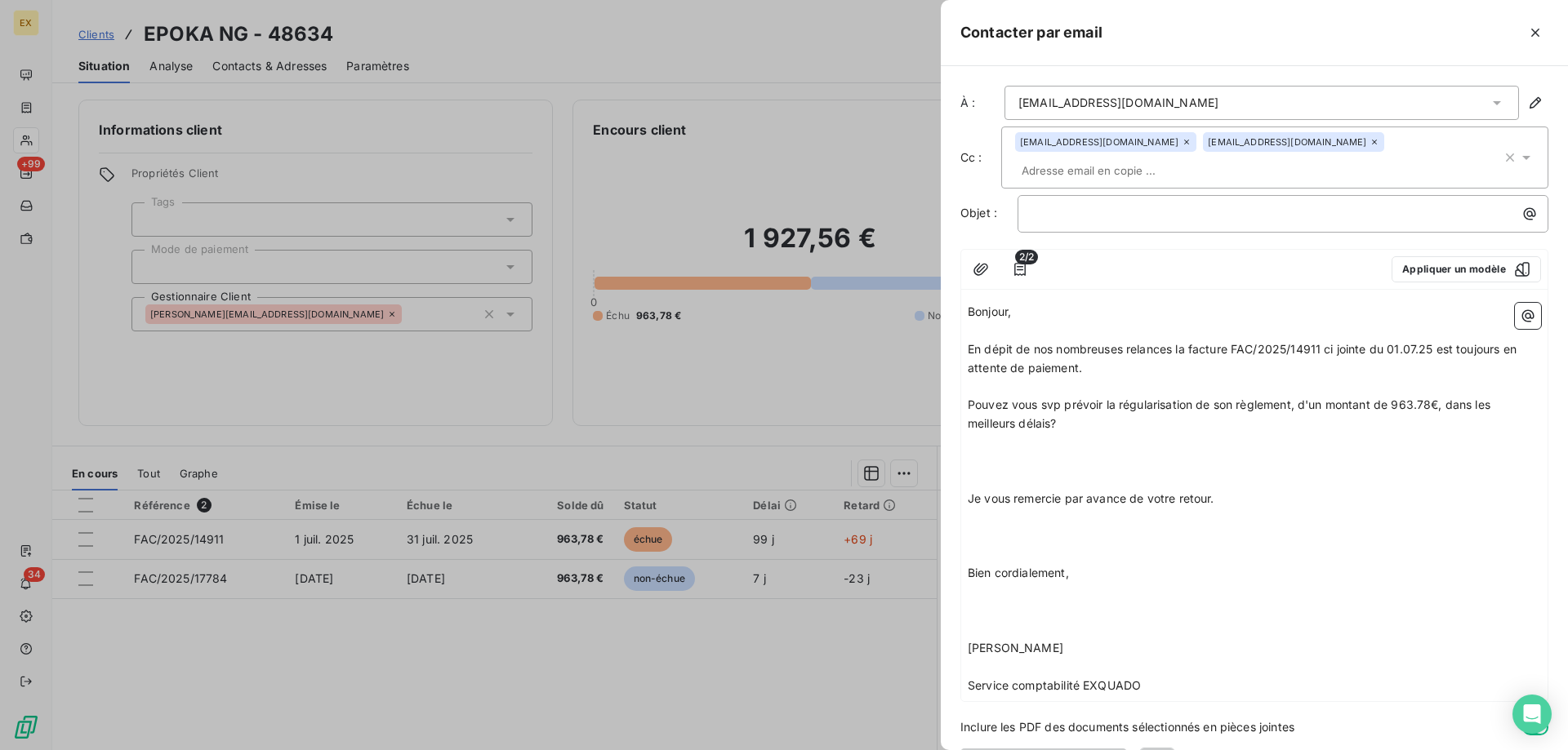
click at [1009, 490] on p "Je vous remercie par avance de votre retour." at bounding box center [1254, 499] width 573 height 19
click at [1011, 471] on p "﻿" at bounding box center [1254, 479] width 573 height 19
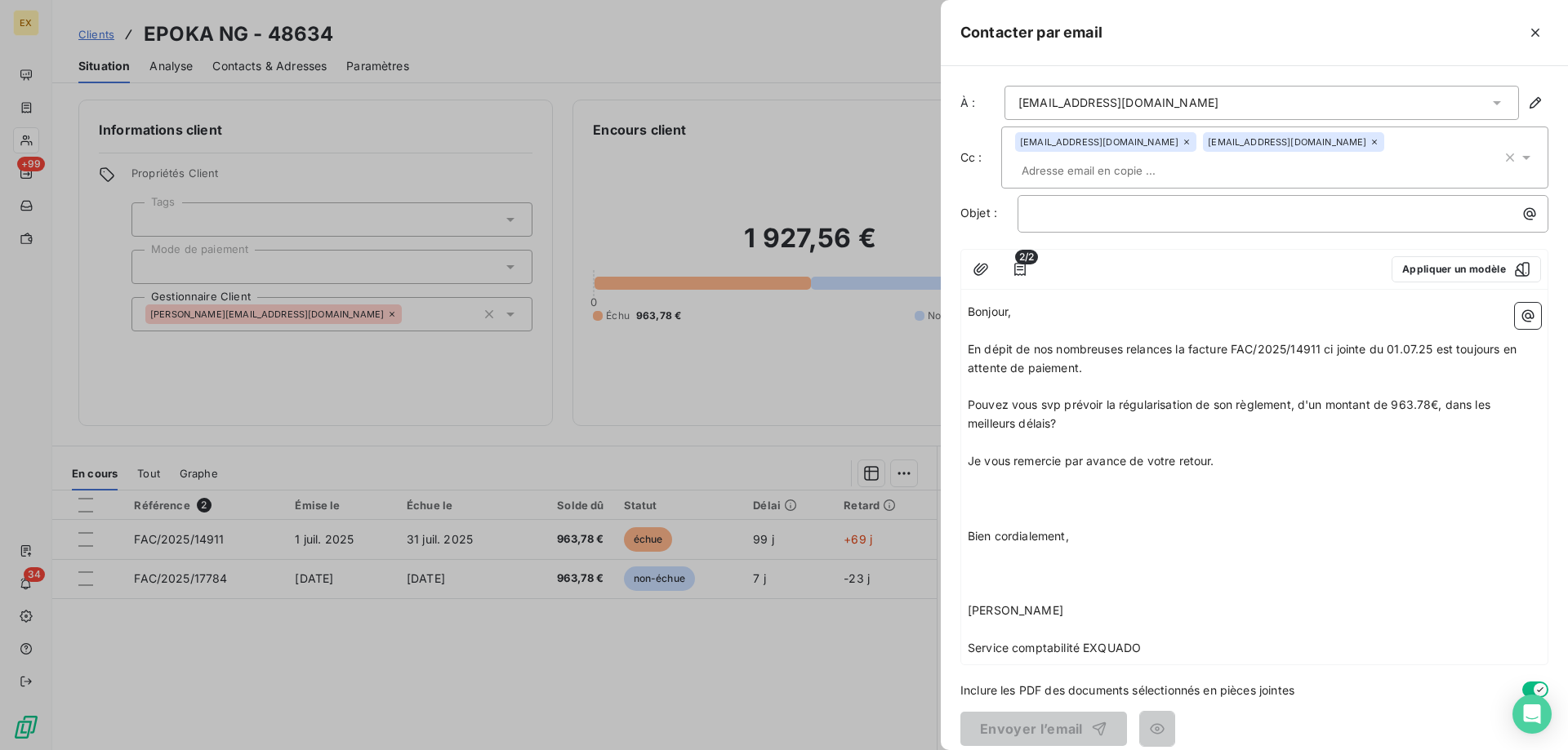
click at [1011, 490] on p at bounding box center [1254, 499] width 573 height 19
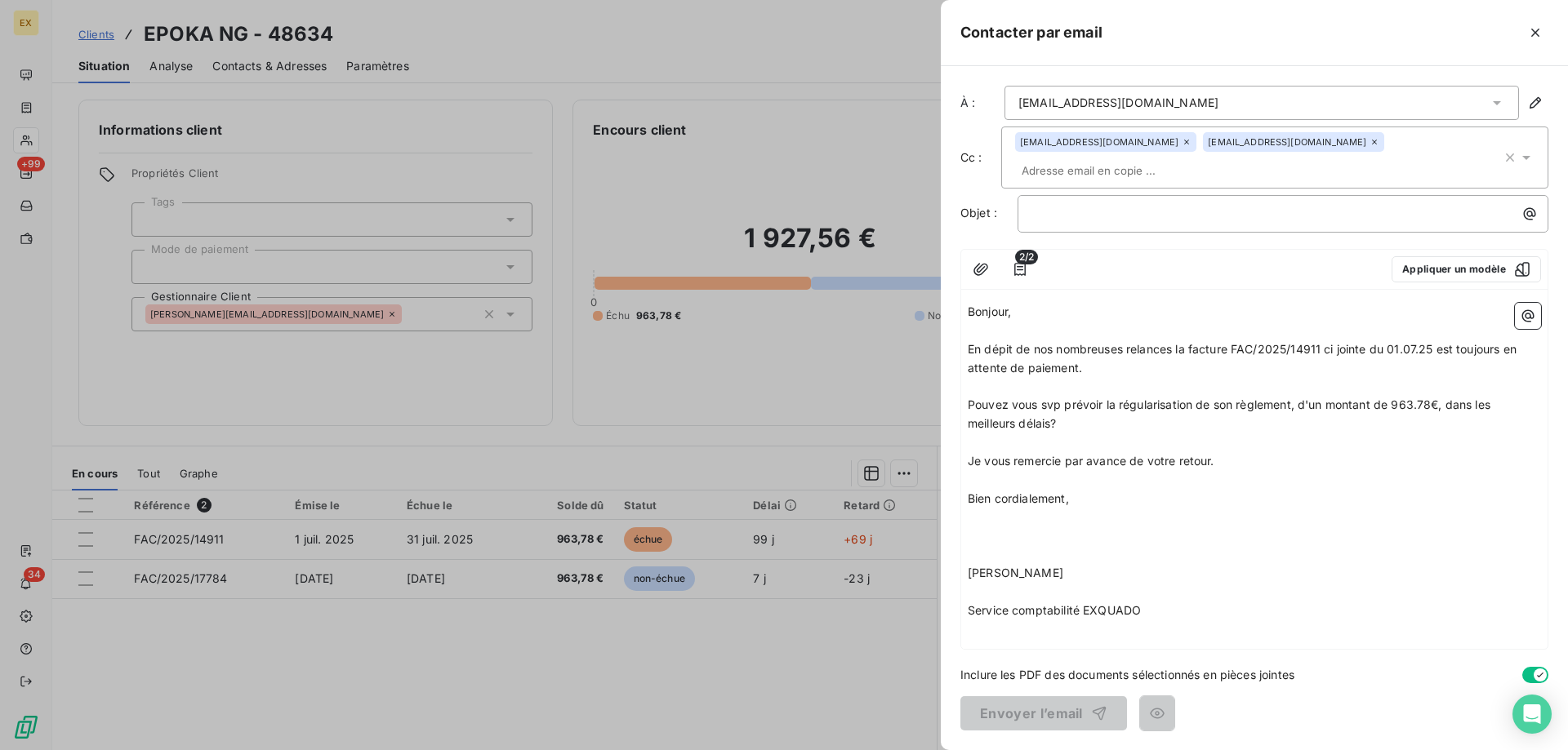
click at [1002, 509] on p "﻿" at bounding box center [1254, 517] width 573 height 19
click at [992, 527] on p at bounding box center [1254, 536] width 573 height 19
click at [982, 546] on p "﻿" at bounding box center [1254, 554] width 573 height 19
click at [1116, 204] on p "﻿" at bounding box center [1288, 213] width 511 height 19
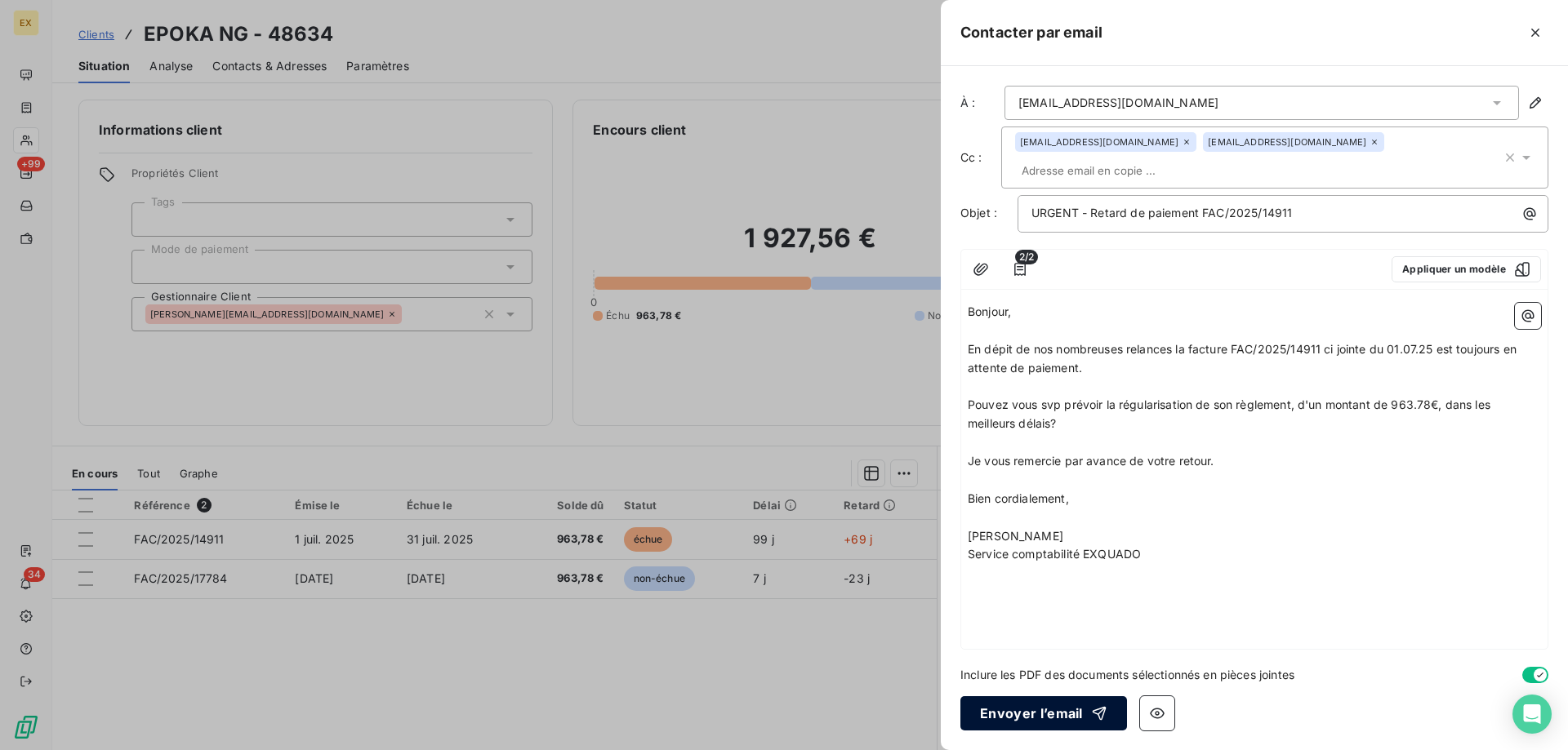
click at [1008, 716] on button "Envoyer l’email" at bounding box center [1043, 713] width 167 height 34
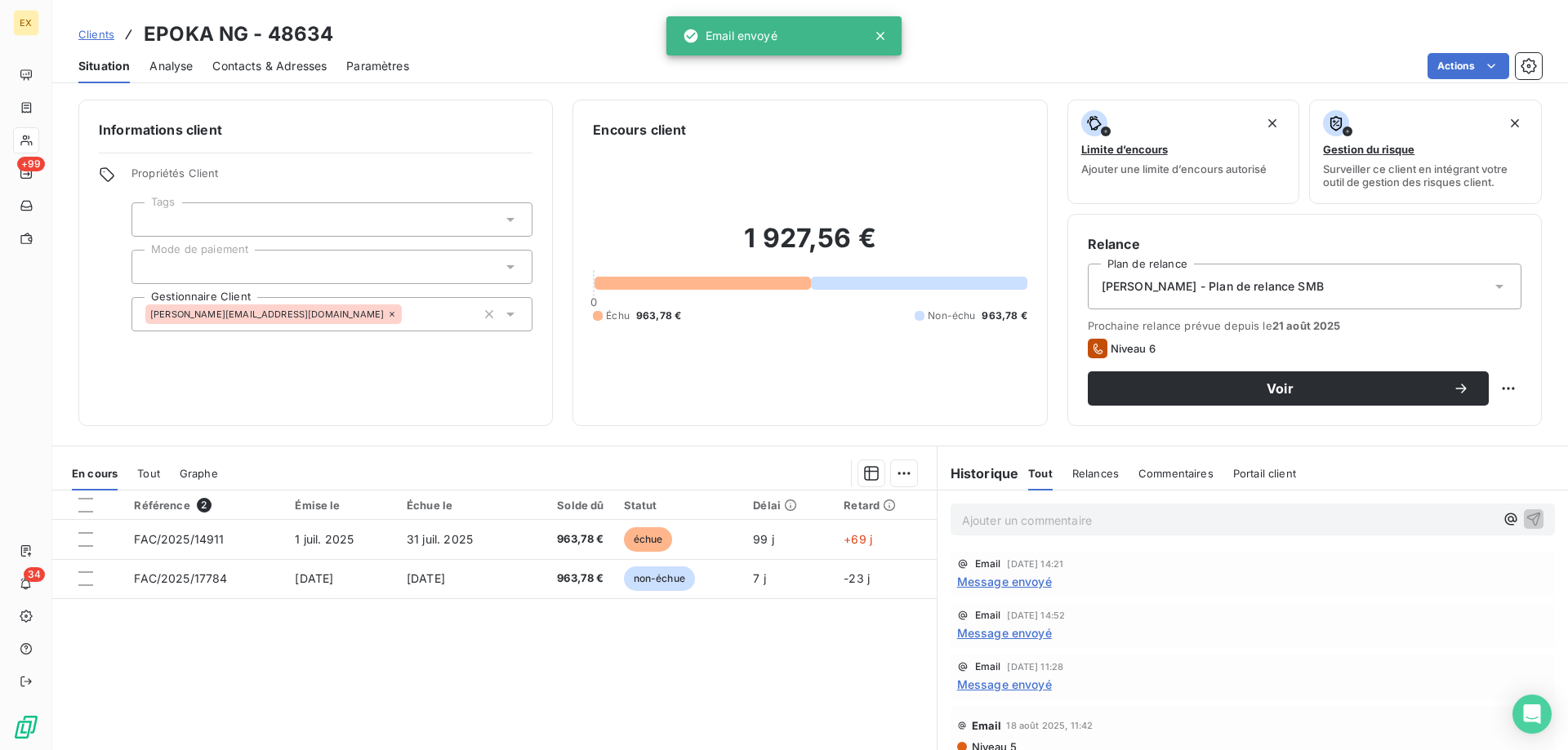
click at [83, 37] on span "Clients" at bounding box center [96, 33] width 36 height 13
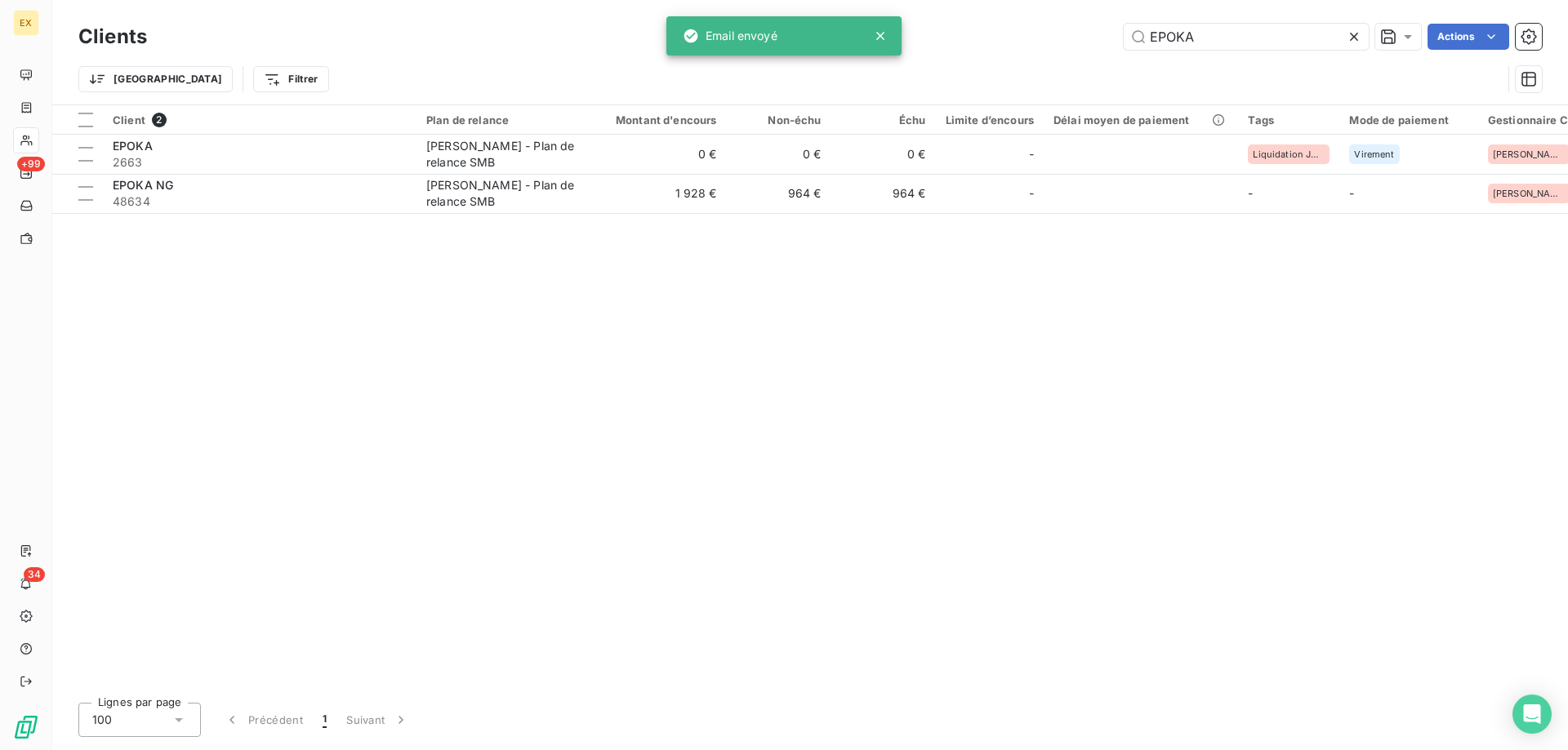
drag, startPoint x: 1212, startPoint y: 46, endPoint x: 1086, endPoint y: 51, distance: 126.1
click at [1089, 56] on div "Clients EPOKA Actions Trier Filtrer" at bounding box center [810, 62] width 1463 height 85
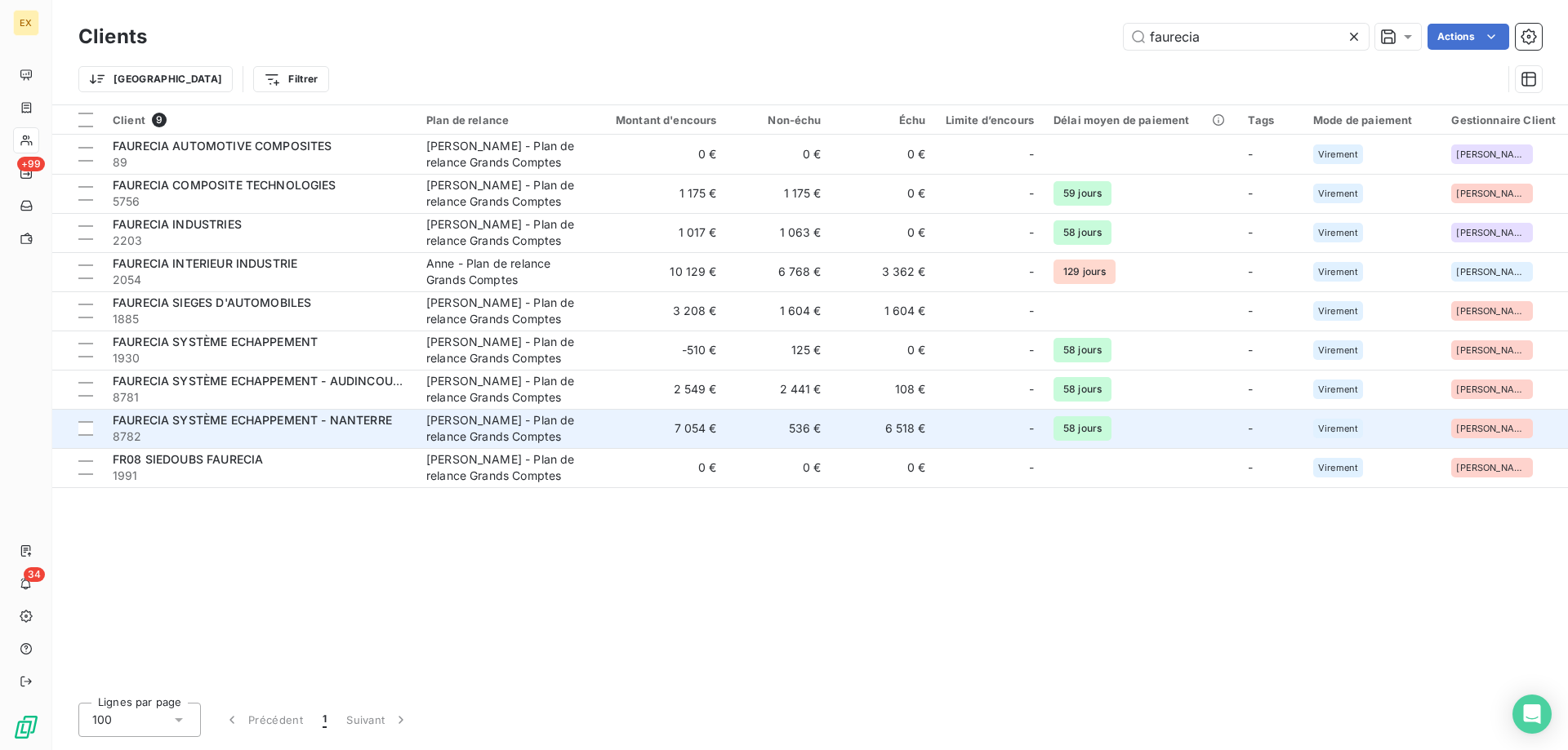
type input "faurecia"
click at [414, 436] on td "FAURECIA SYSTÈME ECHAPPEMENT - NANTERRE 8782" at bounding box center [260, 428] width 314 height 39
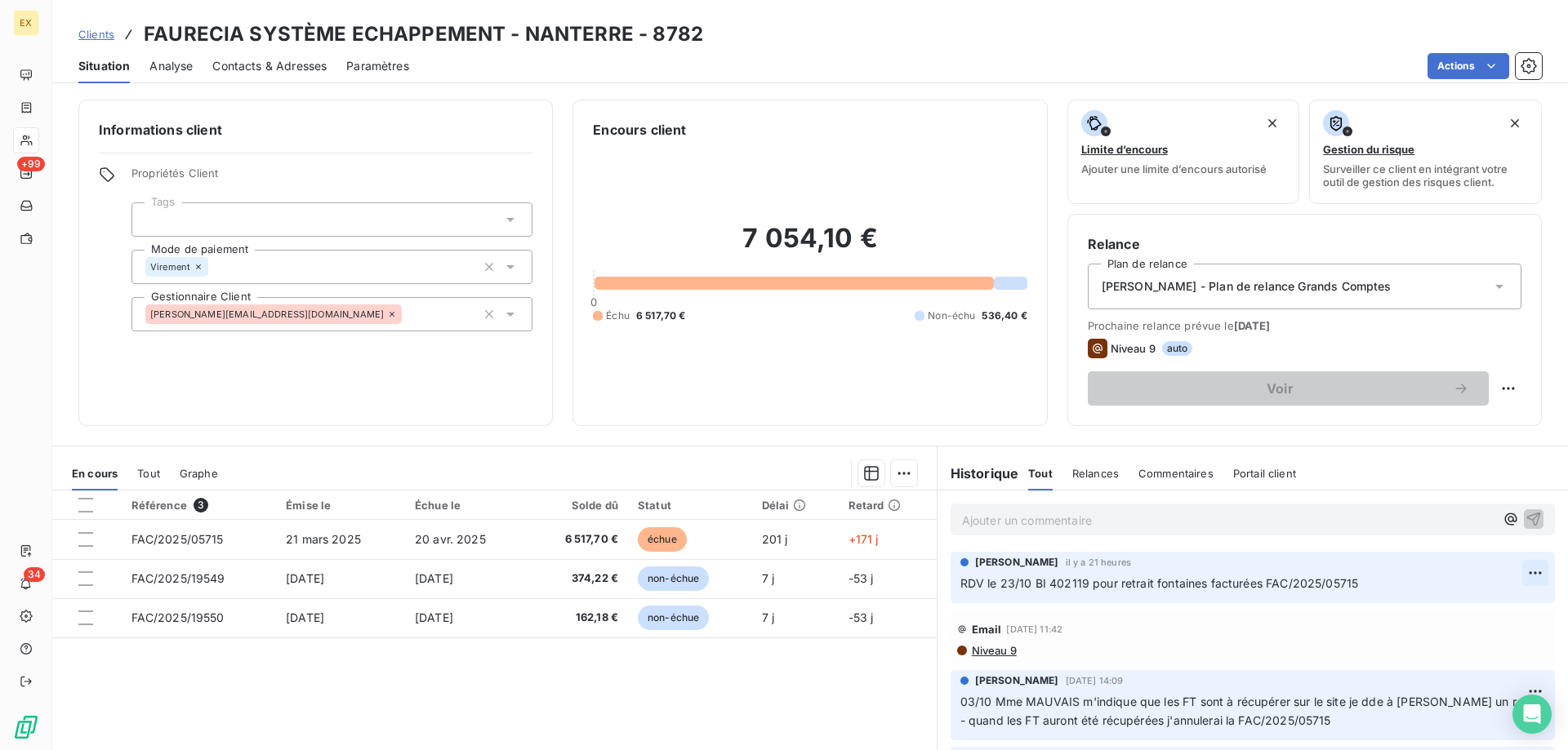
click at [1520, 571] on html "EX +99 34 Clients FAURECIA SYSTÈME ECHAPPEMENT - NANTERRE - 8782 Situation Anal…" at bounding box center [784, 375] width 1568 height 750
click at [1497, 591] on div "Editer Supprimer" at bounding box center [1471, 624] width 105 height 69
click at [1492, 596] on div "Editer" at bounding box center [1472, 609] width 92 height 26
click at [1527, 575] on icon "button" at bounding box center [1535, 583] width 17 height 17
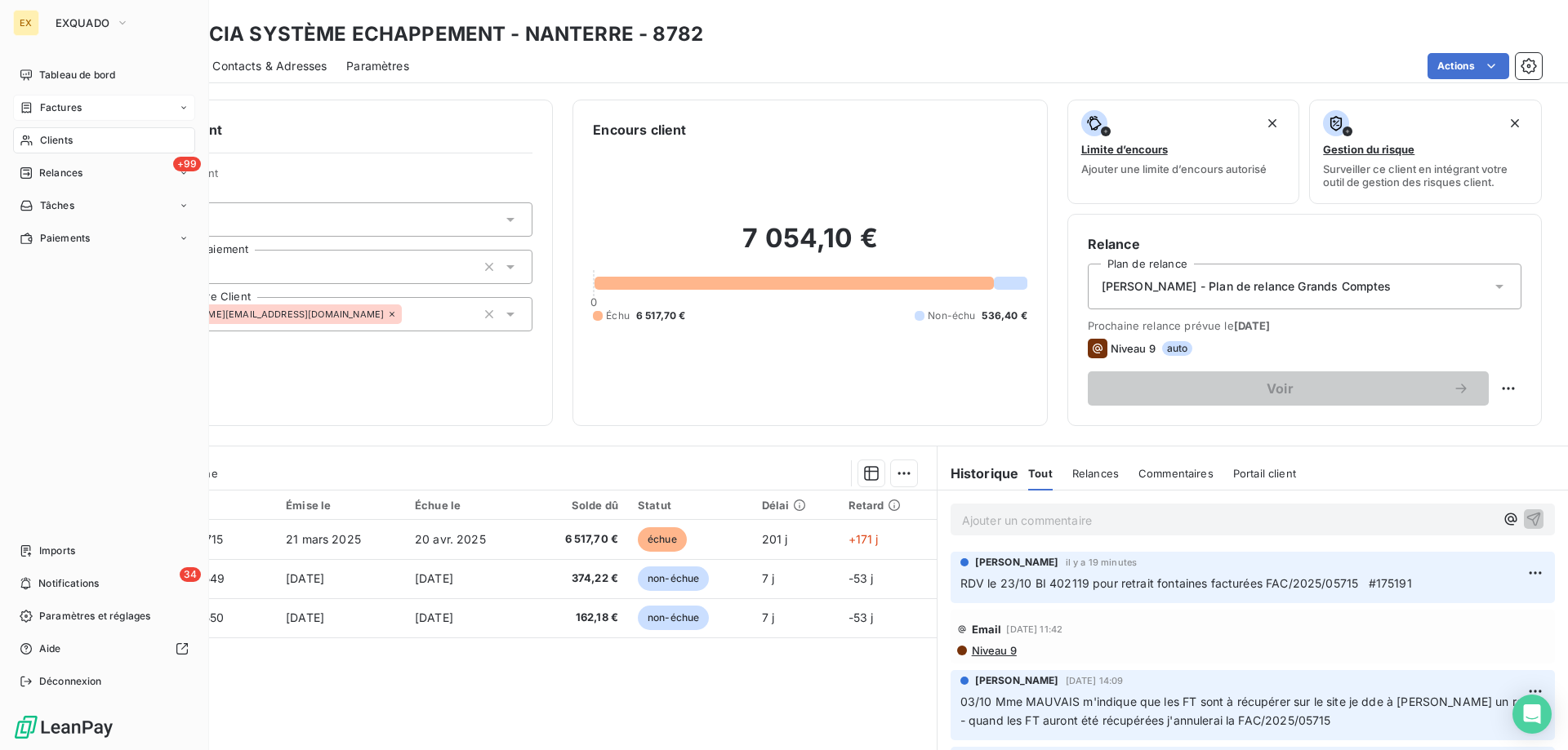
click at [45, 112] on span "Factures" at bounding box center [60, 108] width 41 height 15
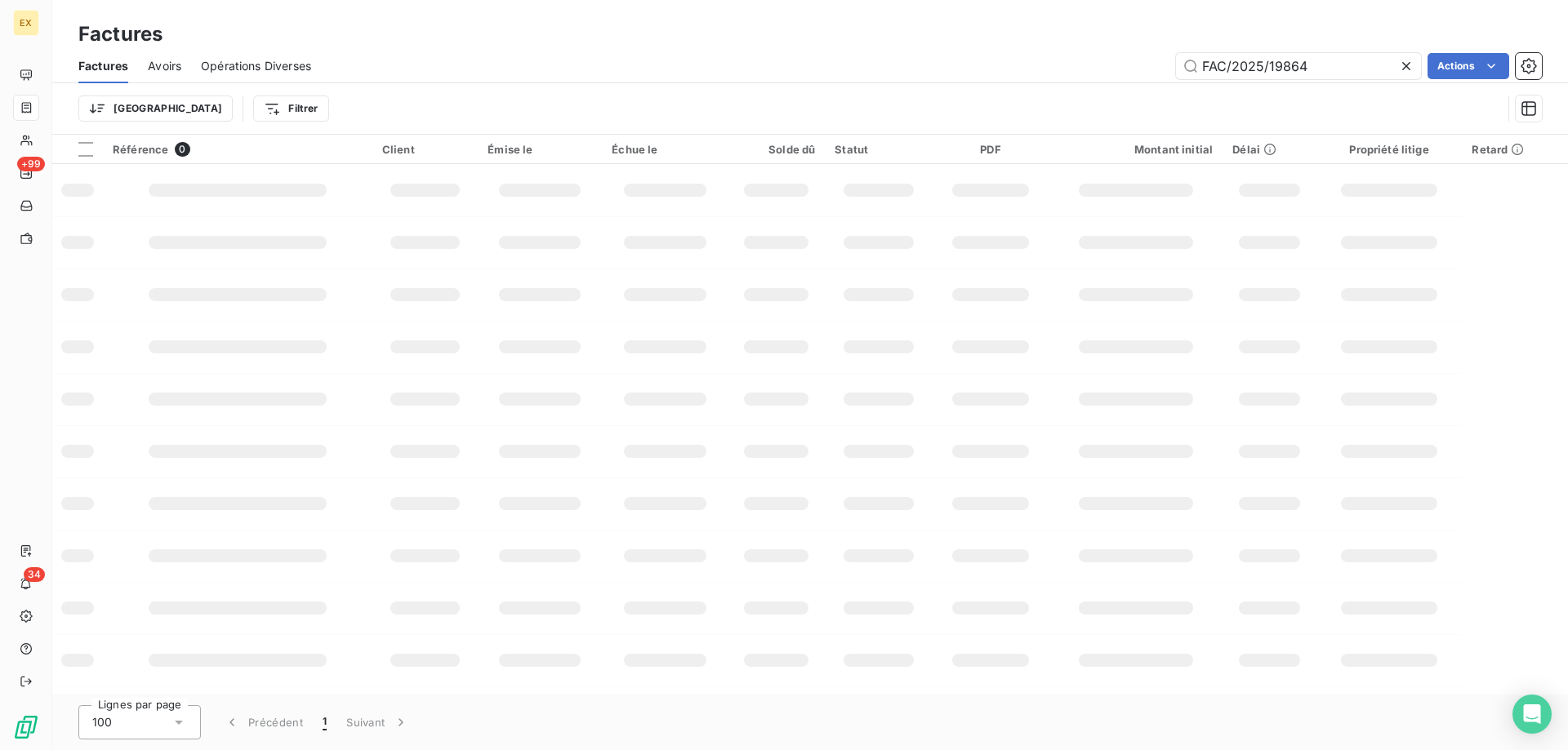
drag, startPoint x: 1319, startPoint y: 71, endPoint x: 1174, endPoint y: 71, distance: 145.0
click at [1174, 71] on div "FAC/2025/19864 Actions" at bounding box center [936, 66] width 1211 height 26
drag, startPoint x: 1206, startPoint y: 63, endPoint x: 1165, endPoint y: 61, distance: 41.0
click at [1165, 61] on div "FAC/2025/16434 Actions" at bounding box center [936, 66] width 1211 height 26
type input "FAC/2025/16434"
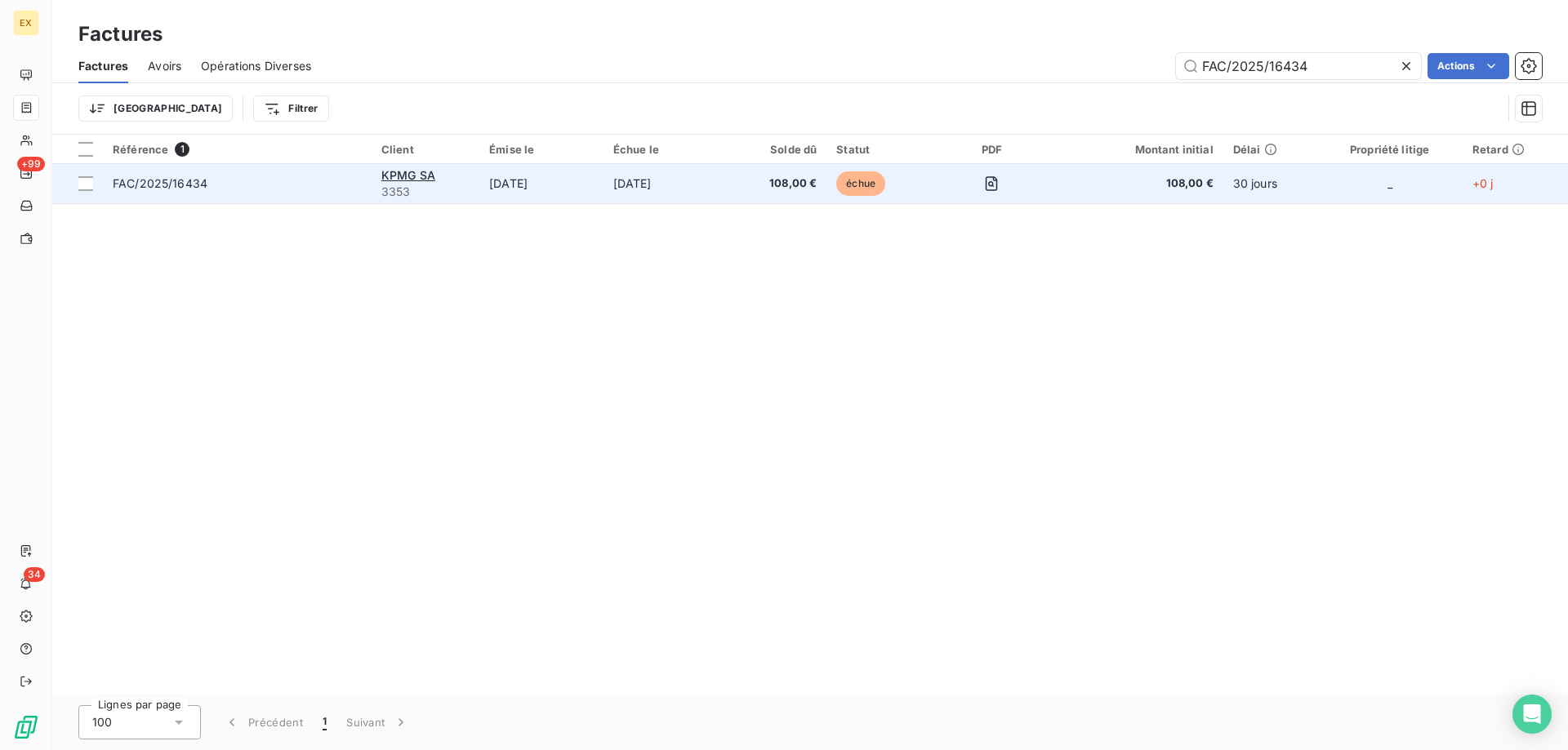
click at [289, 170] on td "FAC/2025/16434" at bounding box center [237, 183] width 269 height 39
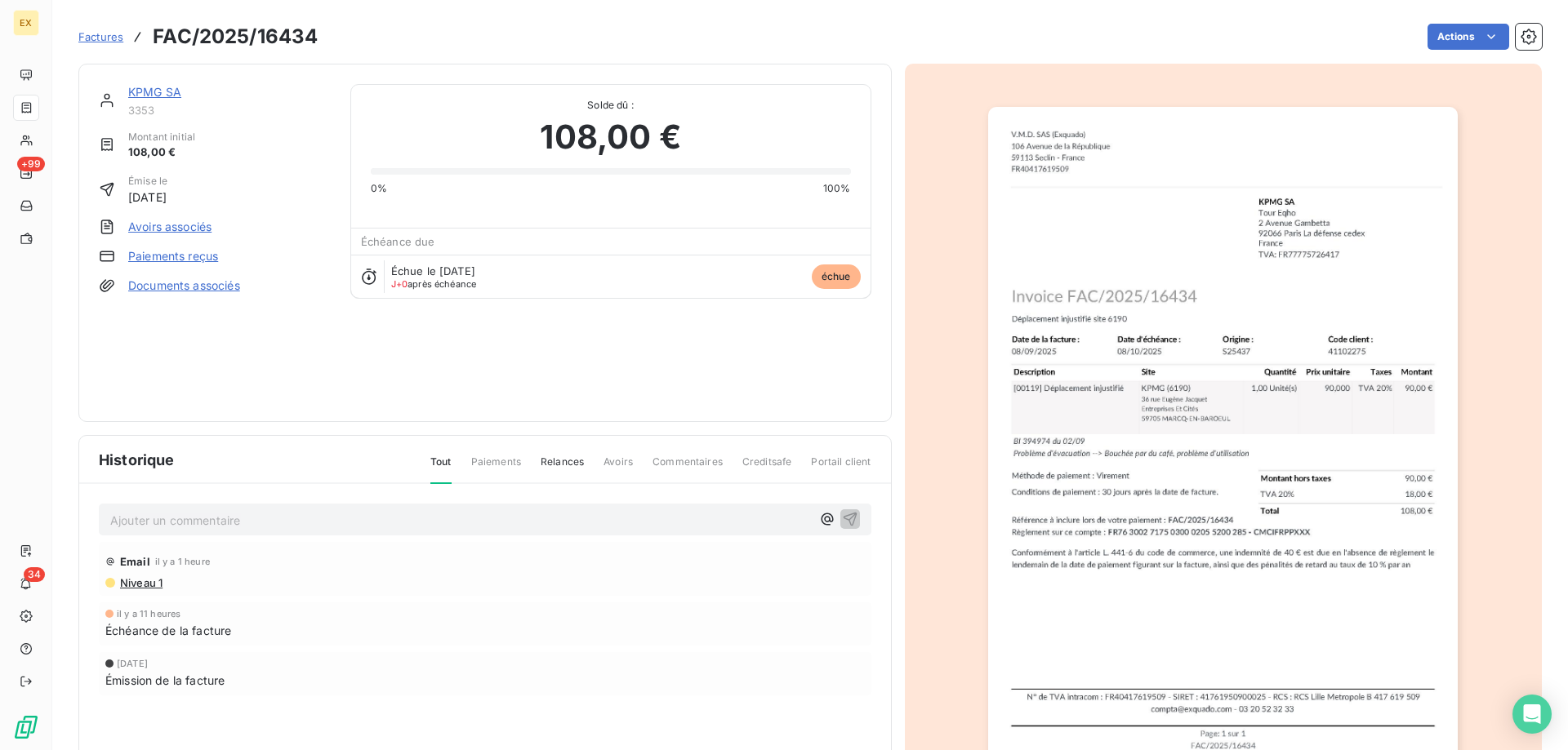
click at [146, 84] on div "KPMG SA" at bounding box center [229, 92] width 203 height 17
click at [153, 92] on link "KPMG SA" at bounding box center [154, 92] width 53 height 14
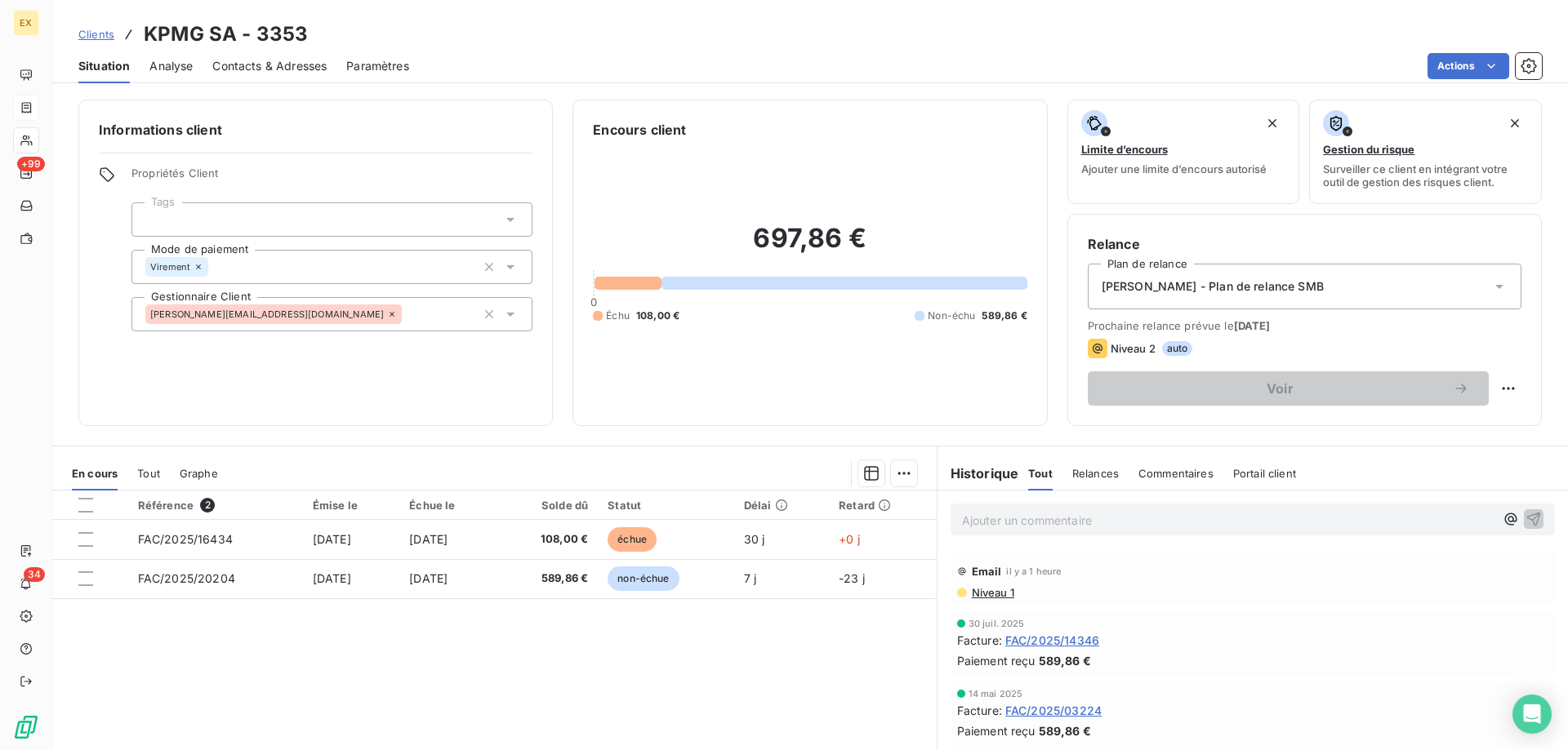
click at [1060, 522] on p "Ajouter un commentaire ﻿" at bounding box center [1228, 520] width 533 height 20
